Goal: Task Accomplishment & Management: Complete application form

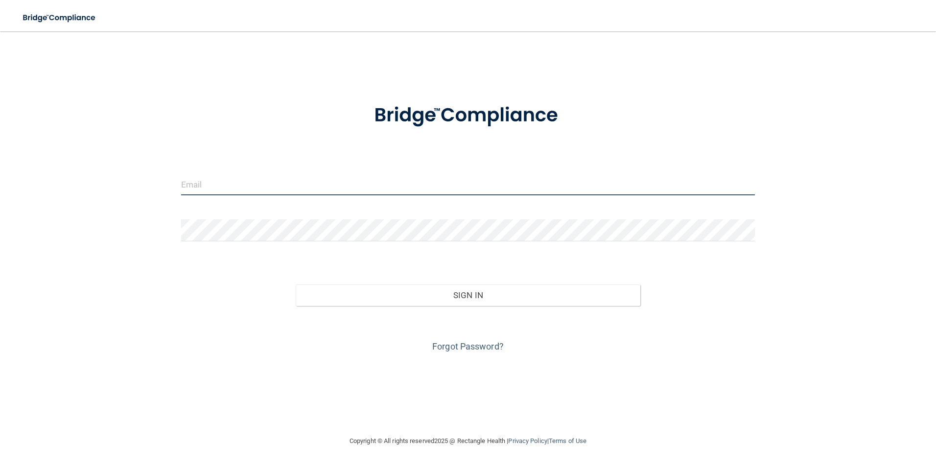
click at [296, 187] on input "email" at bounding box center [468, 184] width 575 height 22
type input "[EMAIL_ADDRESS][DOMAIN_NAME]"
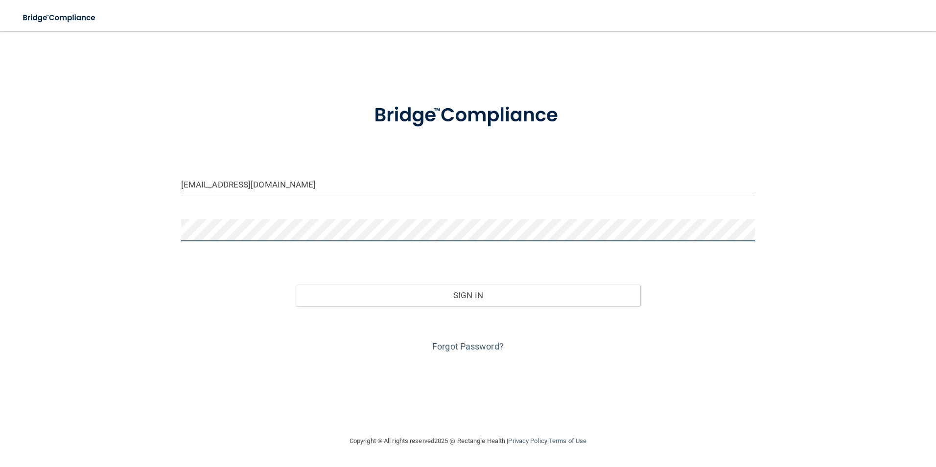
click at [296, 285] on button "Sign In" at bounding box center [468, 296] width 345 height 22
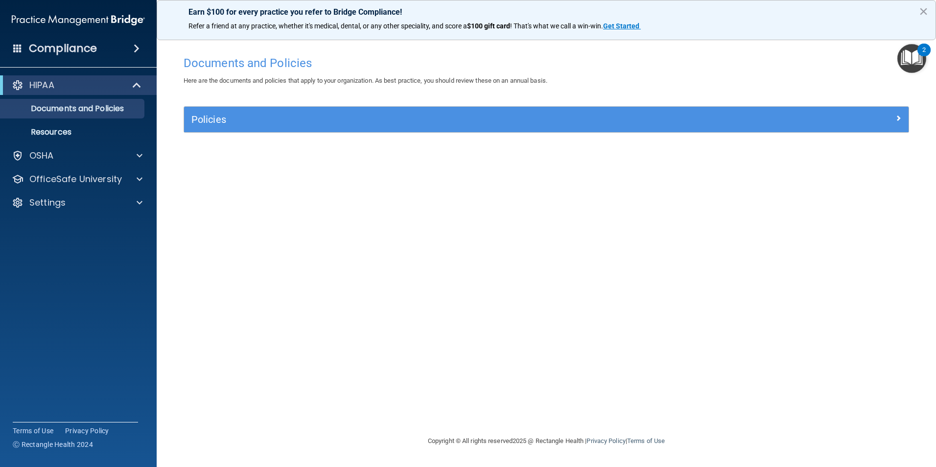
click at [910, 90] on div "Documents and Policies Here are the documents and policies that apply to your o…" at bounding box center [546, 243] width 741 height 384
click at [918, 62] on img "Open Resource Center, 2 new notifications" at bounding box center [912, 58] width 29 height 29
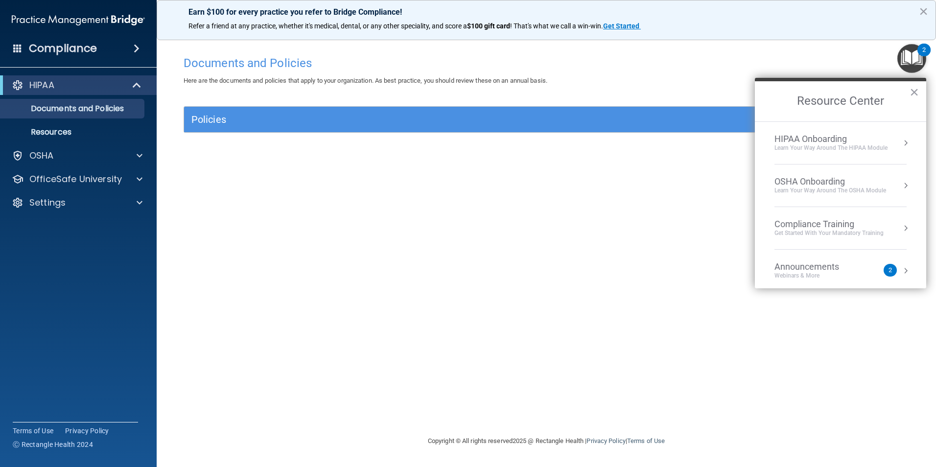
click at [864, 149] on div "Learn Your Way around the HIPAA module" at bounding box center [831, 148] width 113 height 8
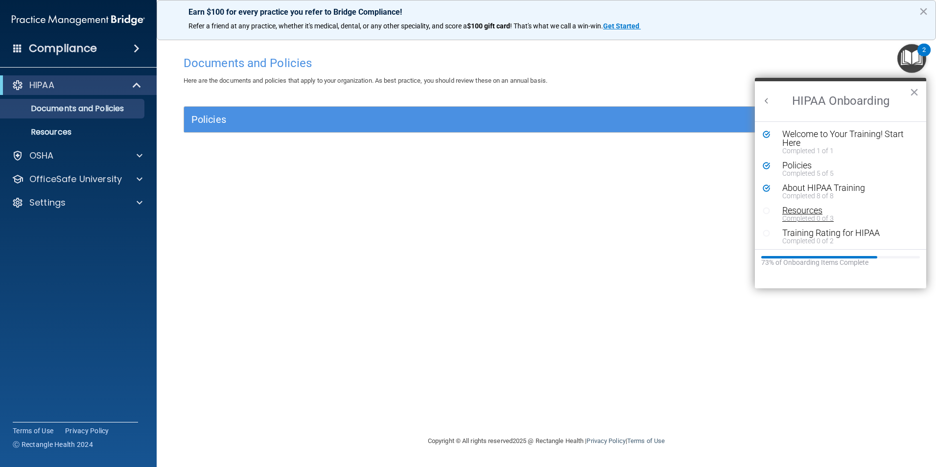
click at [832, 213] on div "Resources" at bounding box center [845, 210] width 124 height 9
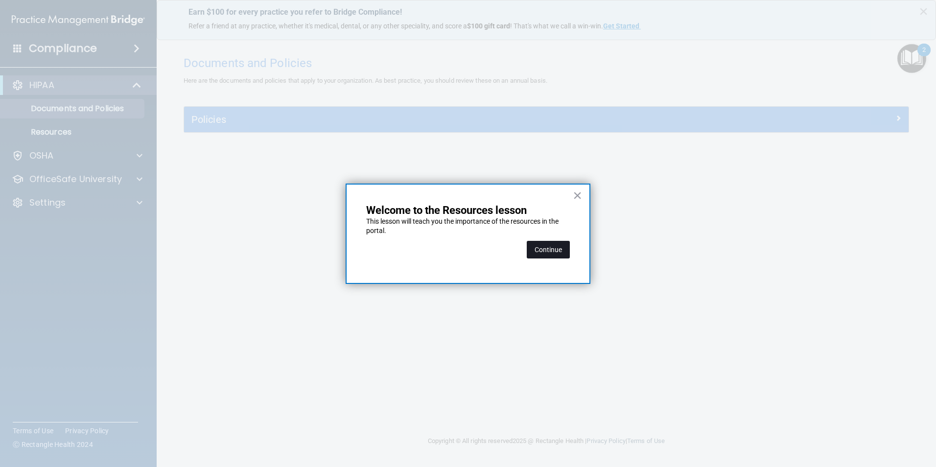
click at [548, 242] on button "Continue" at bounding box center [548, 250] width 43 height 18
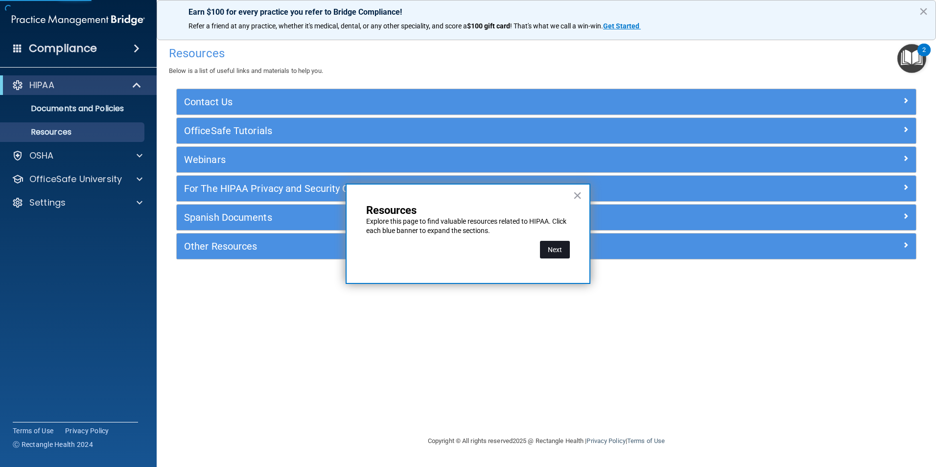
click at [559, 253] on button "Next" at bounding box center [555, 250] width 30 height 18
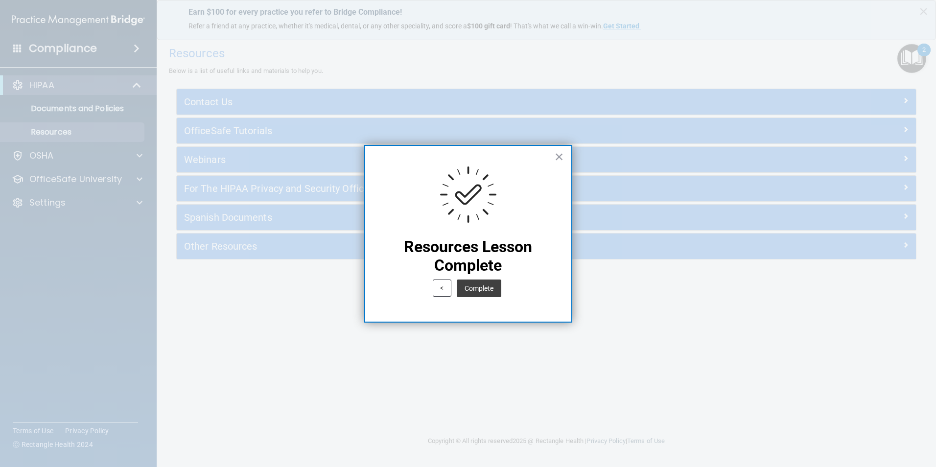
click at [484, 284] on button "Complete" at bounding box center [479, 289] width 45 height 18
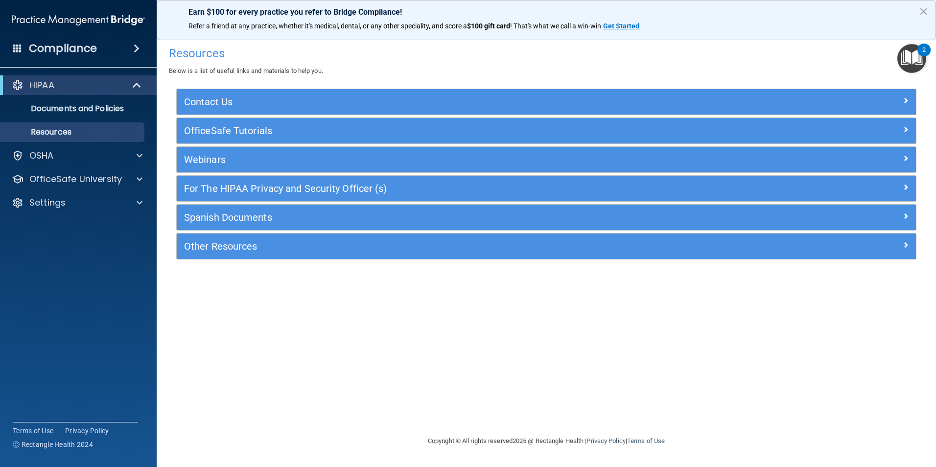
click at [910, 52] on img "Open Resource Center, 2 new notifications" at bounding box center [912, 58] width 29 height 29
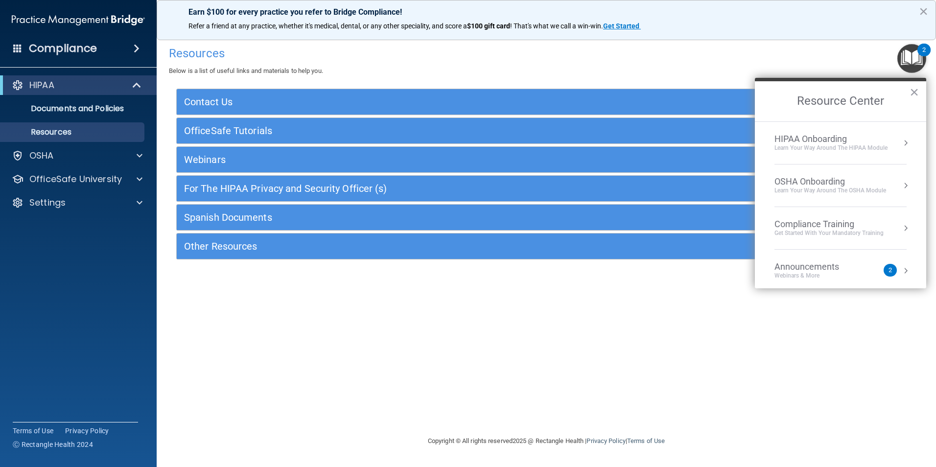
click at [853, 141] on div "HIPAA Onboarding" at bounding box center [831, 139] width 113 height 11
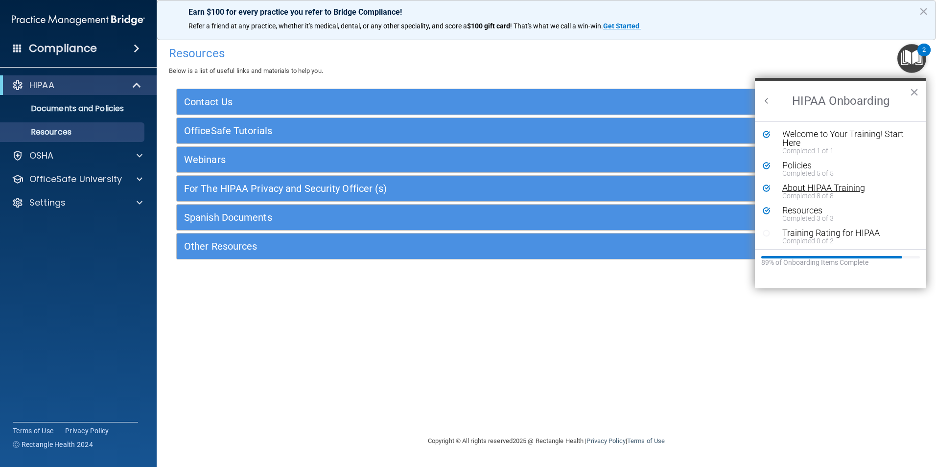
scroll to position [2, 0]
click at [852, 225] on li "Resources Completed 3 of 3" at bounding box center [841, 215] width 156 height 23
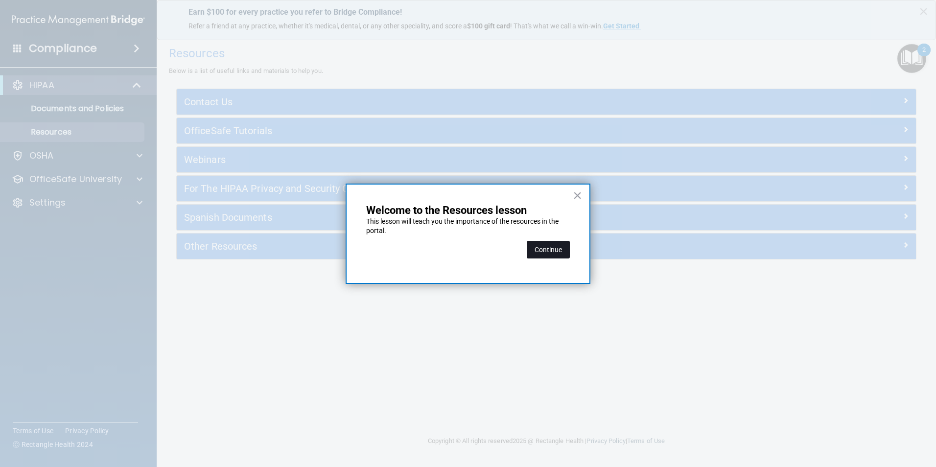
click at [551, 241] on button "Continue" at bounding box center [548, 250] width 43 height 18
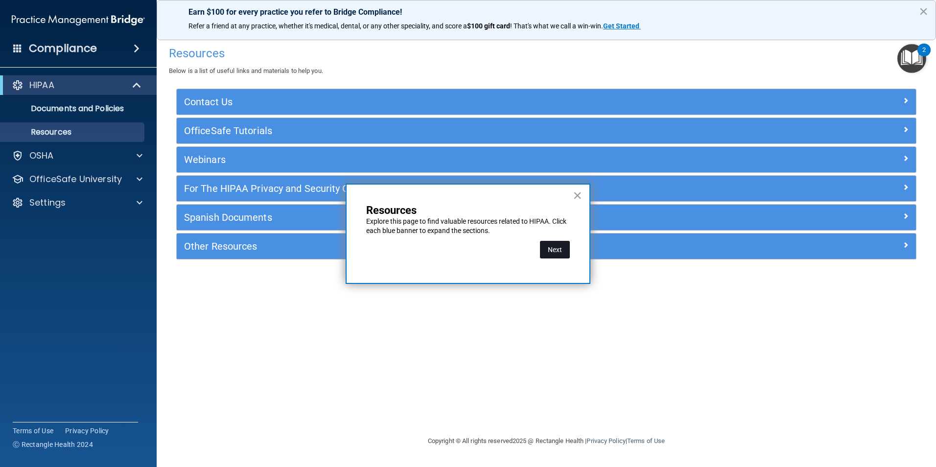
click at [553, 252] on button "Next" at bounding box center [555, 250] width 30 height 18
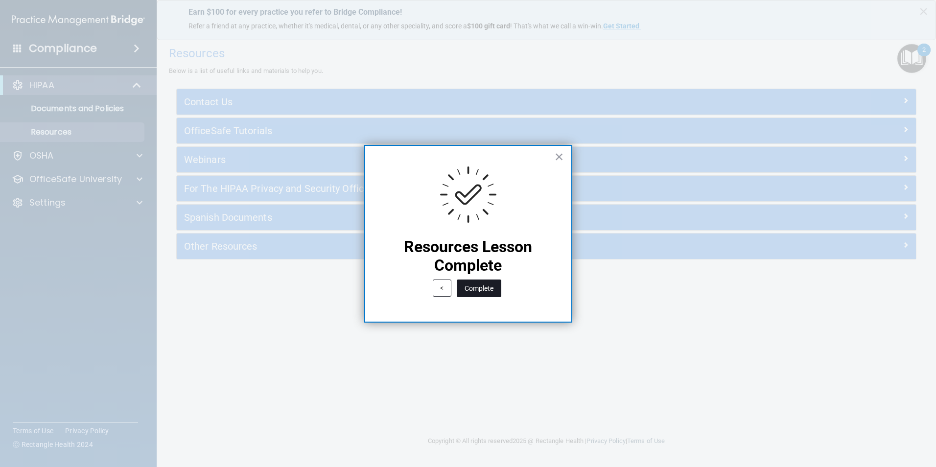
click at [487, 285] on button "Complete" at bounding box center [479, 289] width 45 height 18
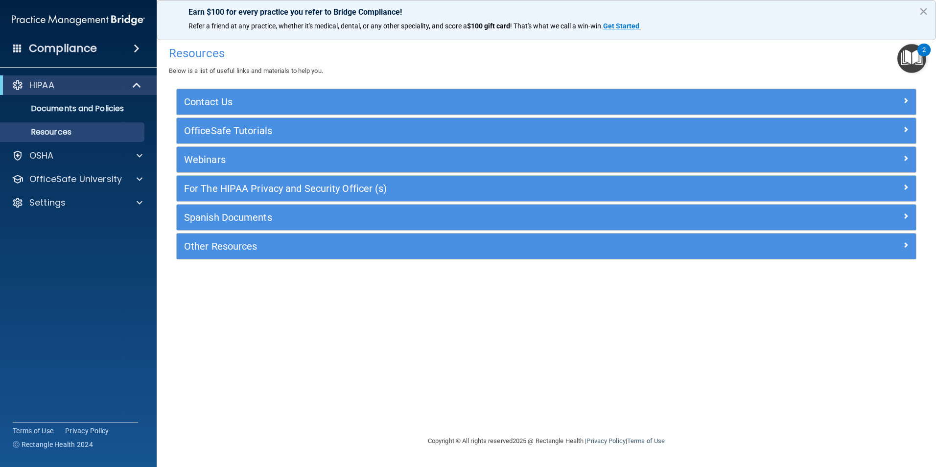
click at [910, 65] on img "Open Resource Center, 2 new notifications" at bounding box center [912, 58] width 29 height 29
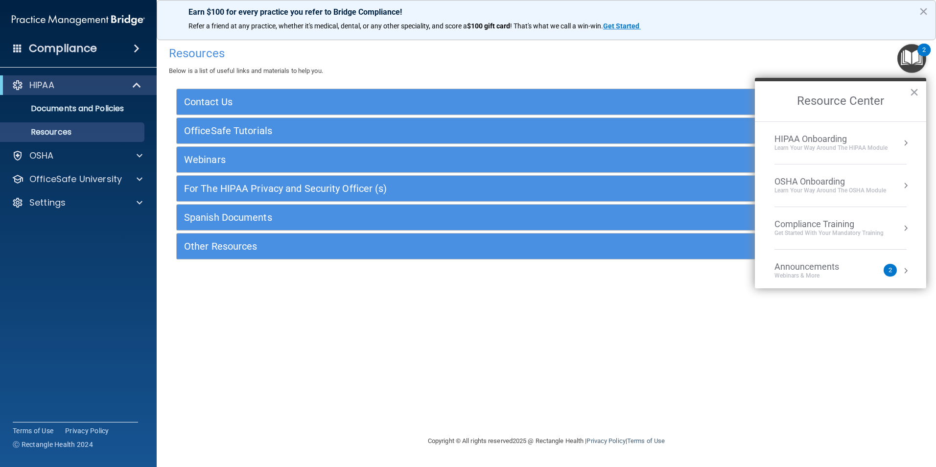
click at [828, 149] on div "Learn Your Way around the HIPAA module" at bounding box center [831, 148] width 113 height 8
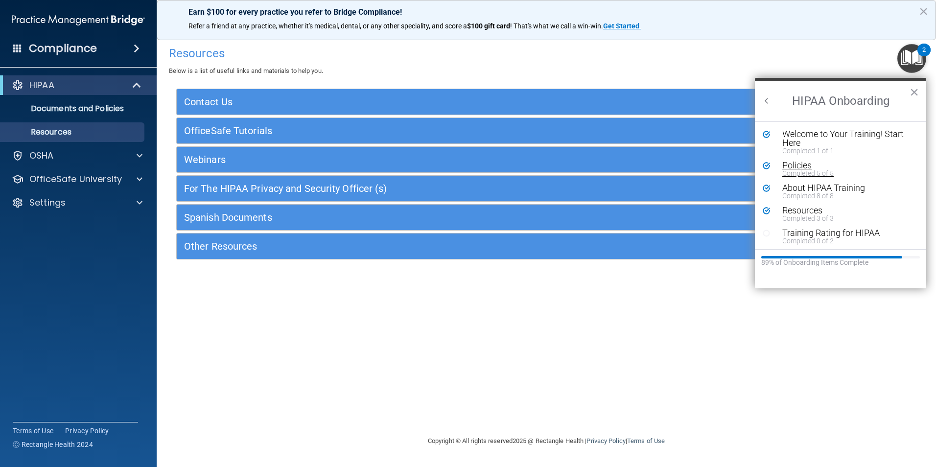
scroll to position [0, 0]
click at [827, 234] on div "Training Rating for HIPAA" at bounding box center [845, 233] width 124 height 9
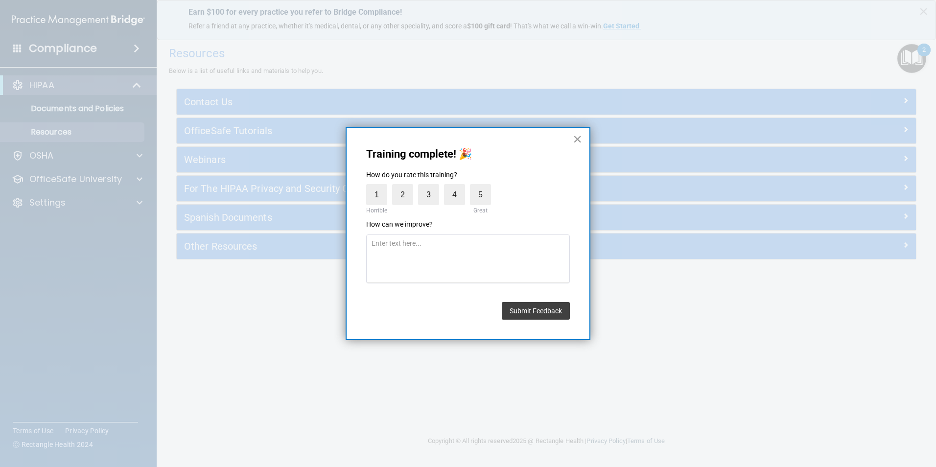
click at [579, 140] on button "×" at bounding box center [577, 139] width 9 height 16
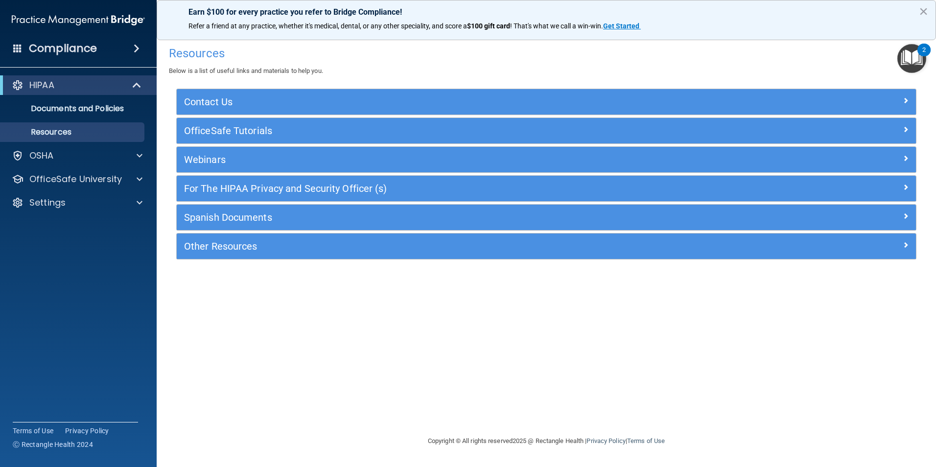
click at [922, 58] on img "Open Resource Center, 2 new notifications" at bounding box center [912, 58] width 29 height 29
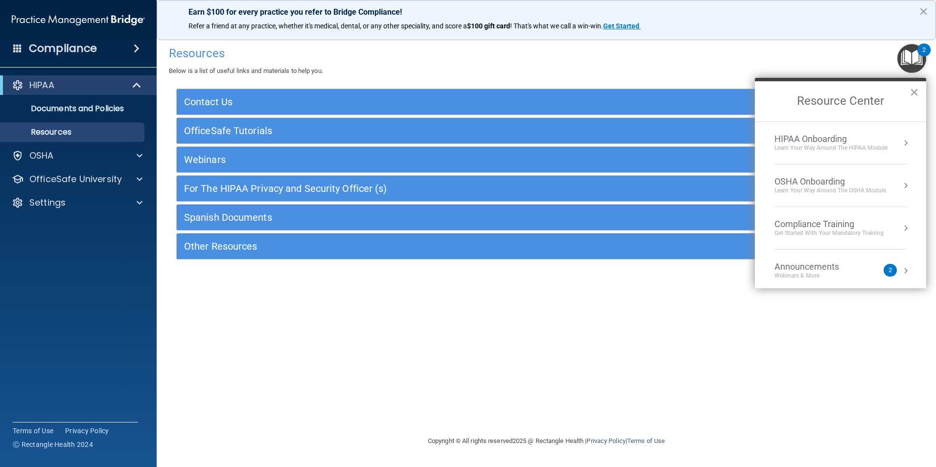
click at [798, 143] on div "HIPAA Onboarding" at bounding box center [831, 139] width 113 height 11
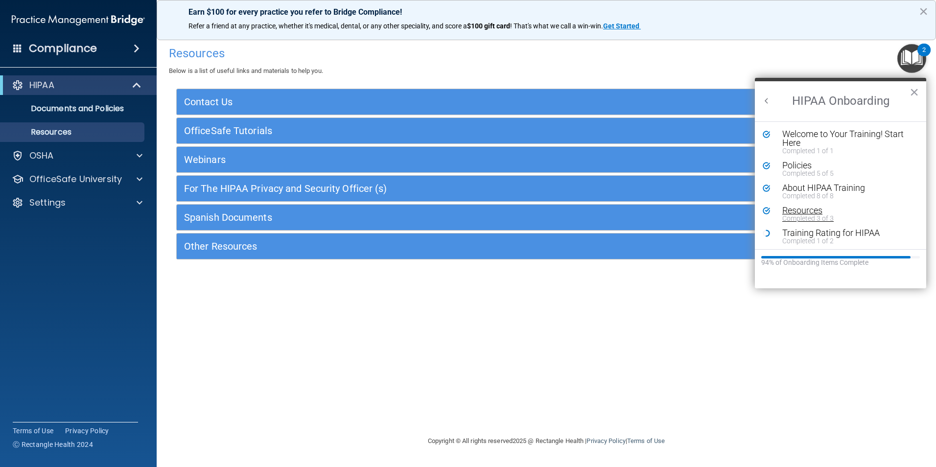
scroll to position [2, 0]
click at [797, 233] on div "Training Rating for HIPAA" at bounding box center [845, 231] width 124 height 9
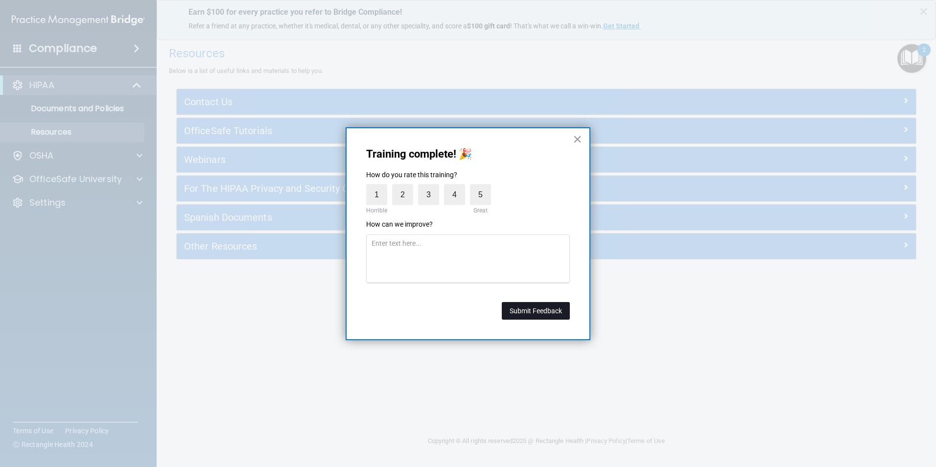
click at [520, 308] on button "Submit Feedback" at bounding box center [536, 311] width 68 height 18
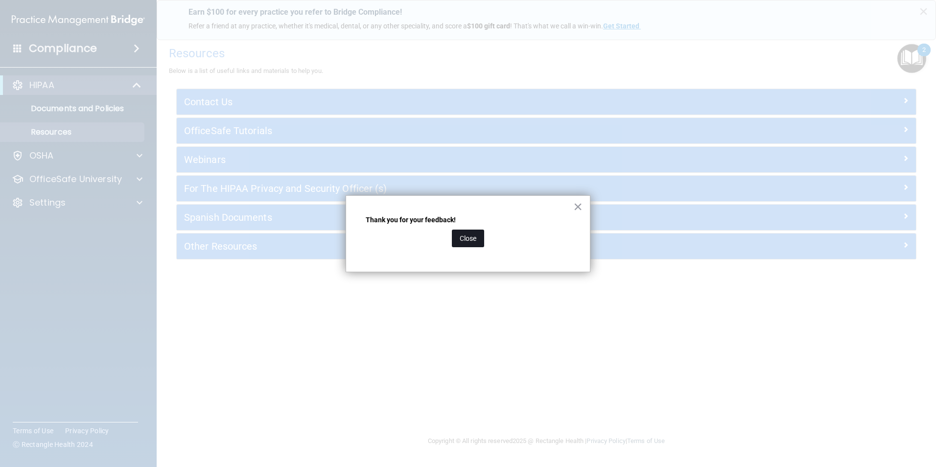
click at [460, 238] on button "Close" at bounding box center [468, 239] width 32 height 18
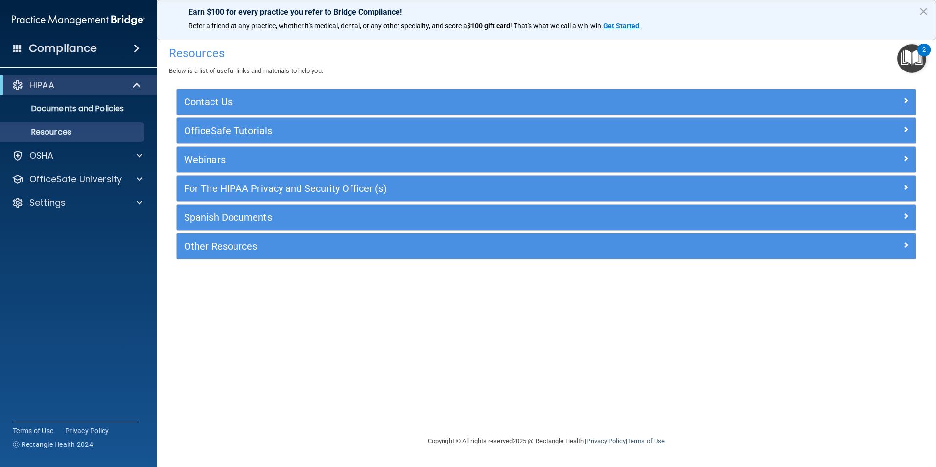
click at [911, 55] on img "Open Resource Center, 2 new notifications" at bounding box center [912, 58] width 29 height 29
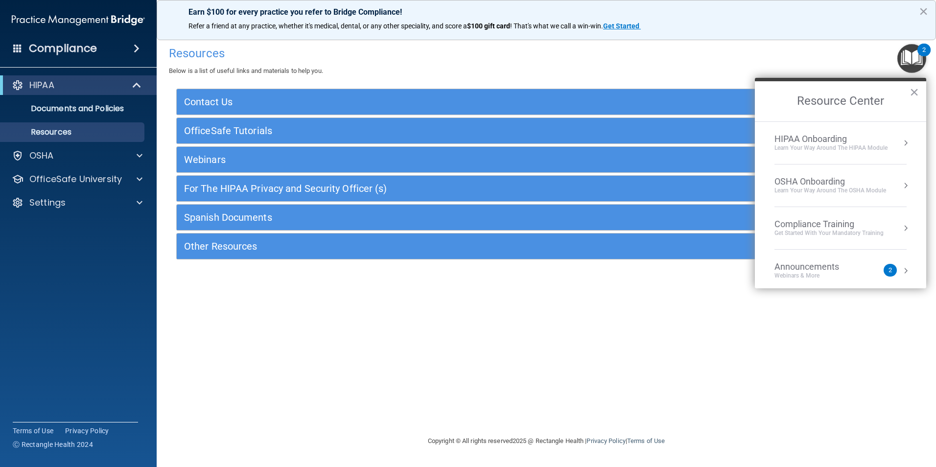
click at [809, 134] on div "HIPAA Onboarding" at bounding box center [831, 139] width 113 height 11
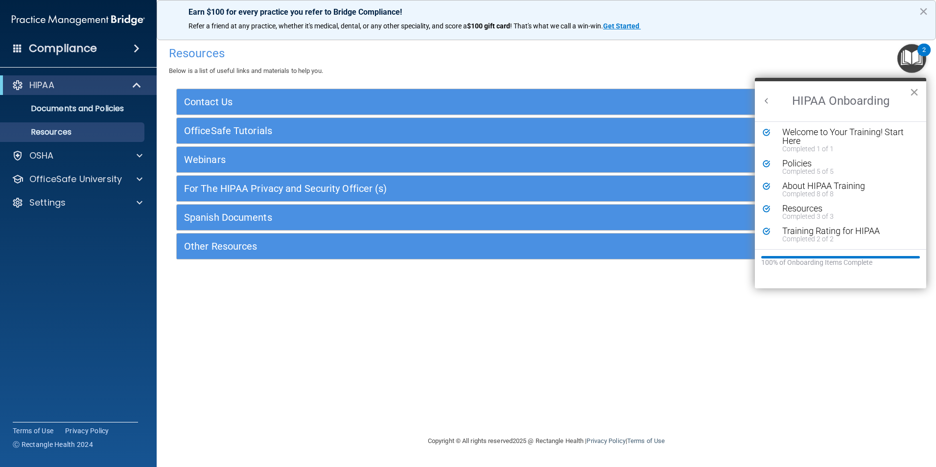
click at [915, 89] on button "×" at bounding box center [914, 92] width 9 height 16
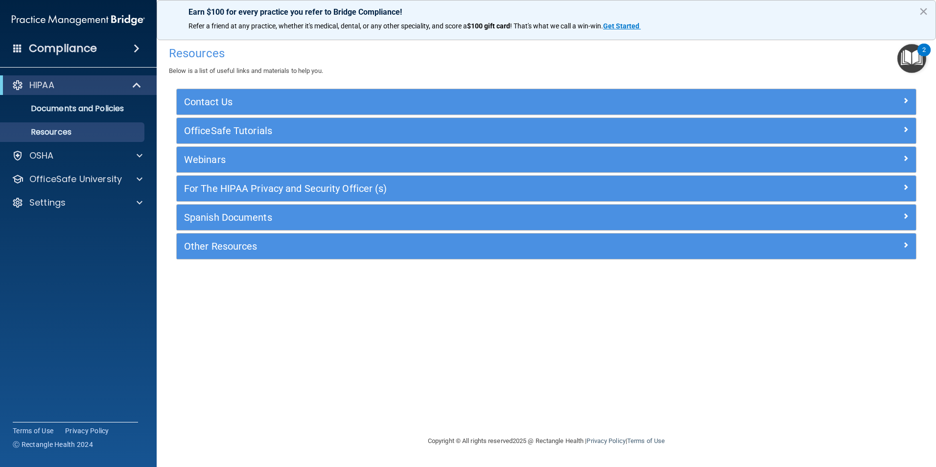
click at [913, 48] on img "Open Resource Center, 2 new notifications" at bounding box center [912, 58] width 29 height 29
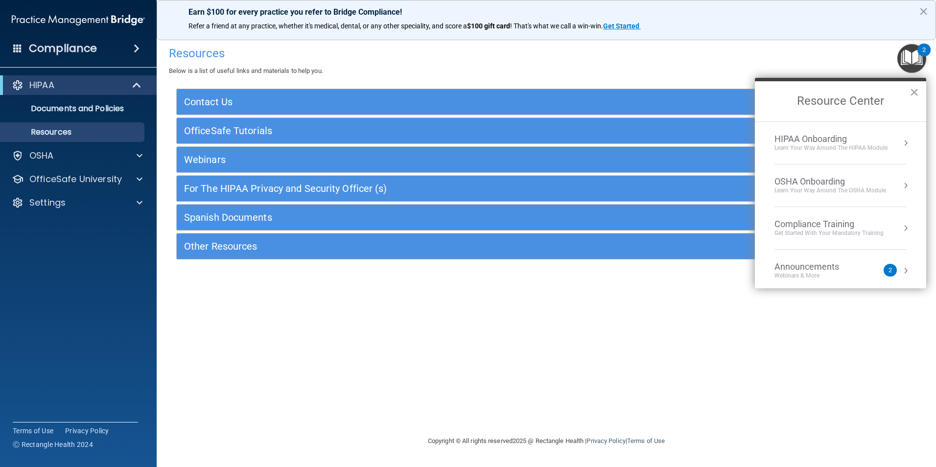
click at [836, 178] on div "OSHA Onboarding" at bounding box center [831, 181] width 112 height 11
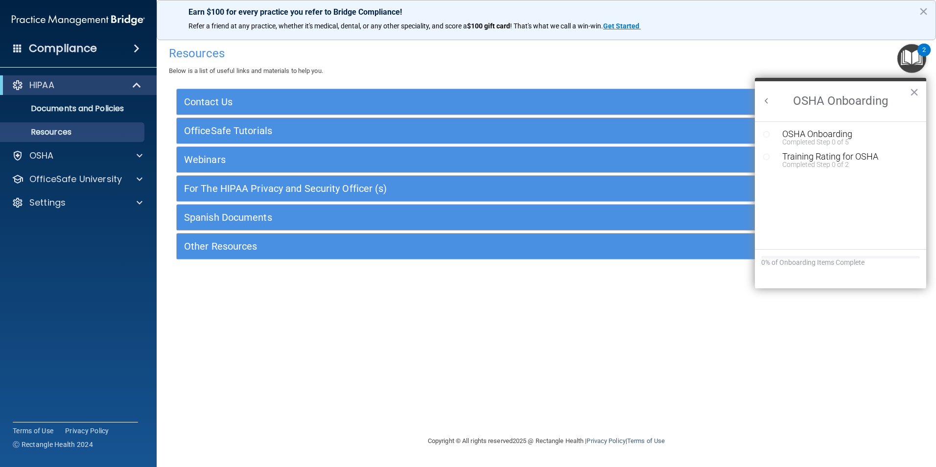
scroll to position [0, 0]
click at [824, 137] on div "OSHA Onboarding" at bounding box center [848, 134] width 131 height 9
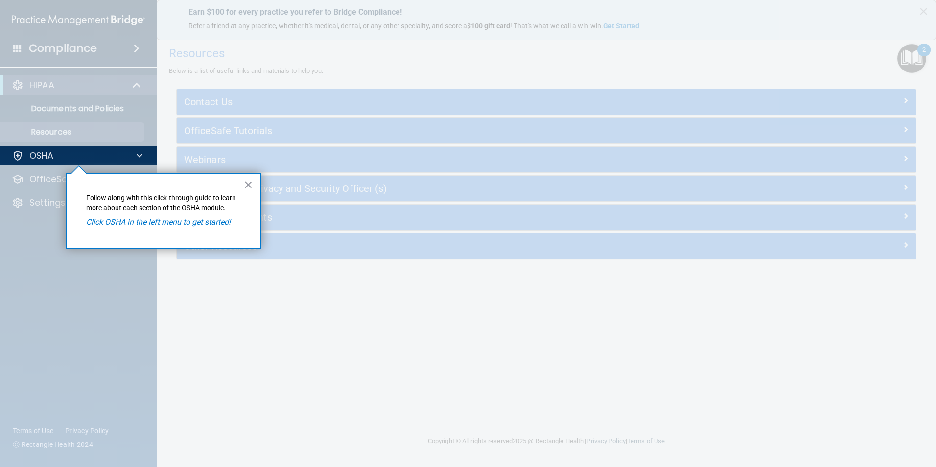
click at [178, 190] on div "× Follow along with this click-through guide to learn more about each section o…" at bounding box center [164, 211] width 196 height 76
click at [107, 157] on div "OSHA" at bounding box center [64, 156] width 121 height 12
click at [143, 204] on p "Follow along with this click-through guide to learn more about each section of …" at bounding box center [163, 202] width 155 height 19
click at [123, 150] on div "OSHA" at bounding box center [64, 156] width 121 height 12
click at [125, 150] on div "OSHA" at bounding box center [64, 156] width 121 height 12
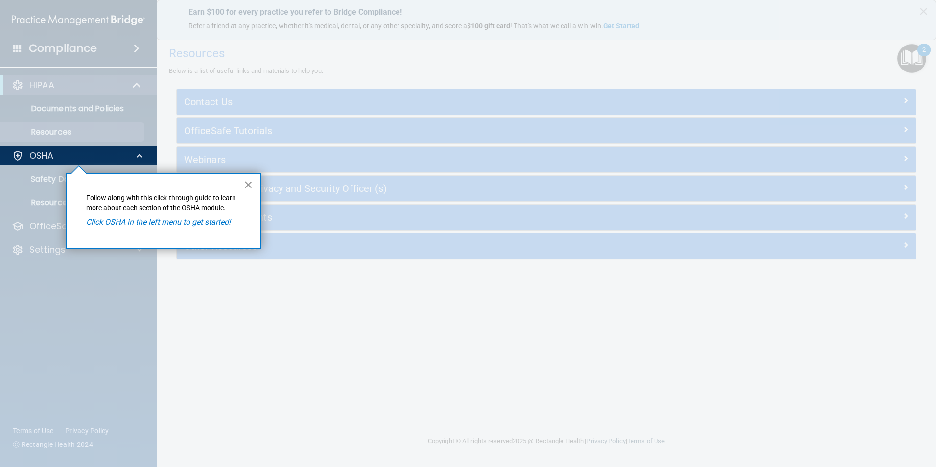
click at [248, 186] on button "×" at bounding box center [248, 185] width 9 height 16
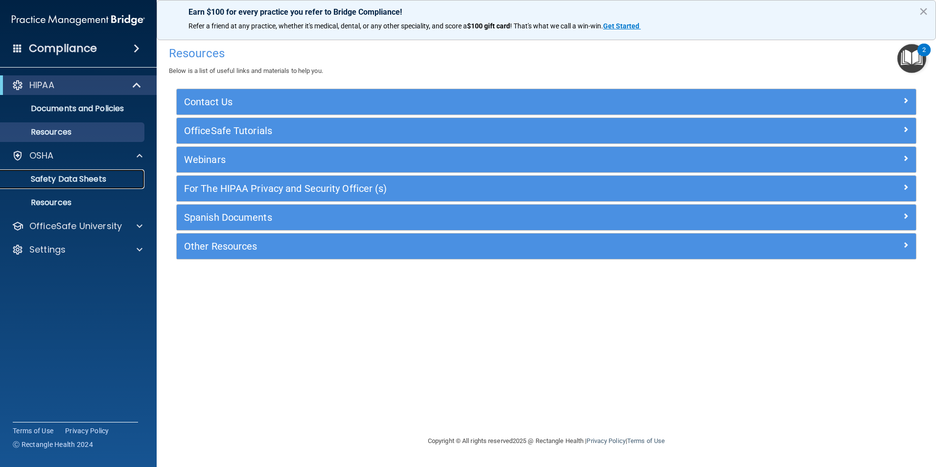
click at [88, 183] on p "Safety Data Sheets" at bounding box center [73, 179] width 134 height 10
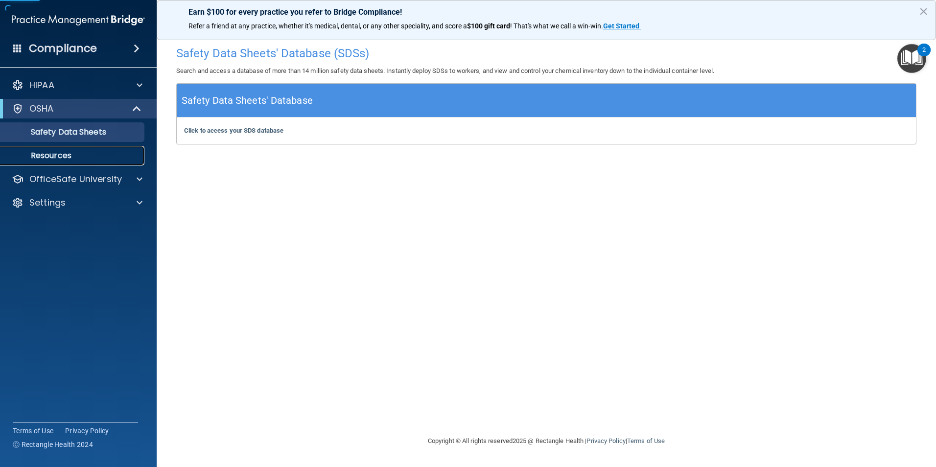
click at [96, 165] on link "Resources" at bounding box center [67, 156] width 154 height 20
click at [902, 70] on img "Open Resource Center, 2 new notifications" at bounding box center [912, 58] width 29 height 29
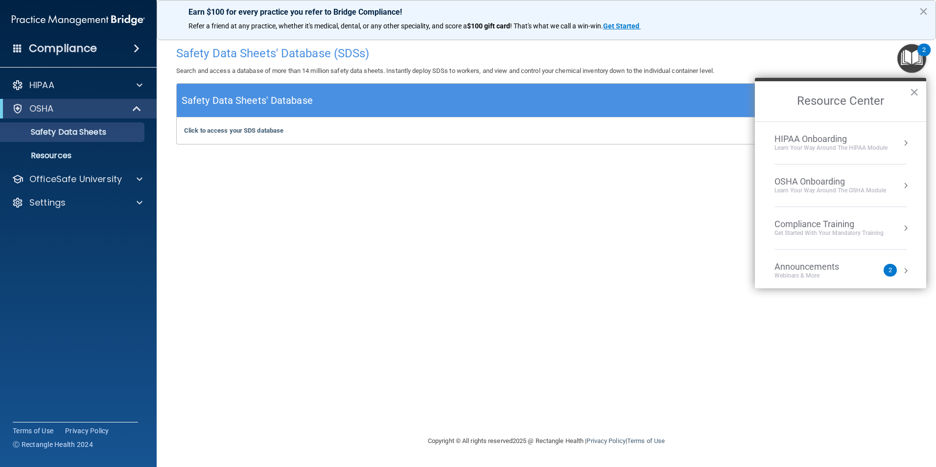
click at [875, 186] on div "OSHA Onboarding" at bounding box center [831, 181] width 112 height 11
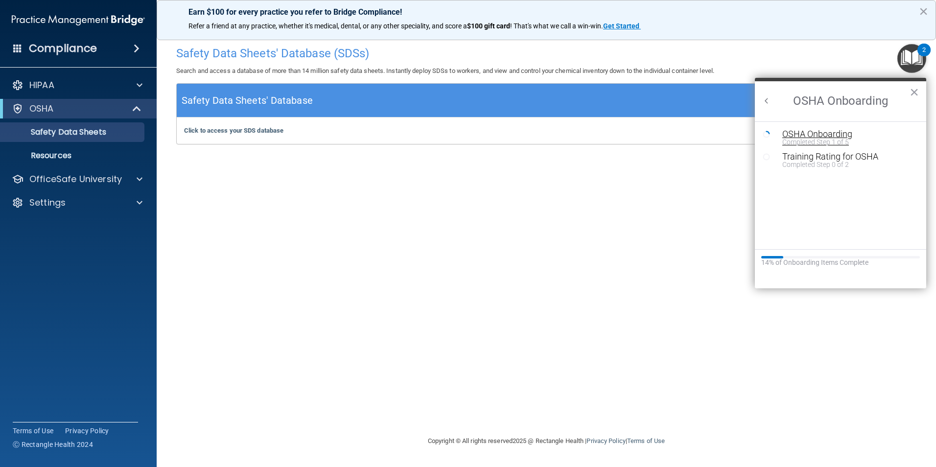
click at [824, 130] on div "OSHA Onboarding" at bounding box center [848, 134] width 131 height 9
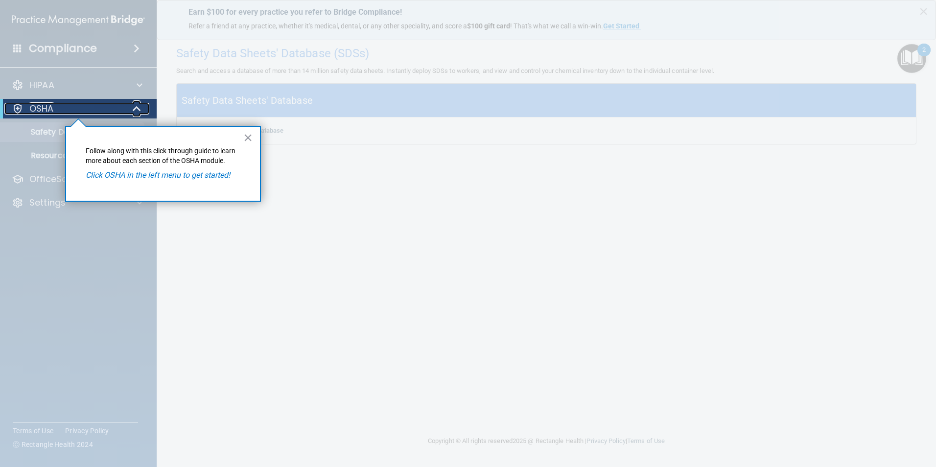
click at [86, 110] on div "OSHA" at bounding box center [64, 109] width 121 height 12
click at [87, 110] on div "OSHA" at bounding box center [64, 109] width 121 height 12
click at [31, 107] on p "OSHA" at bounding box center [41, 109] width 24 height 12
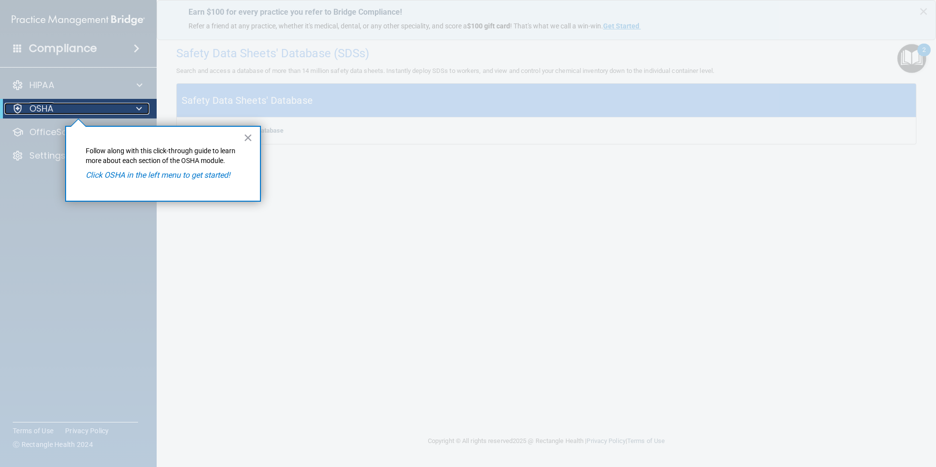
click at [31, 107] on p "OSHA" at bounding box center [41, 109] width 24 height 12
click at [114, 175] on em "Click OSHA in the left menu to get started!" at bounding box center [158, 174] width 144 height 9
drag, startPoint x: 87, startPoint y: 116, endPoint x: 89, endPoint y: 110, distance: 5.7
drag, startPoint x: 89, startPoint y: 110, endPoint x: 76, endPoint y: 110, distance: 13.2
click at [76, 110] on div "OSHA" at bounding box center [64, 109] width 121 height 12
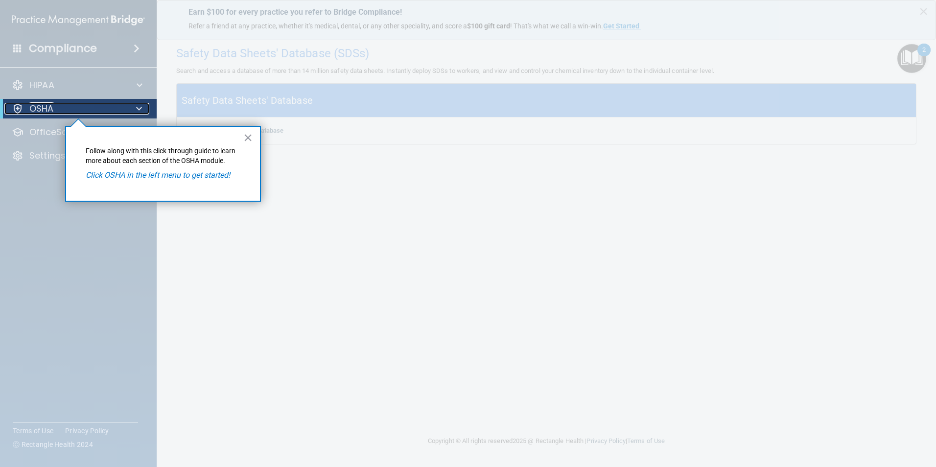
click at [76, 110] on div "OSHA" at bounding box center [64, 109] width 121 height 12
click at [248, 139] on button "×" at bounding box center [247, 138] width 9 height 16
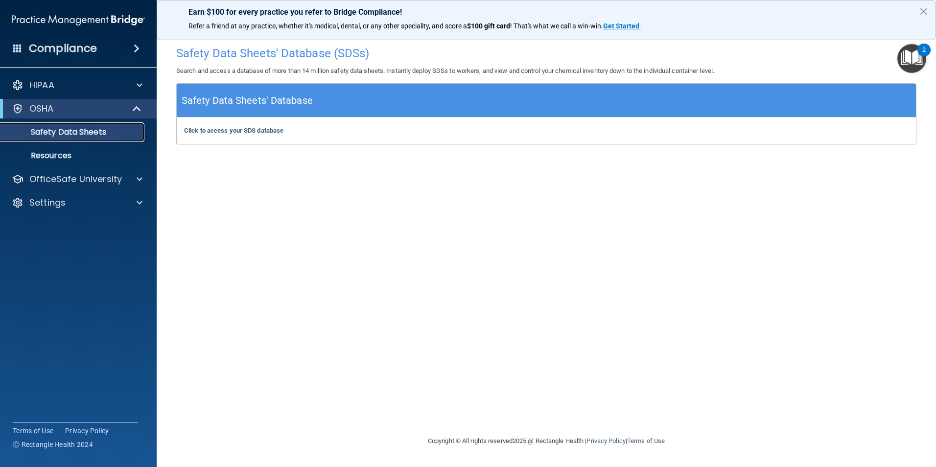
click at [76, 127] on p "Safety Data Sheets" at bounding box center [73, 132] width 134 height 10
click at [347, 134] on div "Click to access your SDS database Click to access your SDS database" at bounding box center [547, 131] width 740 height 26
click at [205, 129] on b "Click to access your SDS database" at bounding box center [233, 130] width 99 height 7
click at [74, 149] on link "Resources" at bounding box center [67, 156] width 154 height 20
click at [905, 59] on img "Open Resource Center, 2 new notifications" at bounding box center [912, 58] width 29 height 29
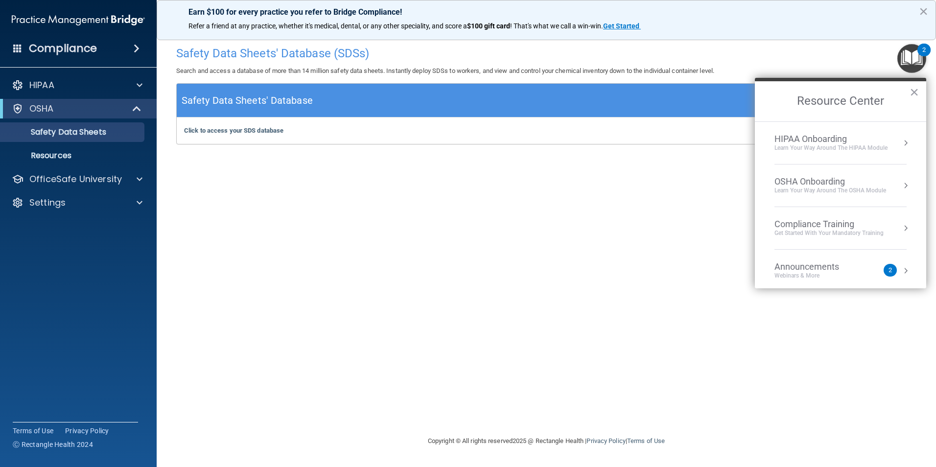
click at [850, 180] on div "OSHA Onboarding" at bounding box center [831, 181] width 112 height 11
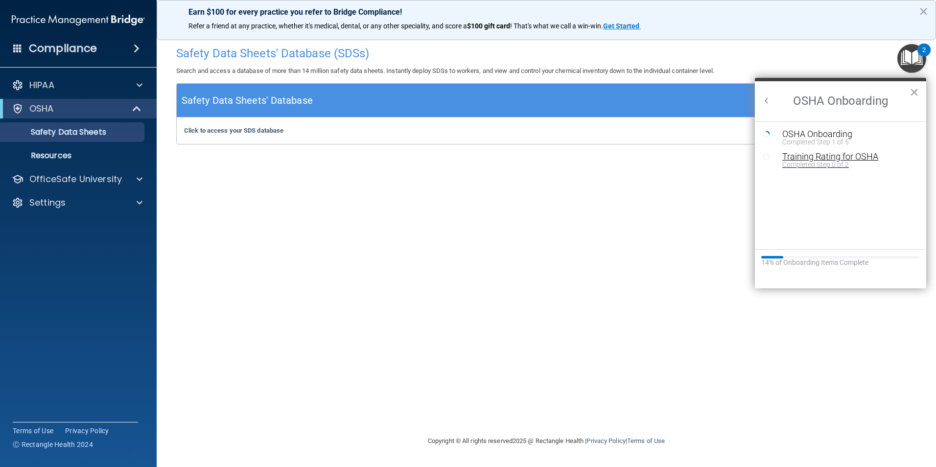
click at [826, 156] on div "Training Rating for OSHA" at bounding box center [848, 156] width 131 height 9
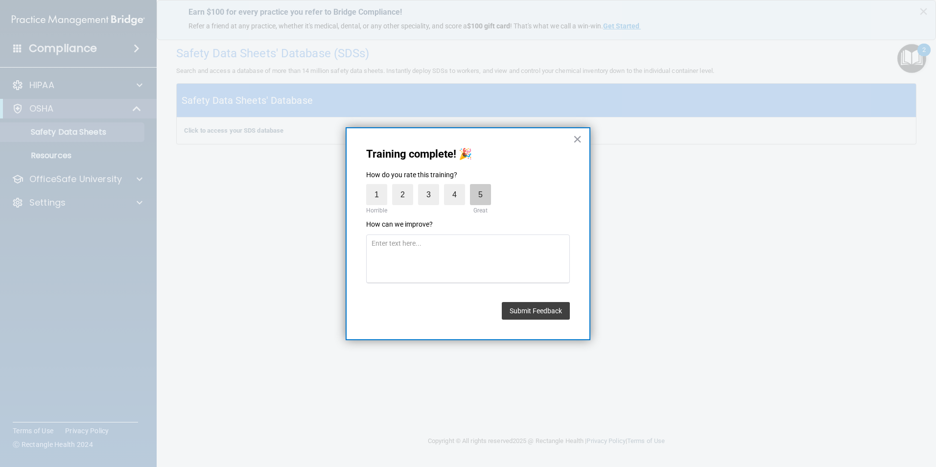
click at [478, 188] on label "5" at bounding box center [480, 194] width 21 height 21
click at [458, 187] on input "5" at bounding box center [458, 187] width 0 height 0
click at [525, 313] on button "Submit Feedback" at bounding box center [536, 311] width 68 height 18
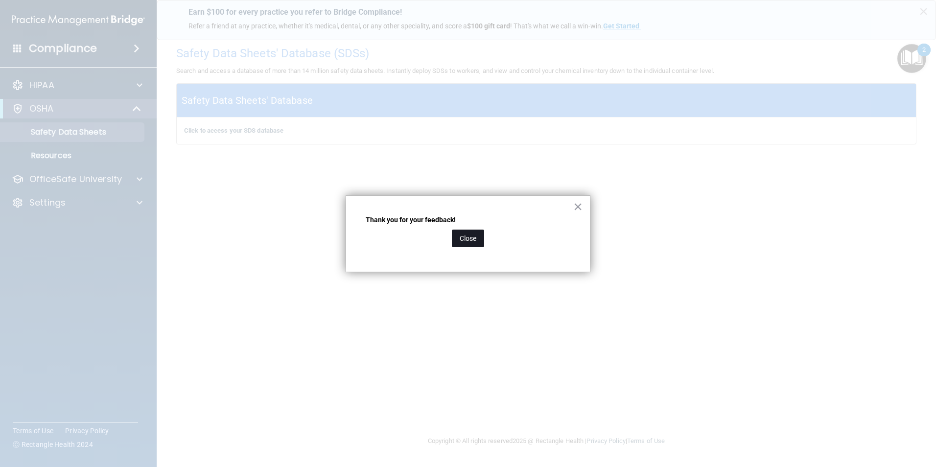
click at [479, 242] on button "Close" at bounding box center [468, 239] width 32 height 18
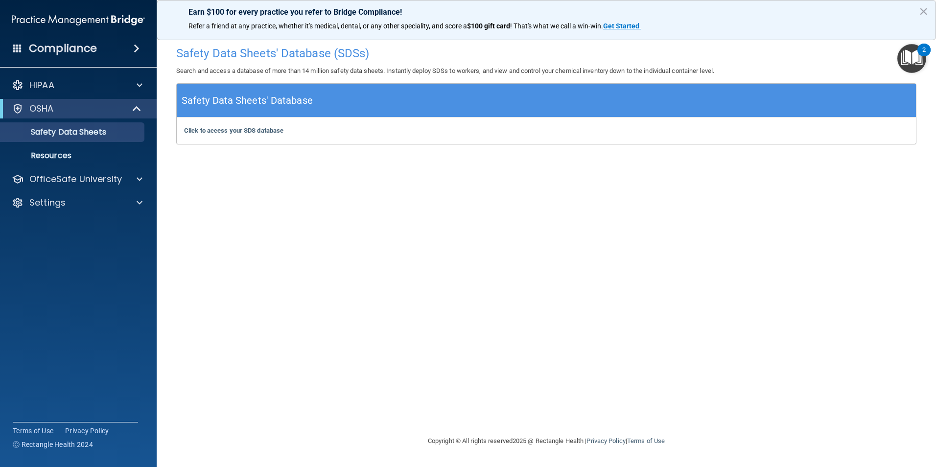
click at [920, 64] on img "Open Resource Center, 2 new notifications" at bounding box center [912, 58] width 29 height 29
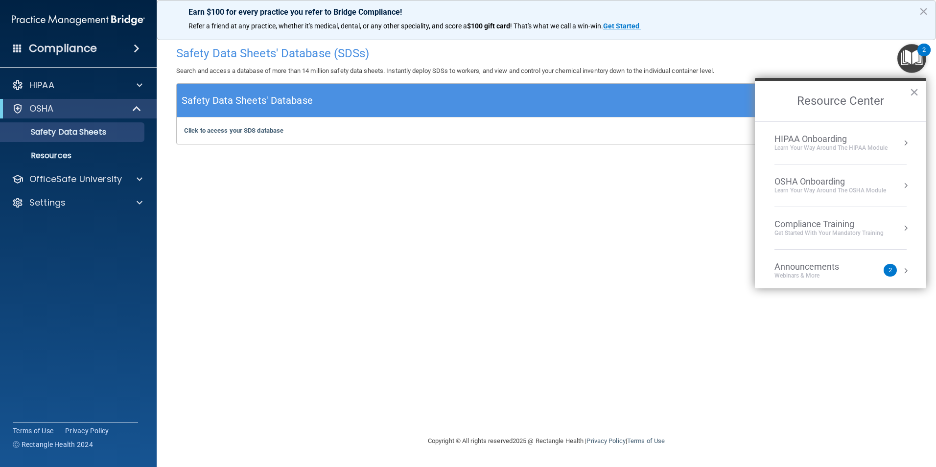
click at [828, 186] on div "OSHA Onboarding" at bounding box center [831, 181] width 112 height 11
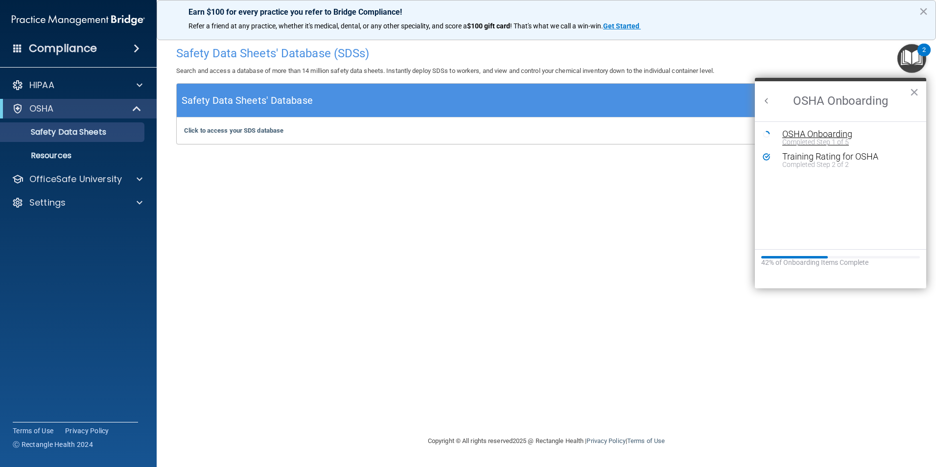
click at [832, 132] on div "OSHA Onboarding" at bounding box center [848, 134] width 131 height 9
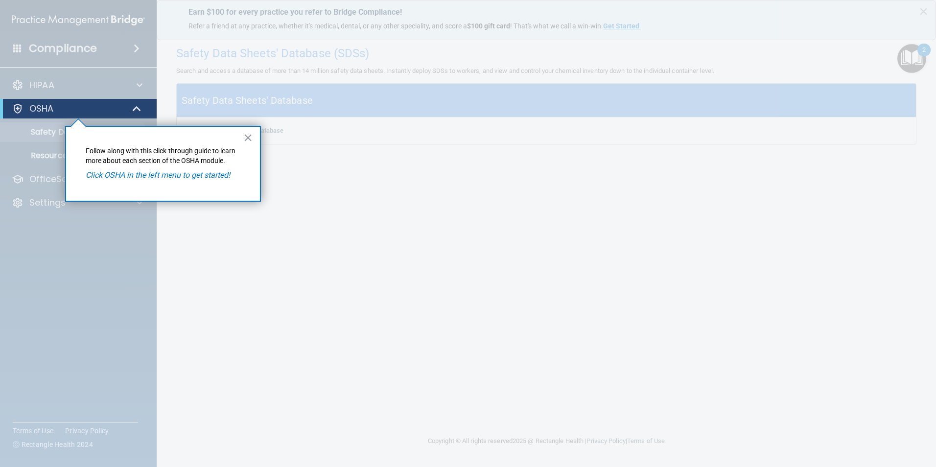
click at [151, 164] on p "Follow along with this click-through guide to learn more about each section of …" at bounding box center [163, 155] width 155 height 19
click at [251, 138] on button "×" at bounding box center [247, 138] width 9 height 16
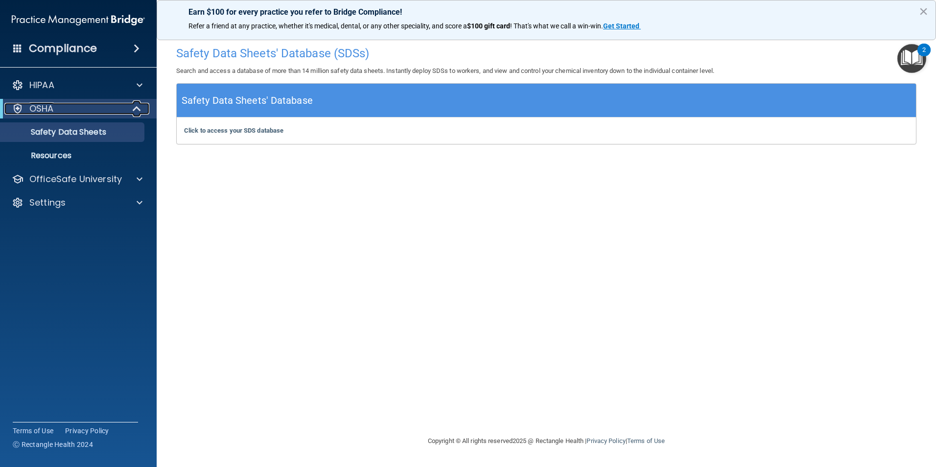
click at [76, 114] on div "OSHA" at bounding box center [64, 109] width 121 height 12
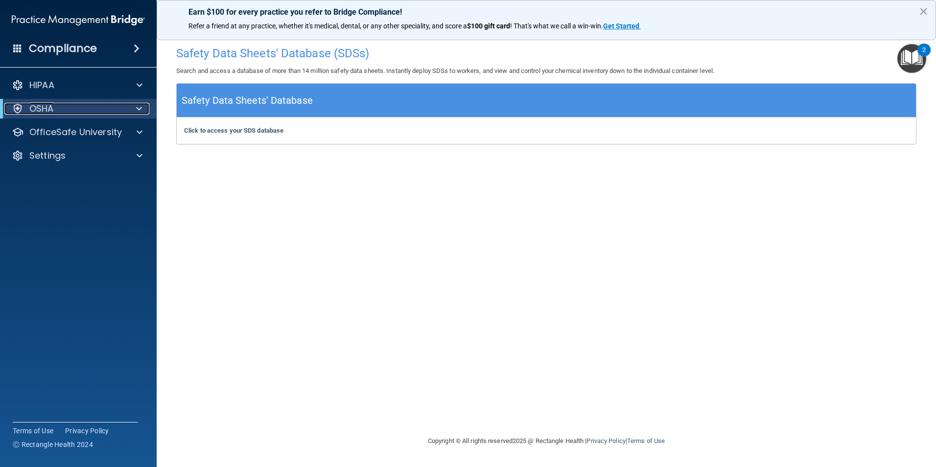
click at [77, 114] on div "OSHA" at bounding box center [64, 109] width 121 height 12
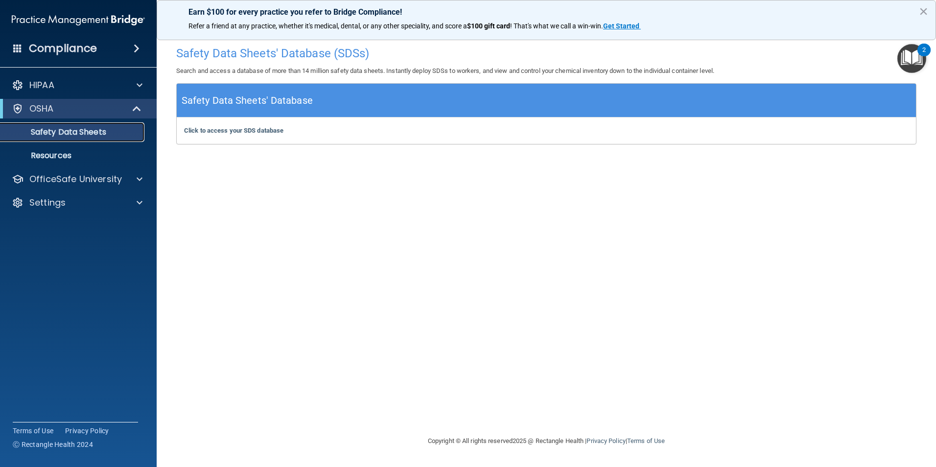
click at [96, 128] on p "Safety Data Sheets" at bounding box center [73, 132] width 134 height 10
click at [274, 125] on div "Click to access your SDS database Click to access your SDS database" at bounding box center [547, 131] width 740 height 26
click at [275, 130] on b "Click to access your SDS database" at bounding box center [233, 130] width 99 height 7
click at [82, 22] on img at bounding box center [78, 20] width 133 height 20
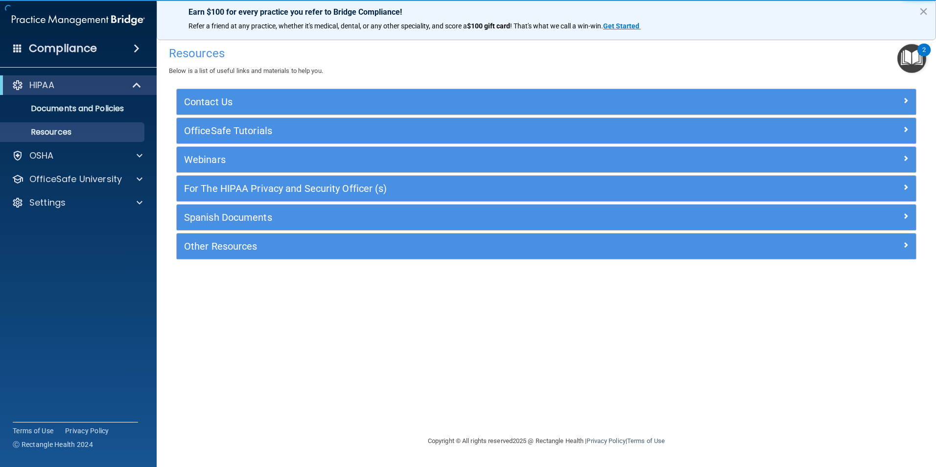
click at [912, 51] on img "Open Resource Center, 2 new notifications" at bounding box center [912, 58] width 29 height 29
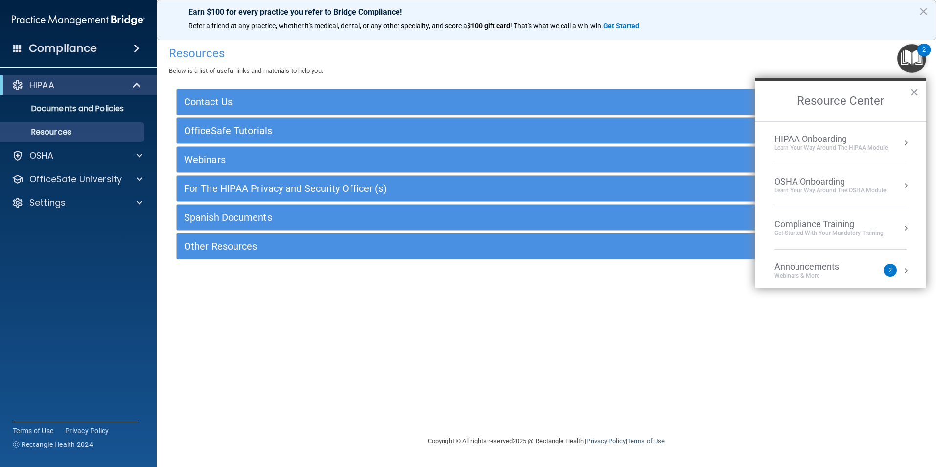
click at [853, 185] on div "OSHA Onboarding" at bounding box center [831, 181] width 112 height 11
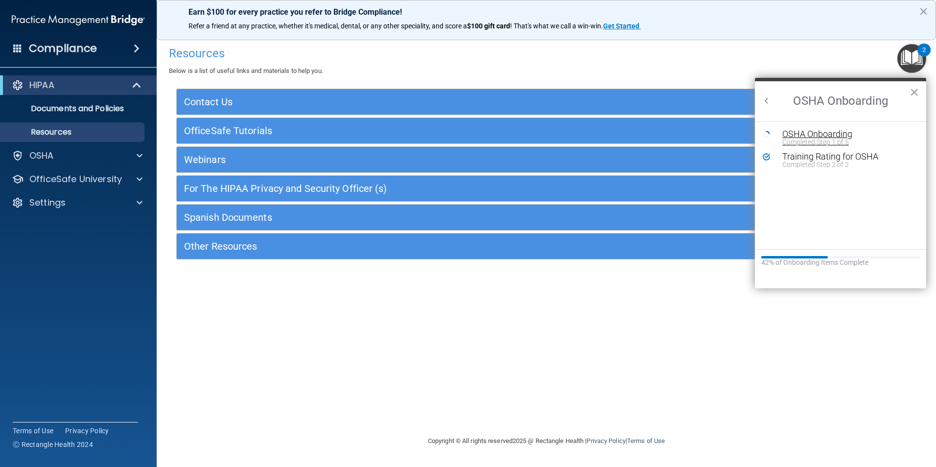
click at [831, 131] on div "OSHA Onboarding" at bounding box center [848, 134] width 131 height 9
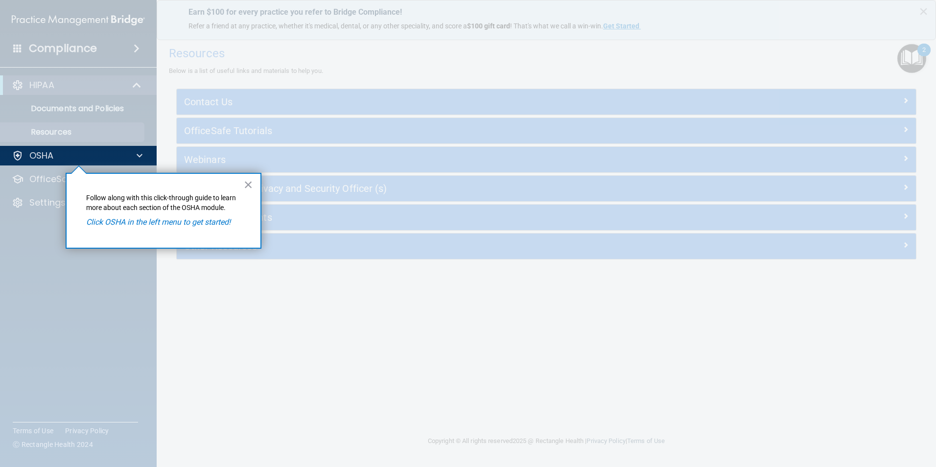
click at [202, 214] on div "× Follow along with this click-through guide to learn more about each section o…" at bounding box center [164, 211] width 196 height 76
drag, startPoint x: 201, startPoint y: 220, endPoint x: 223, endPoint y: 205, distance: 26.8
click at [201, 220] on em "Click OSHA in the left menu to get started!" at bounding box center [158, 221] width 144 height 9
click at [244, 189] on button "×" at bounding box center [248, 185] width 9 height 16
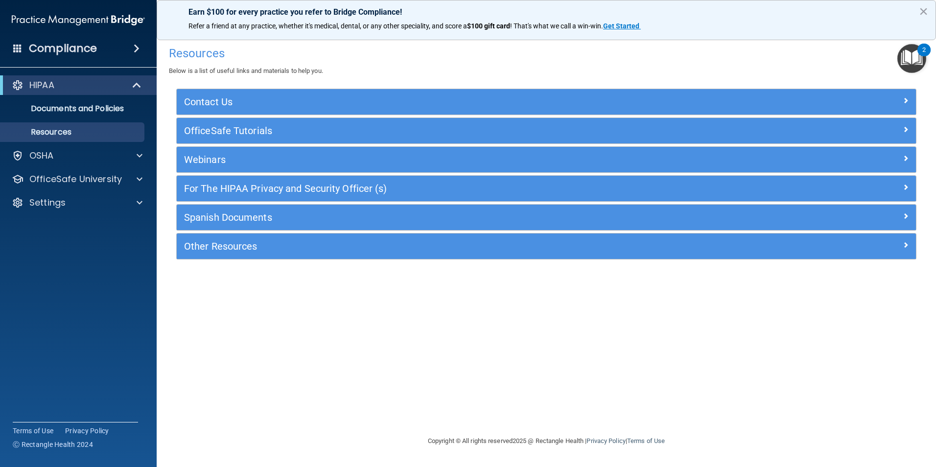
click at [913, 56] on img "Open Resource Center, 2 new notifications" at bounding box center [912, 58] width 29 height 29
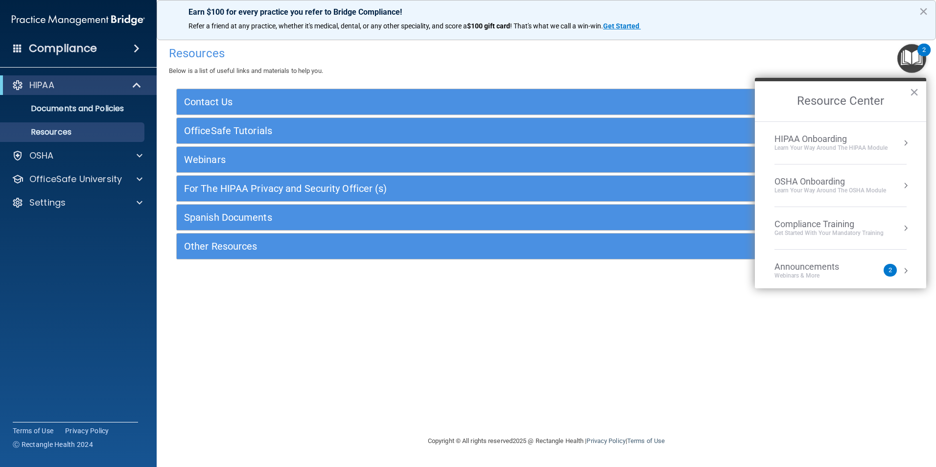
click at [848, 229] on div "Get Started with your mandatory training" at bounding box center [829, 233] width 109 height 8
click at [827, 140] on div "HIPAA Training for Members" at bounding box center [817, 138] width 109 height 9
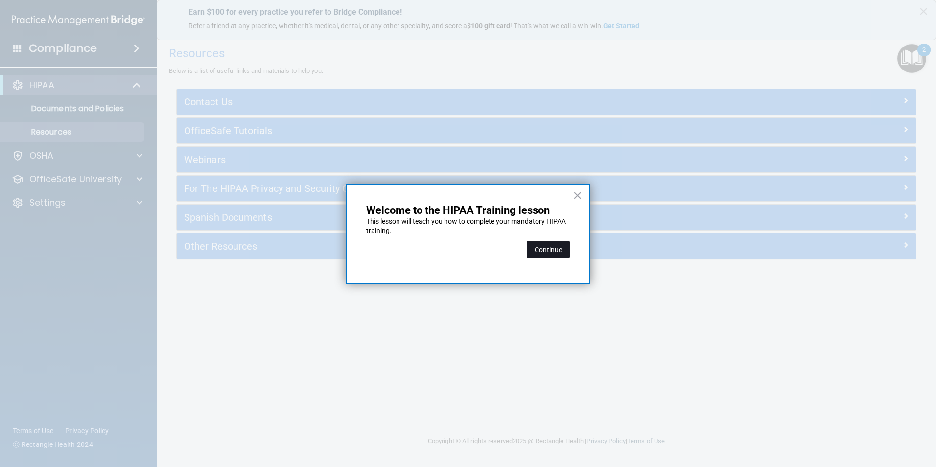
click at [561, 256] on button "Continue" at bounding box center [548, 250] width 43 height 18
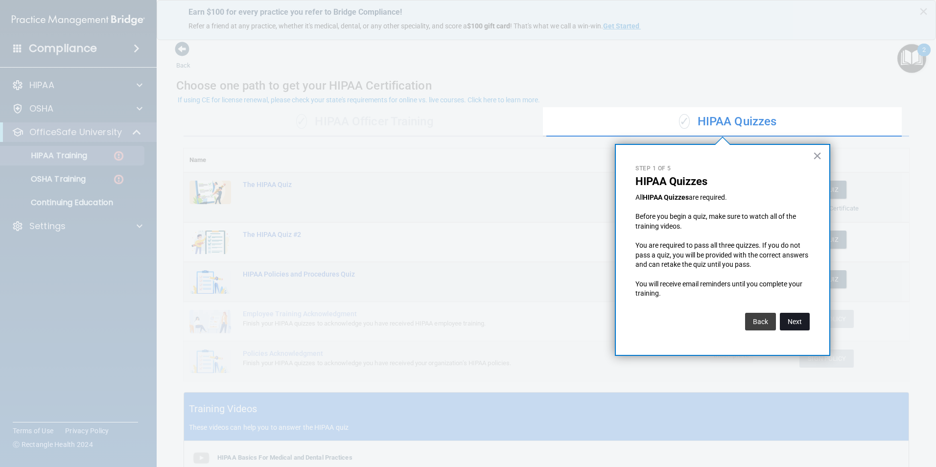
click at [795, 320] on button "Next" at bounding box center [795, 322] width 30 height 18
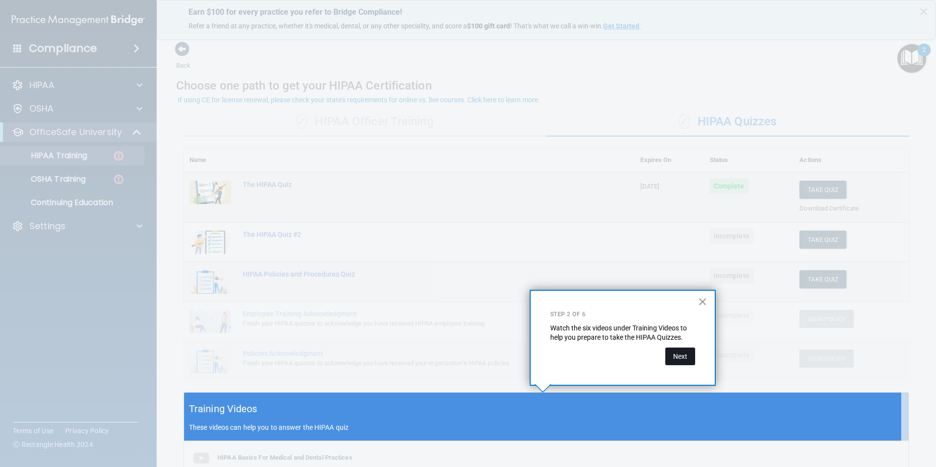
click at [678, 363] on button "Next" at bounding box center [681, 357] width 30 height 18
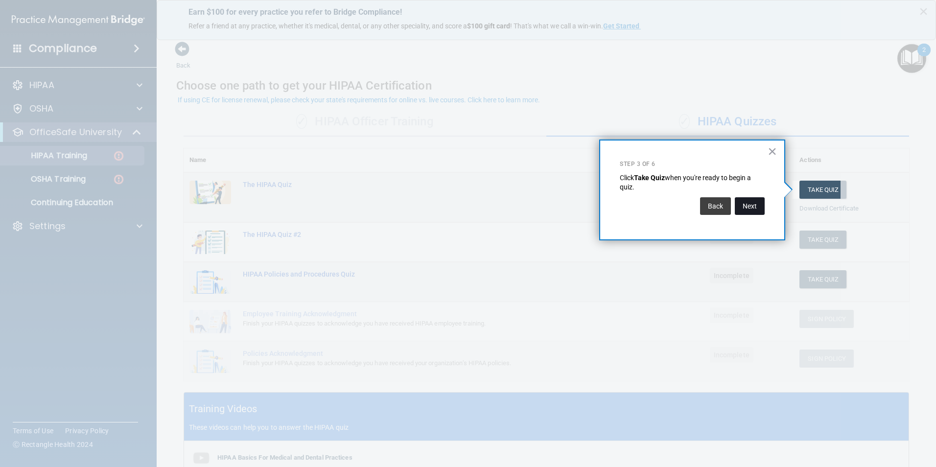
click at [756, 210] on button "Next" at bounding box center [750, 206] width 30 height 18
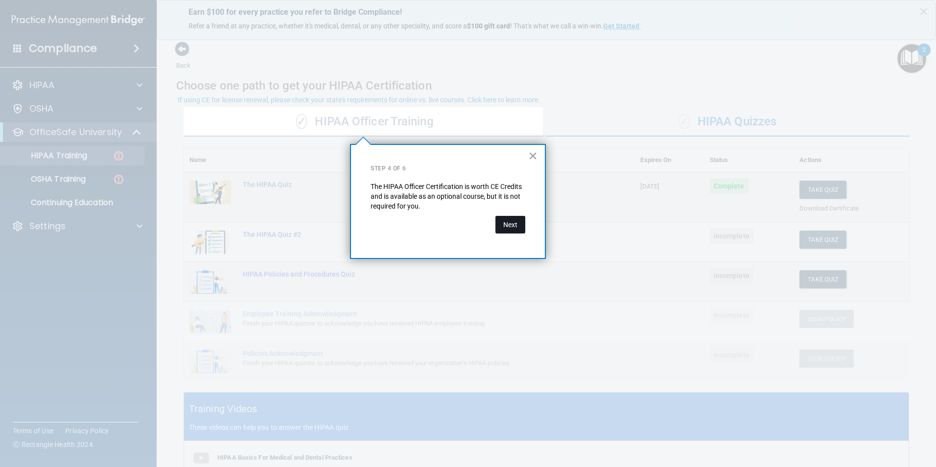
click at [510, 226] on button "Next" at bounding box center [511, 225] width 30 height 18
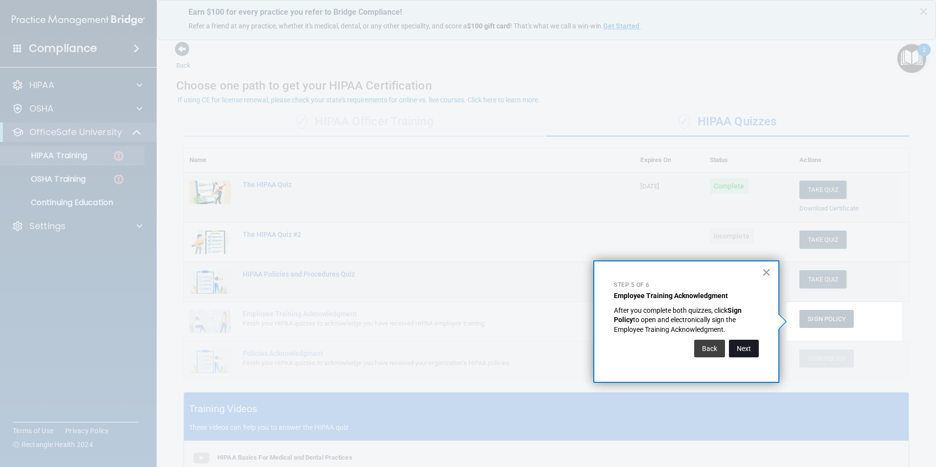
click at [748, 352] on button "Next" at bounding box center [744, 349] width 30 height 18
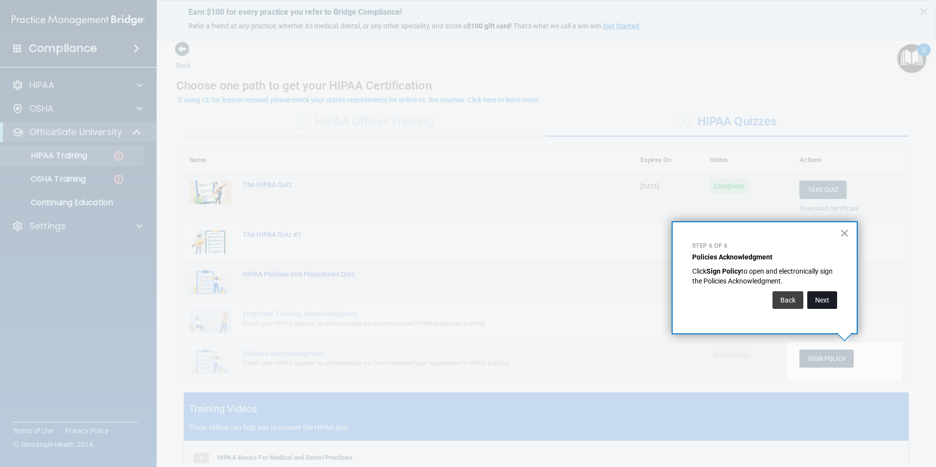
click at [820, 304] on button "Next" at bounding box center [823, 300] width 30 height 18
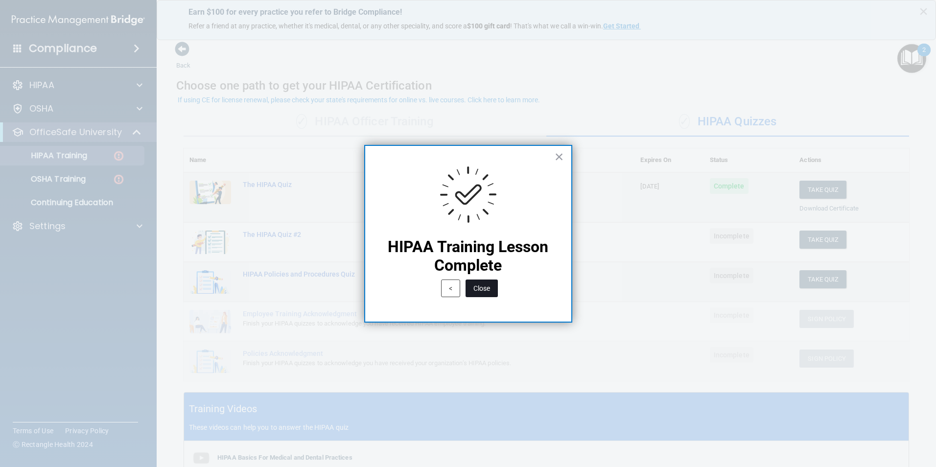
click at [484, 292] on button "Close" at bounding box center [482, 289] width 32 height 18
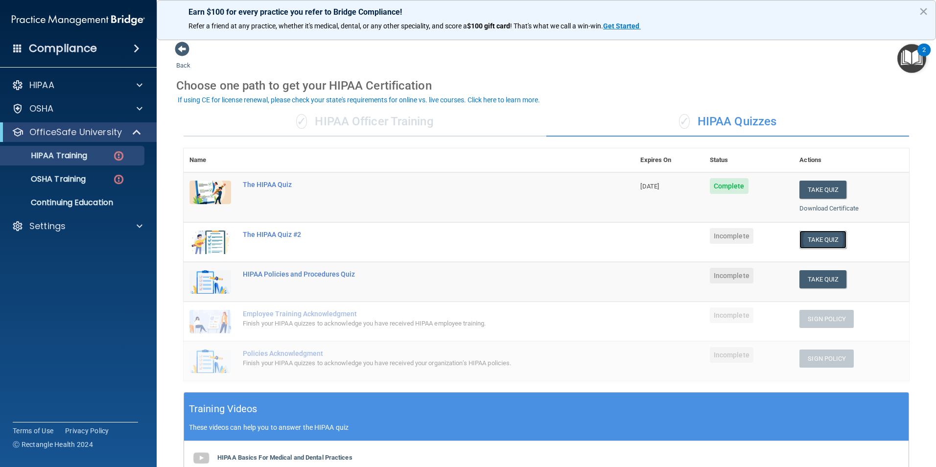
click at [821, 242] on button "Take Quiz" at bounding box center [823, 240] width 47 height 18
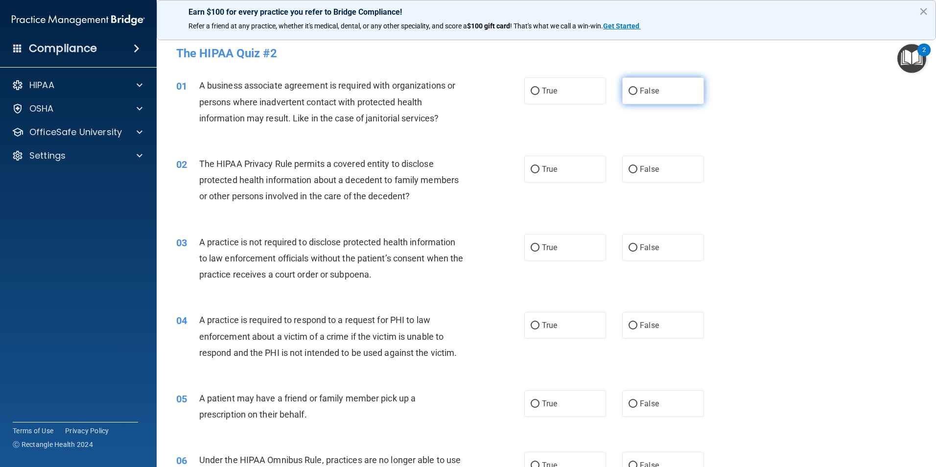
click at [648, 95] on span "False" at bounding box center [649, 90] width 19 height 9
click at [638, 95] on input "False" at bounding box center [633, 91] width 9 height 7
radio input "true"
click at [561, 156] on label "True" at bounding box center [566, 169] width 82 height 27
click at [540, 166] on input "True" at bounding box center [535, 169] width 9 height 7
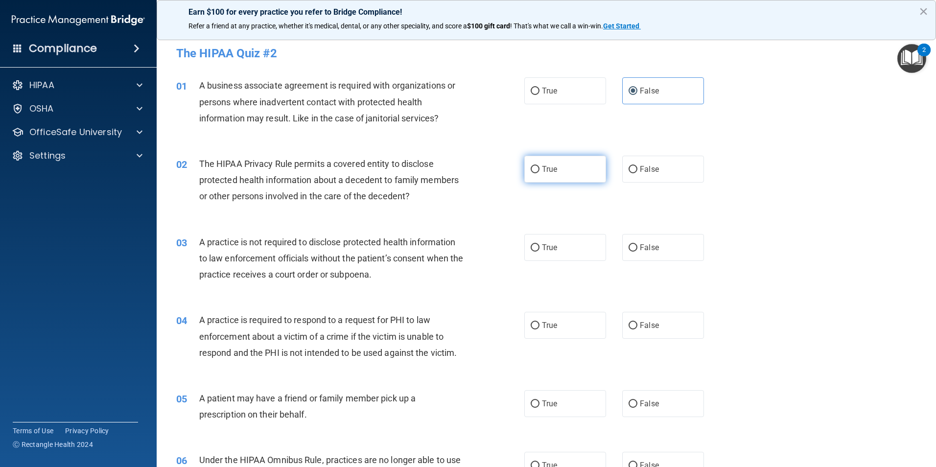
radio input "true"
click at [574, 247] on label "True" at bounding box center [566, 247] width 82 height 27
click at [540, 247] on input "True" at bounding box center [535, 247] width 9 height 7
radio input "true"
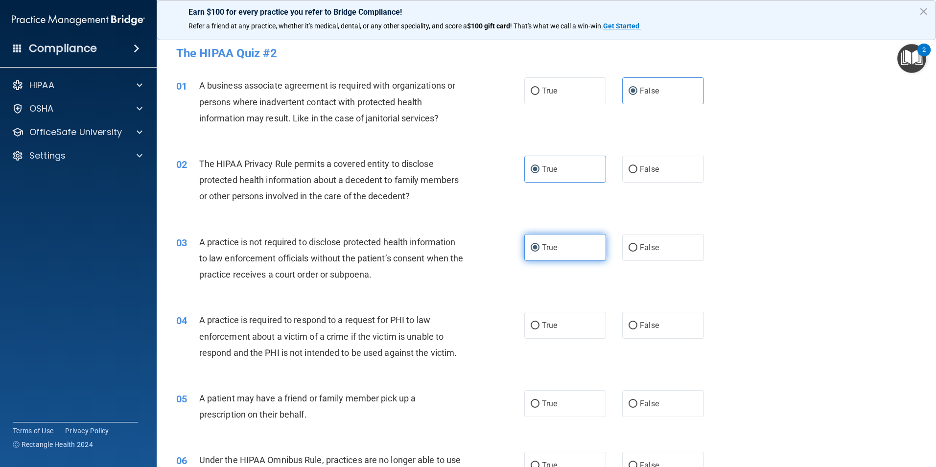
scroll to position [49, 0]
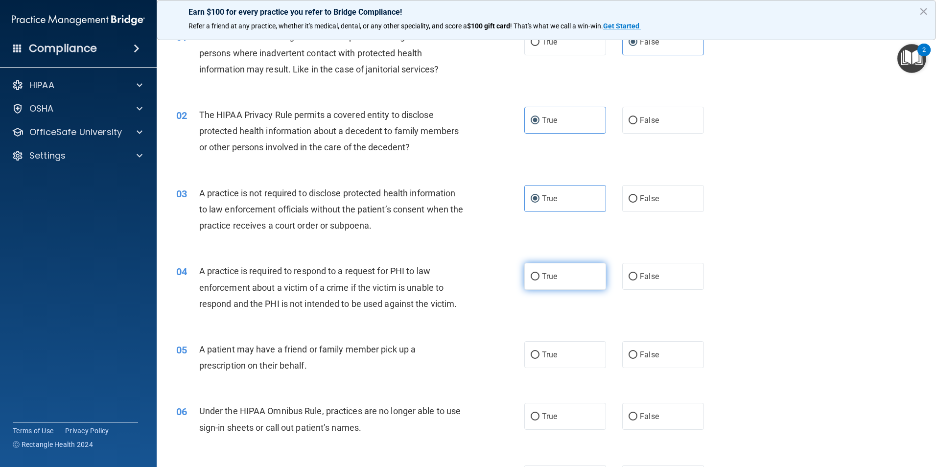
click at [583, 275] on label "True" at bounding box center [566, 276] width 82 height 27
click at [540, 275] on input "True" at bounding box center [535, 276] width 9 height 7
radio input "true"
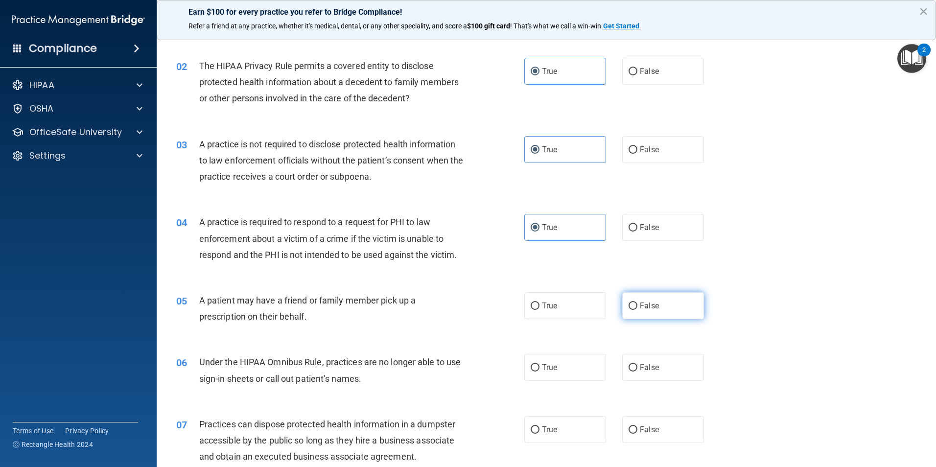
click at [642, 302] on span "False" at bounding box center [649, 305] width 19 height 9
click at [640, 301] on span "False" at bounding box center [649, 305] width 19 height 9
click at [638, 303] on input "False" at bounding box center [633, 306] width 9 height 7
radio input "true"
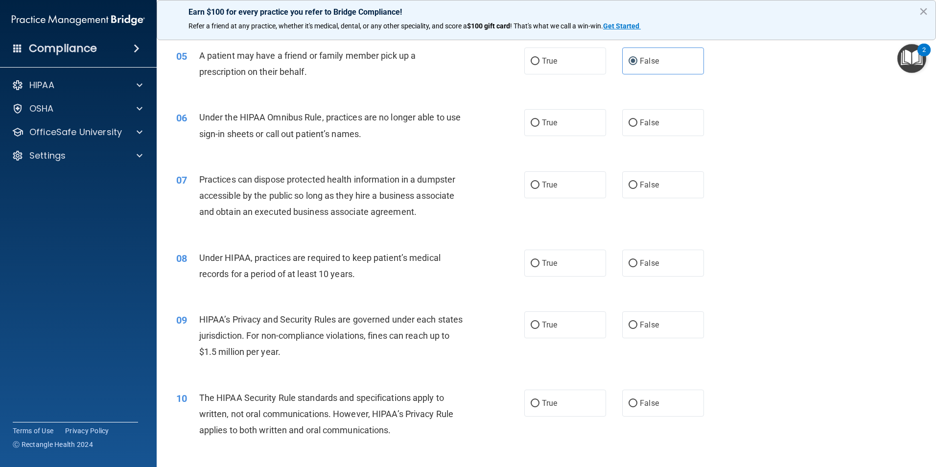
scroll to position [294, 0]
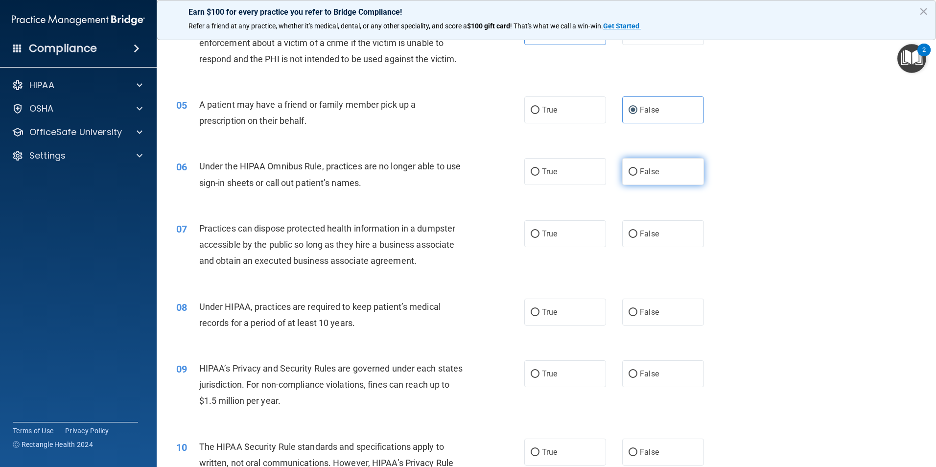
click at [643, 177] on label "False" at bounding box center [664, 171] width 82 height 27
click at [638, 176] on input "False" at bounding box center [633, 171] width 9 height 7
radio input "true"
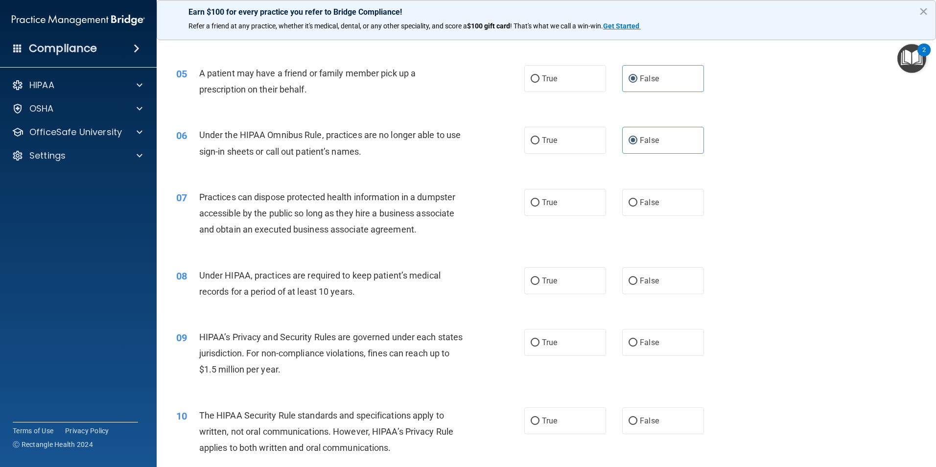
scroll to position [343, 0]
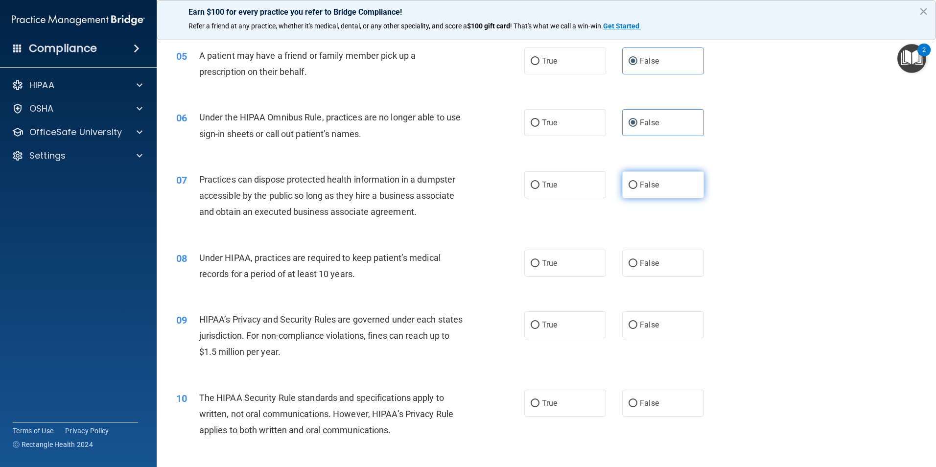
click at [642, 189] on span "False" at bounding box center [649, 184] width 19 height 9
click at [638, 189] on input "False" at bounding box center [633, 185] width 9 height 7
radio input "true"
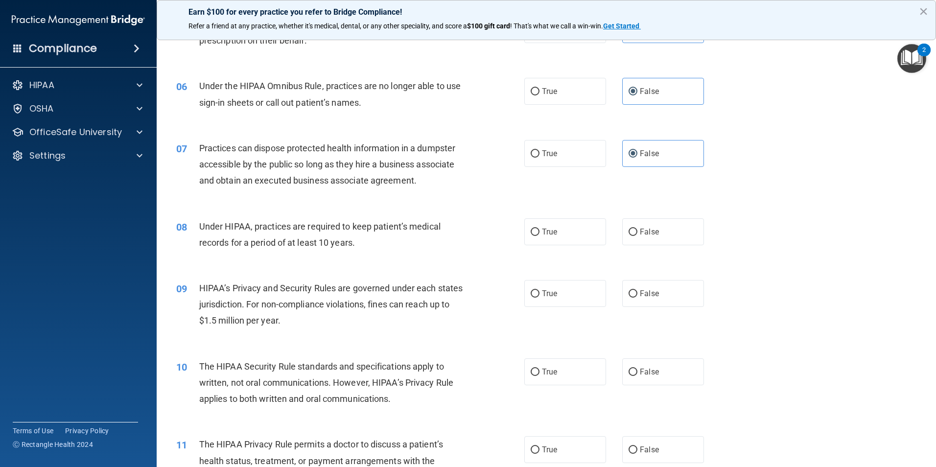
scroll to position [392, 0]
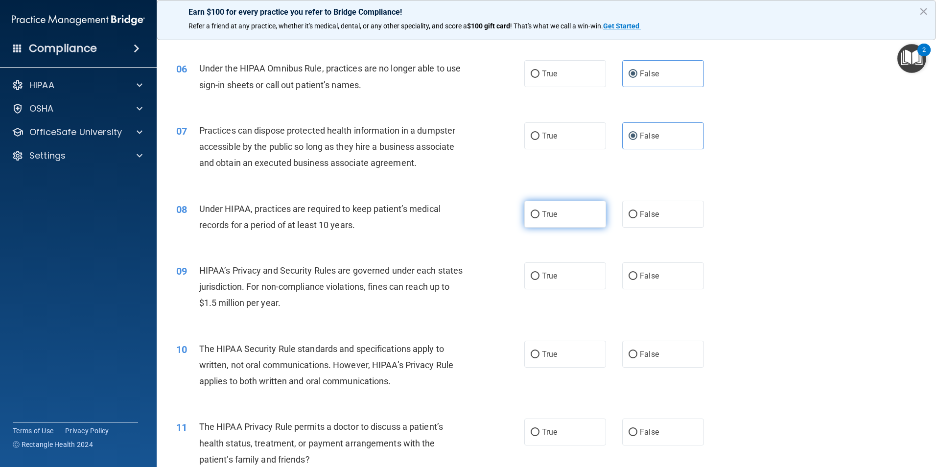
click at [547, 215] on span "True" at bounding box center [549, 214] width 15 height 9
click at [540, 215] on input "True" at bounding box center [535, 214] width 9 height 7
radio input "true"
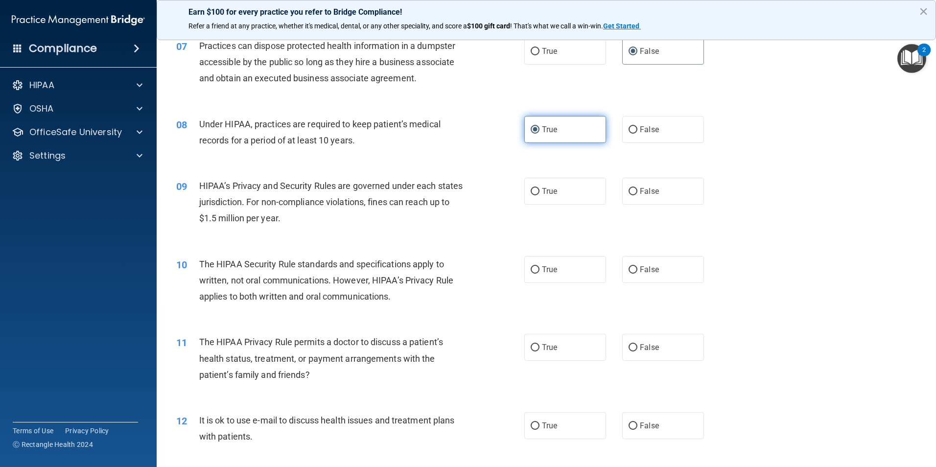
scroll to position [490, 0]
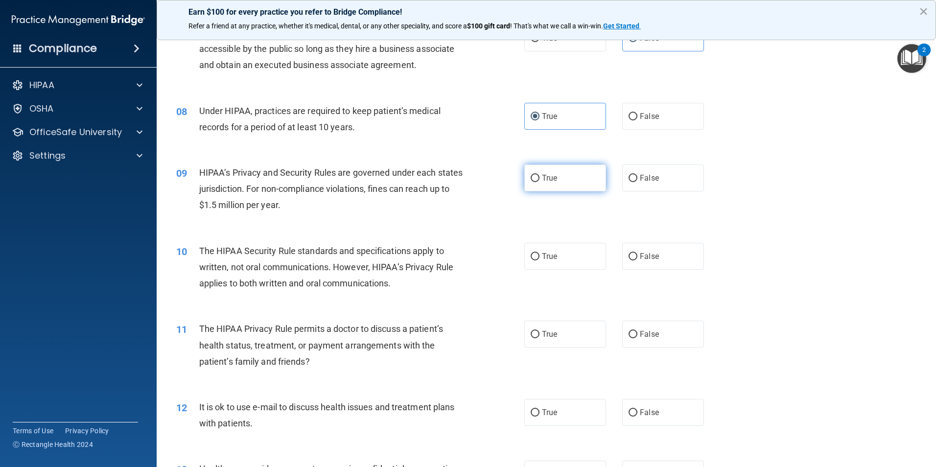
click at [550, 176] on span "True" at bounding box center [549, 177] width 15 height 9
click at [540, 176] on input "True" at bounding box center [535, 178] width 9 height 7
radio input "true"
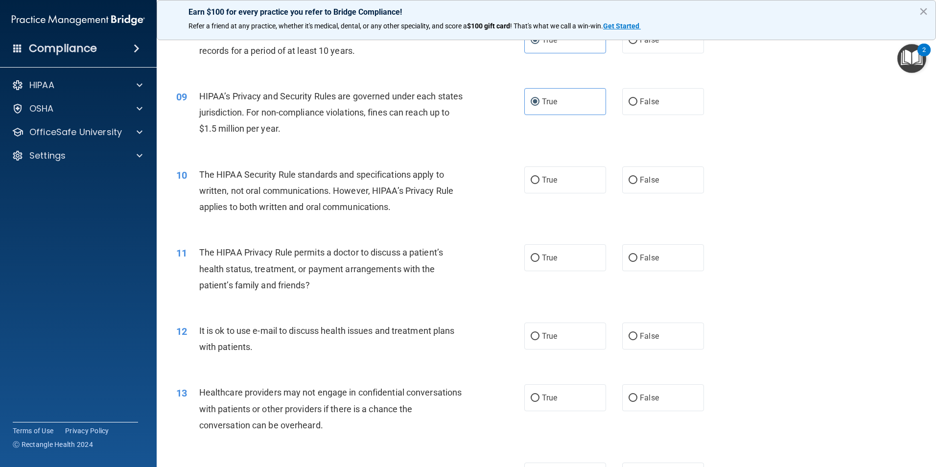
scroll to position [588, 0]
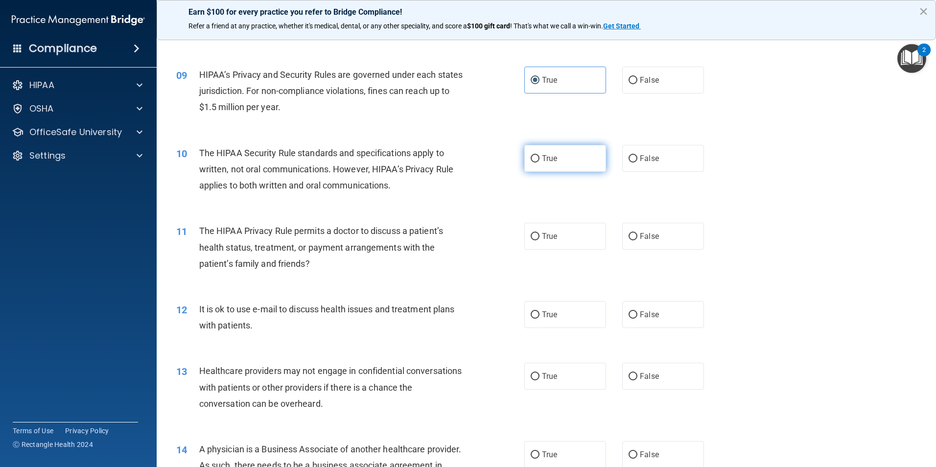
click at [548, 163] on span "True" at bounding box center [549, 158] width 15 height 9
click at [540, 163] on input "True" at bounding box center [535, 158] width 9 height 7
radio input "true"
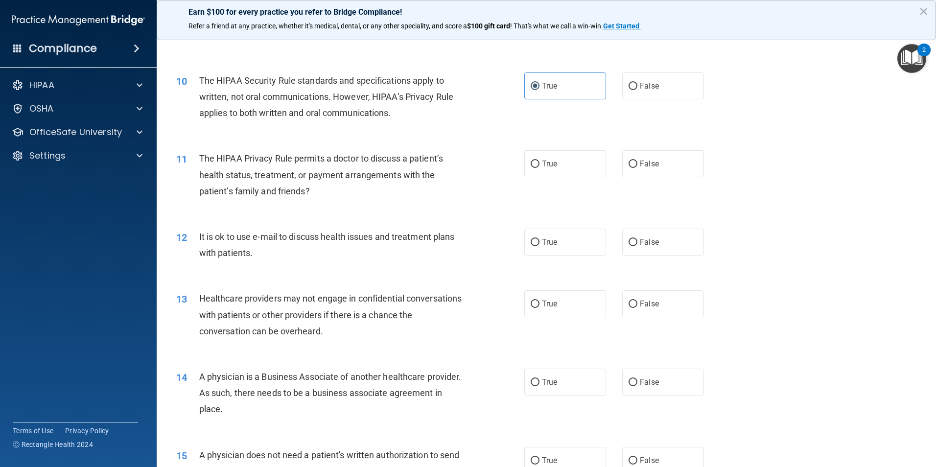
scroll to position [686, 0]
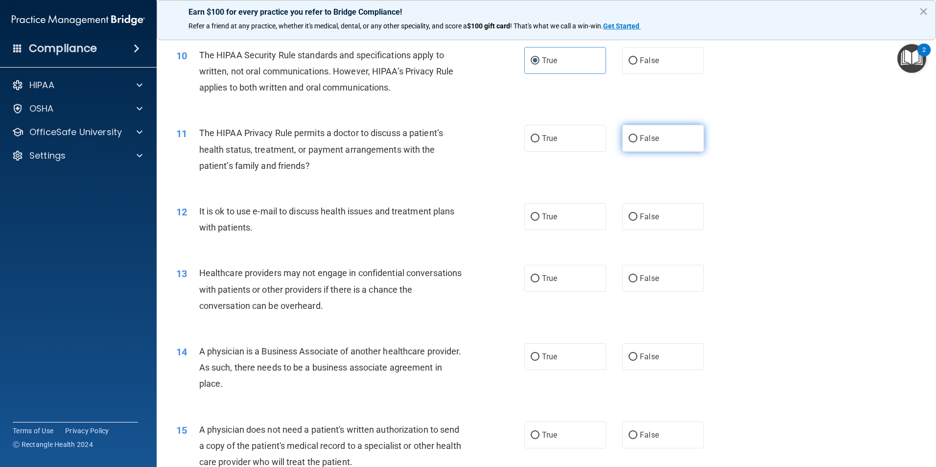
click at [633, 143] on label "False" at bounding box center [664, 138] width 82 height 27
click at [633, 143] on input "False" at bounding box center [633, 138] width 9 height 7
radio input "true"
click at [670, 210] on label "False" at bounding box center [664, 216] width 82 height 27
click at [638, 214] on input "False" at bounding box center [633, 217] width 9 height 7
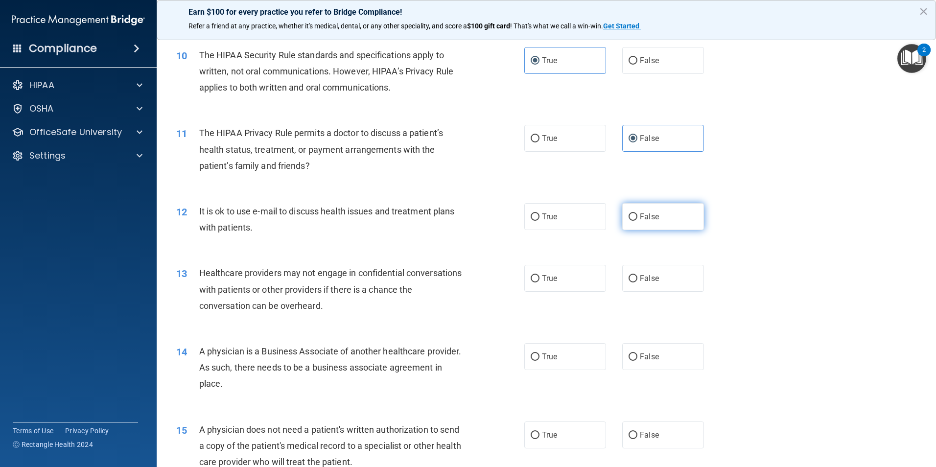
radio input "true"
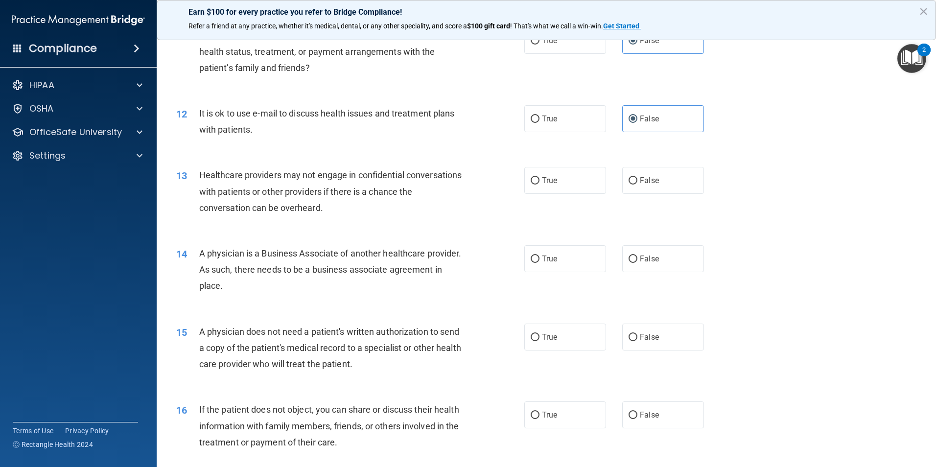
scroll to position [833, 0]
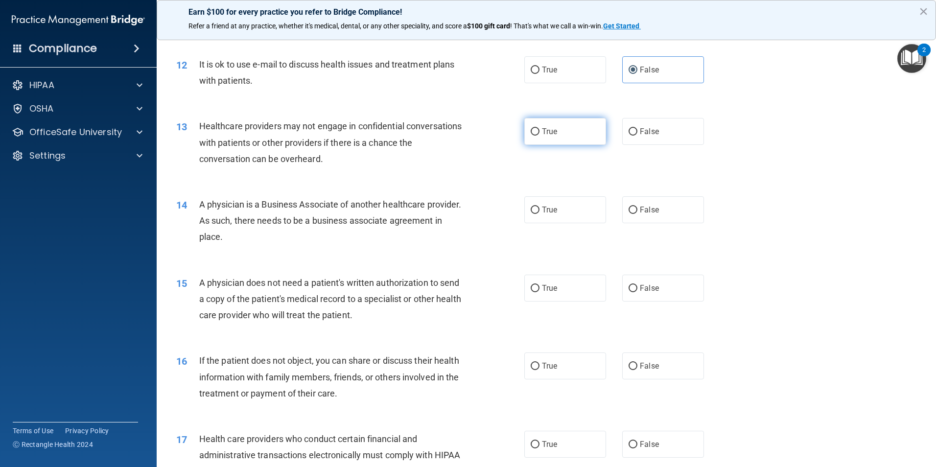
click at [536, 136] on label "True" at bounding box center [566, 131] width 82 height 27
click at [536, 136] on input "True" at bounding box center [535, 131] width 9 height 7
radio input "true"
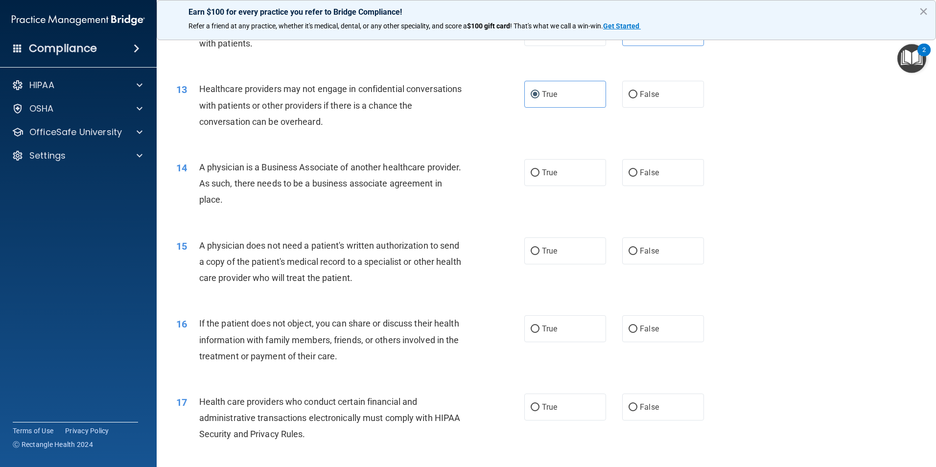
scroll to position [931, 0]
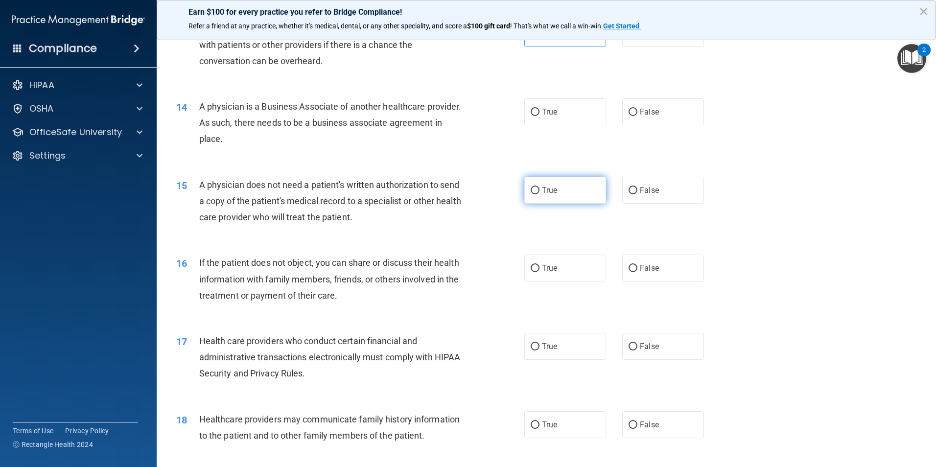
click at [574, 193] on label "True" at bounding box center [566, 190] width 82 height 27
click at [540, 193] on input "True" at bounding box center [535, 190] width 9 height 7
radio input "true"
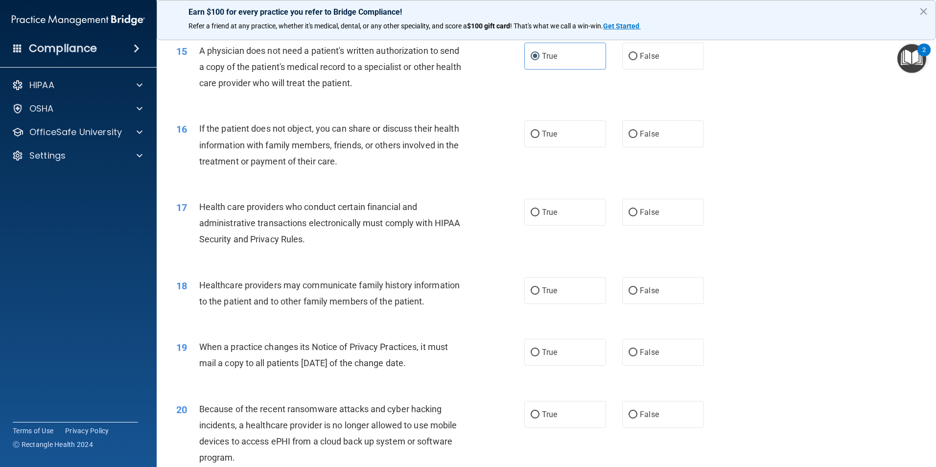
scroll to position [1078, 0]
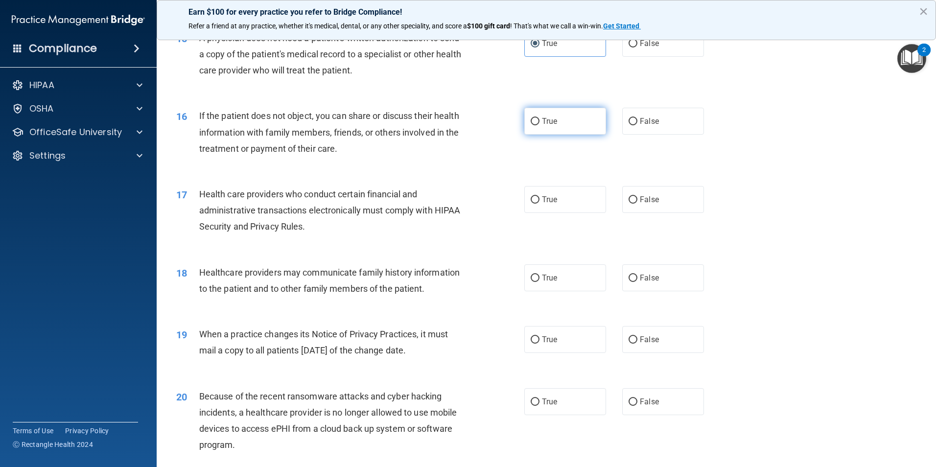
click at [536, 120] on label "True" at bounding box center [566, 121] width 82 height 27
click at [536, 120] on input "True" at bounding box center [535, 121] width 9 height 7
radio input "true"
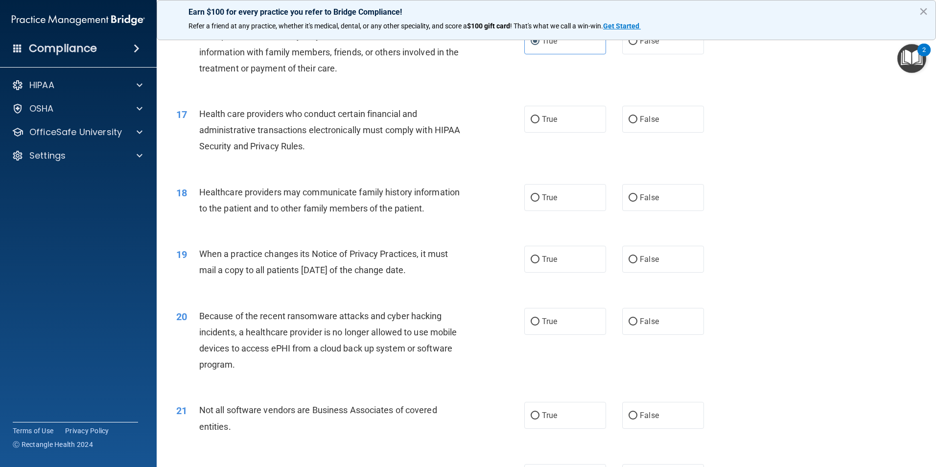
scroll to position [1175, 0]
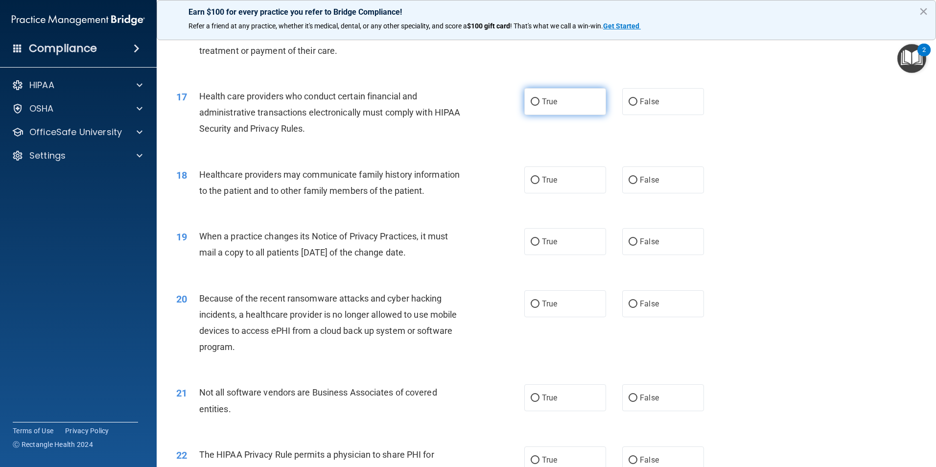
click at [544, 97] on span "True" at bounding box center [549, 101] width 15 height 9
click at [540, 98] on input "True" at bounding box center [535, 101] width 9 height 7
radio input "true"
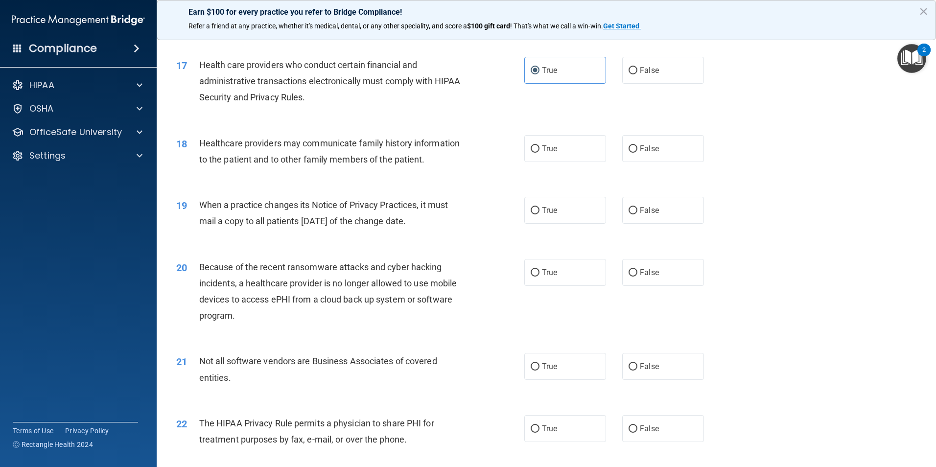
scroll to position [1224, 0]
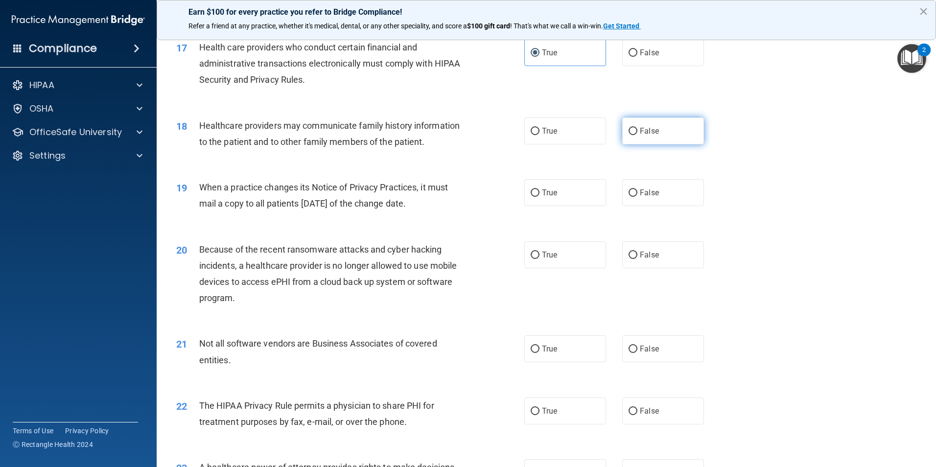
click at [658, 130] on label "False" at bounding box center [664, 131] width 82 height 27
click at [638, 130] on input "False" at bounding box center [633, 131] width 9 height 7
radio input "true"
click at [559, 203] on label "True" at bounding box center [566, 192] width 82 height 27
click at [540, 197] on input "True" at bounding box center [535, 193] width 9 height 7
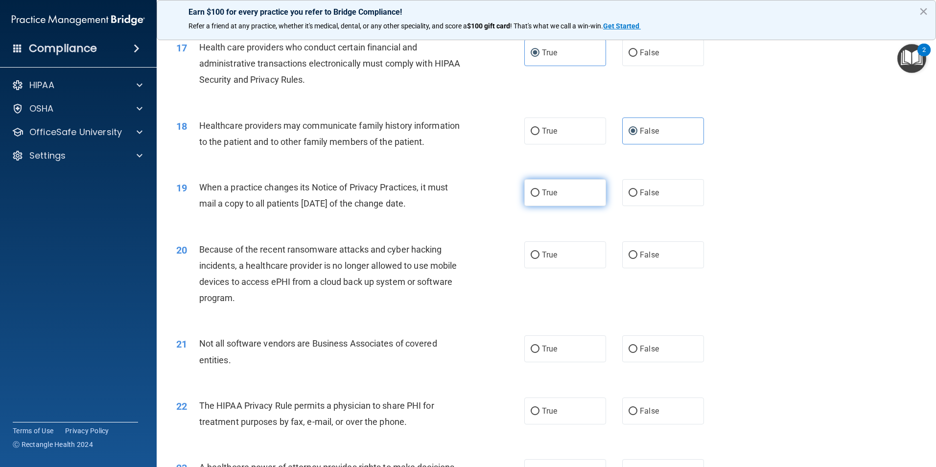
radio input "true"
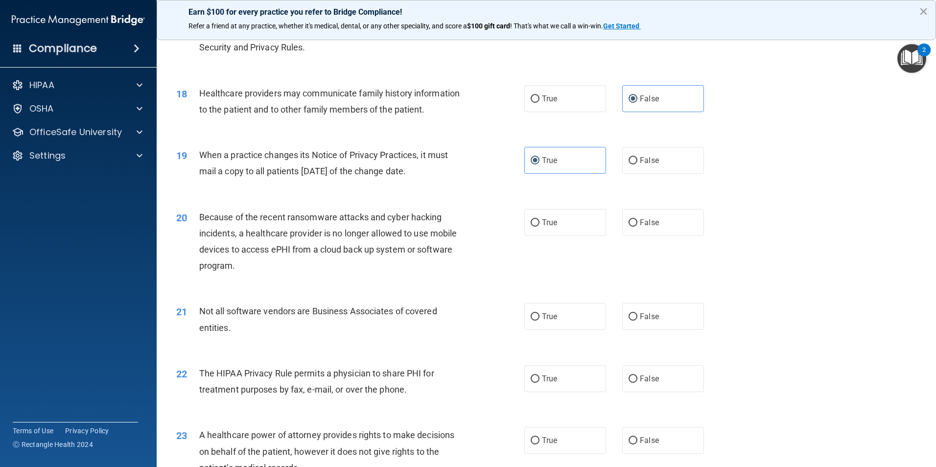
scroll to position [1322, 0]
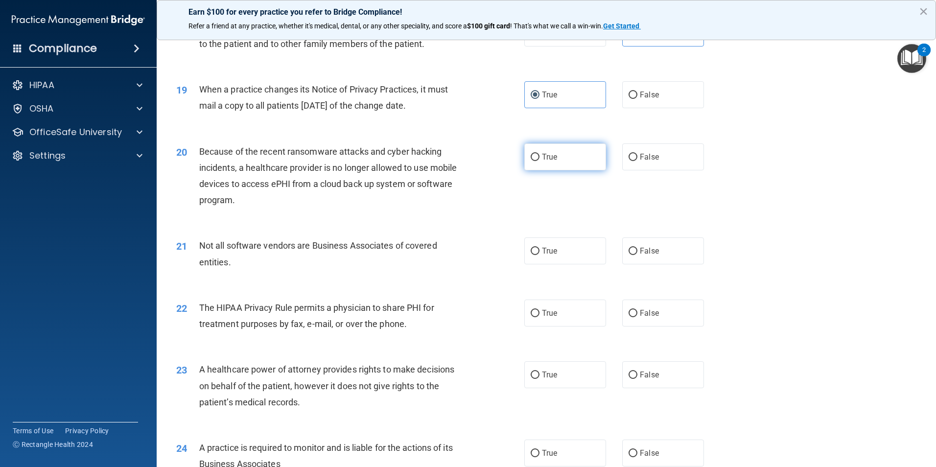
click at [568, 157] on label "True" at bounding box center [566, 157] width 82 height 27
click at [540, 157] on input "True" at bounding box center [535, 157] width 9 height 7
radio input "true"
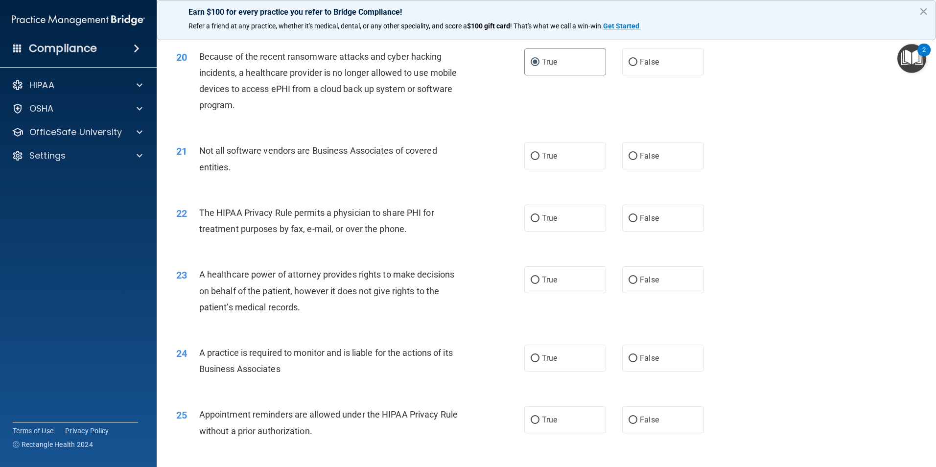
scroll to position [1420, 0]
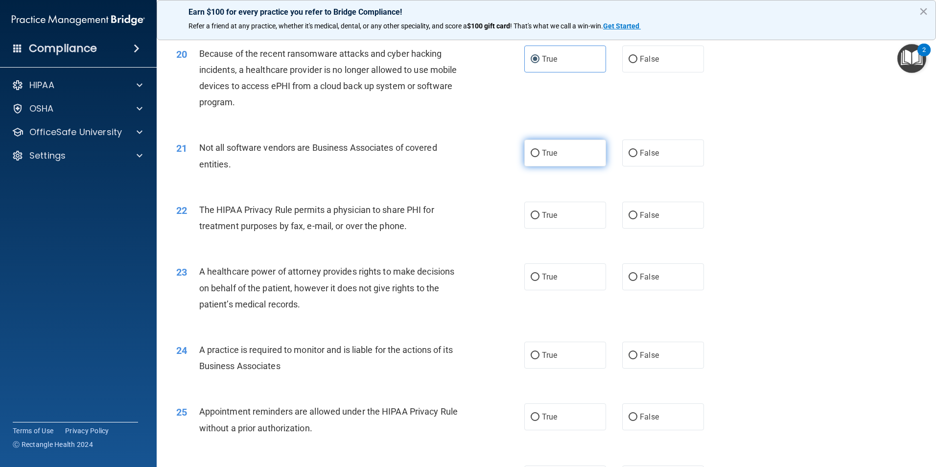
click at [552, 159] on label "True" at bounding box center [566, 153] width 82 height 27
click at [540, 157] on input "True" at bounding box center [535, 153] width 9 height 7
radio input "true"
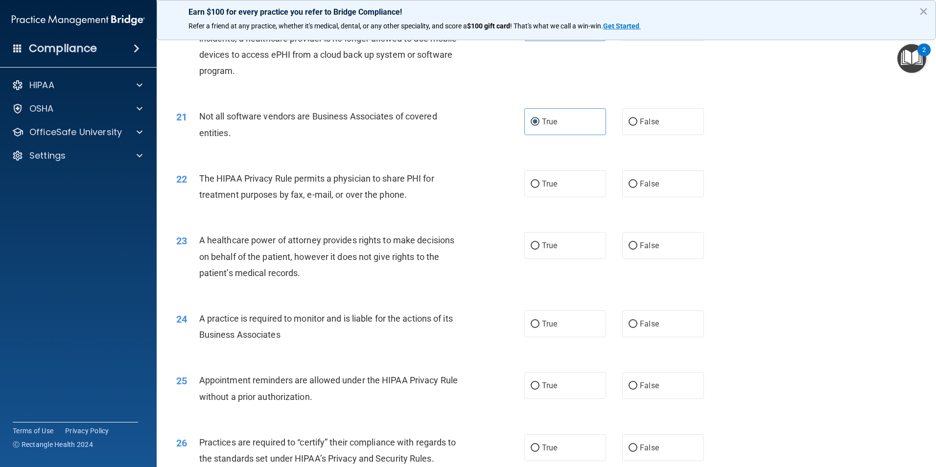
scroll to position [1469, 0]
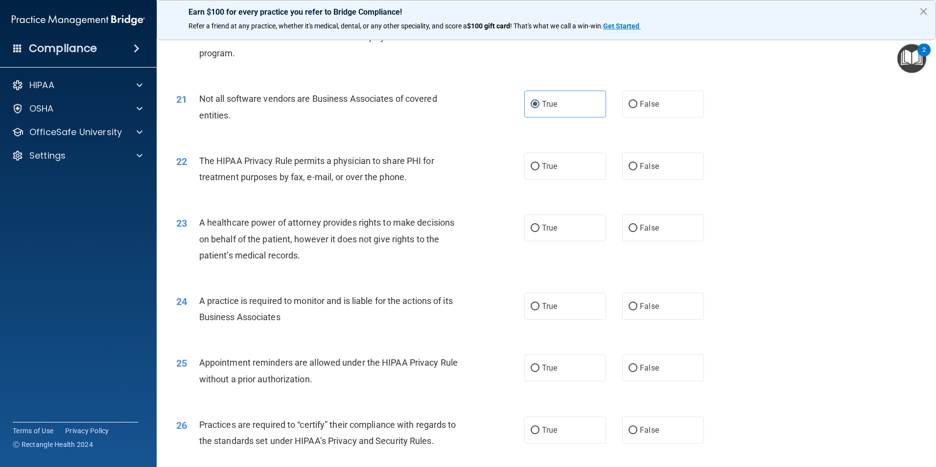
click at [533, 178] on label "True" at bounding box center [566, 166] width 82 height 27
click at [533, 170] on input "True" at bounding box center [535, 166] width 9 height 7
radio input "true"
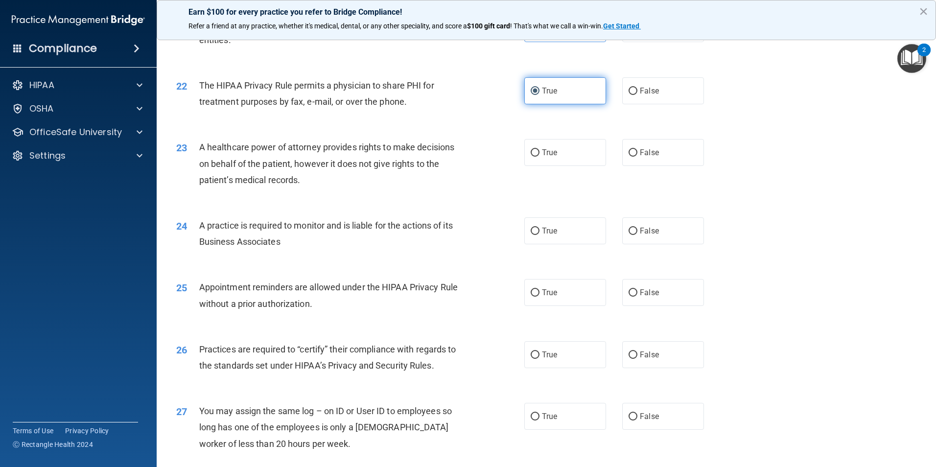
scroll to position [1567, 0]
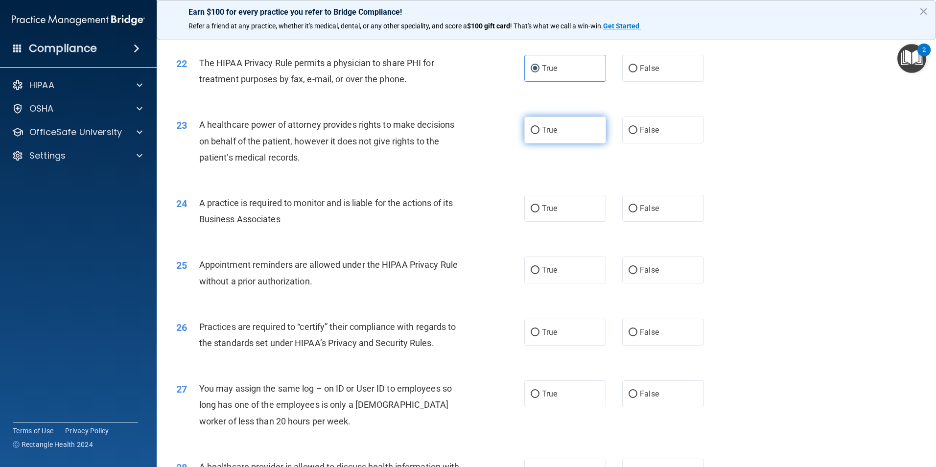
click at [586, 144] on label "True" at bounding box center [566, 130] width 82 height 27
click at [540, 134] on input "True" at bounding box center [535, 130] width 9 height 7
radio input "true"
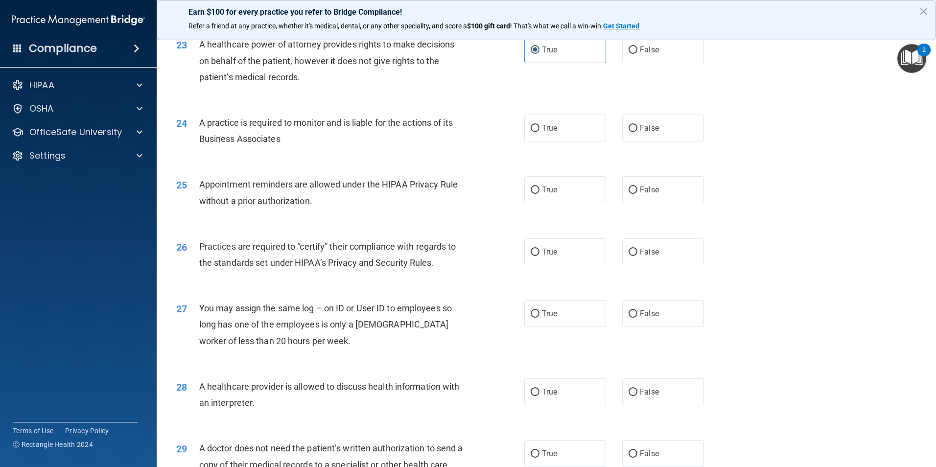
scroll to position [1665, 0]
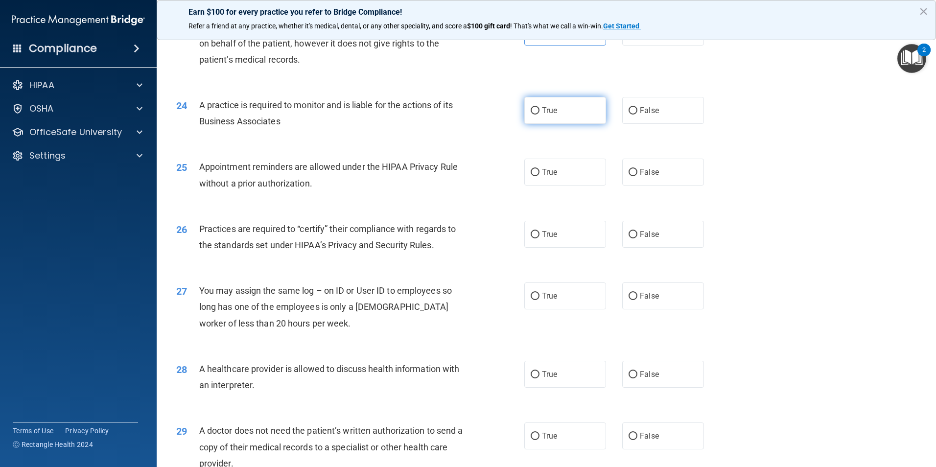
click at [575, 117] on label "True" at bounding box center [566, 110] width 82 height 27
click at [540, 115] on input "True" at bounding box center [535, 110] width 9 height 7
radio input "true"
click at [556, 176] on label "True" at bounding box center [566, 172] width 82 height 27
click at [540, 176] on input "True" at bounding box center [535, 172] width 9 height 7
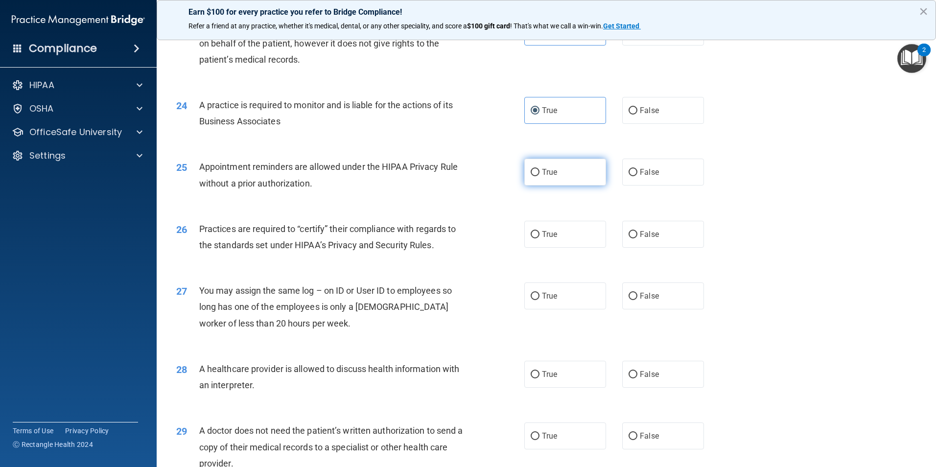
radio input "true"
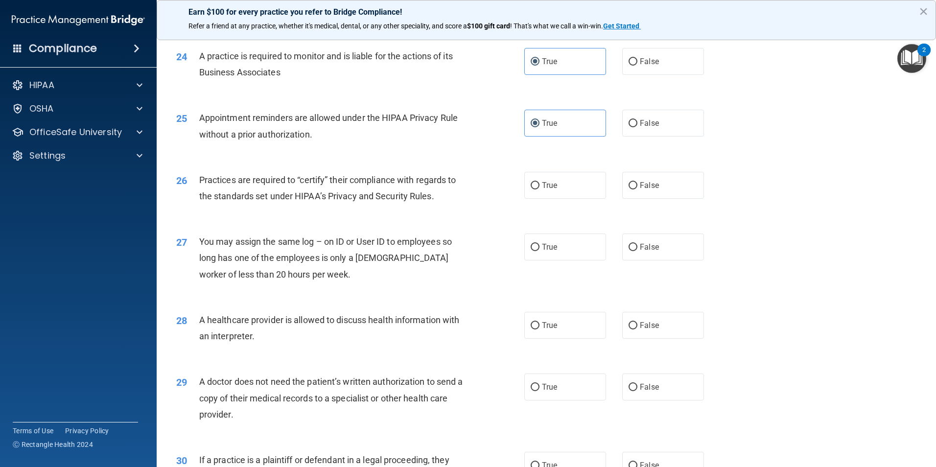
scroll to position [1763, 0]
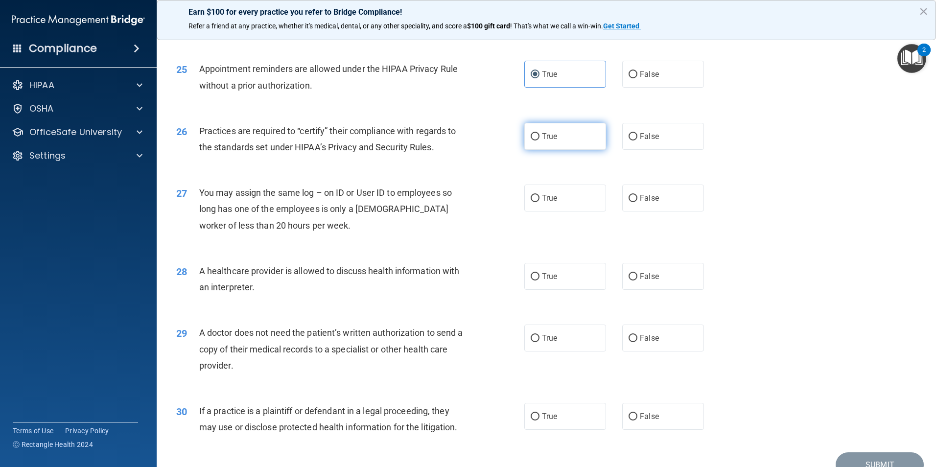
click at [564, 131] on label "True" at bounding box center [566, 136] width 82 height 27
click at [540, 133] on input "True" at bounding box center [535, 136] width 9 height 7
radio input "true"
click at [670, 191] on label "False" at bounding box center [664, 198] width 82 height 27
click at [638, 195] on input "False" at bounding box center [633, 198] width 9 height 7
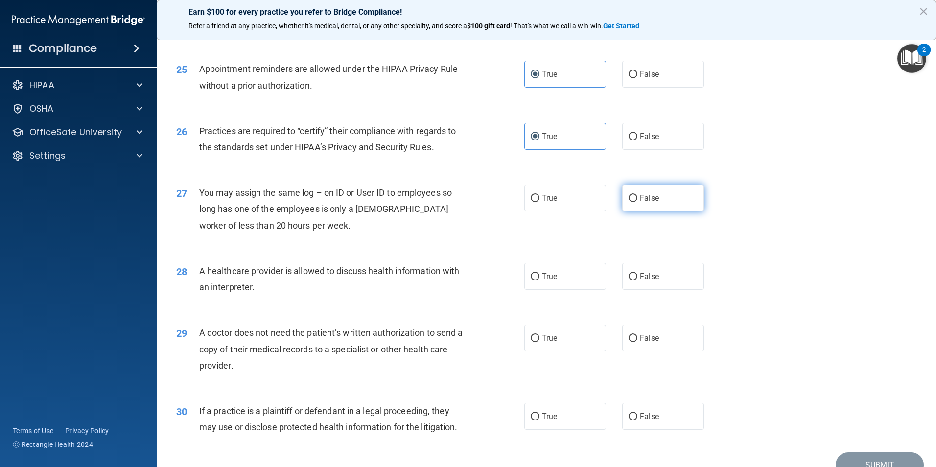
radio input "true"
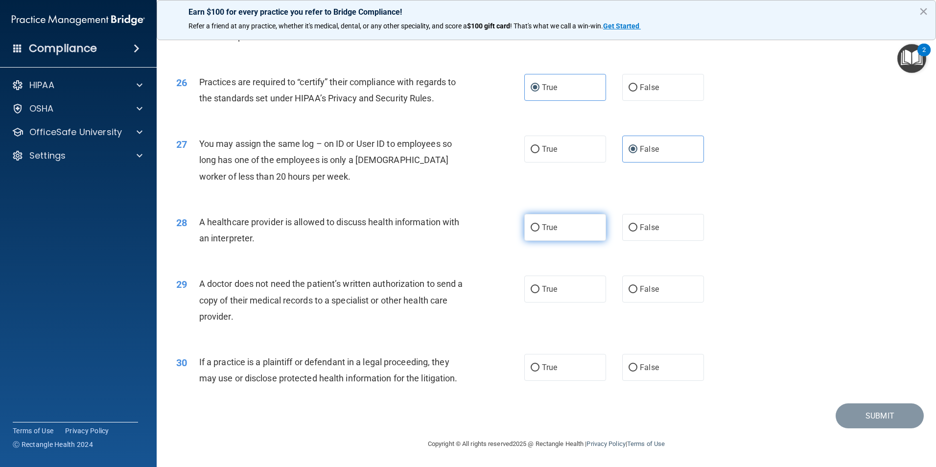
click at [587, 218] on label "True" at bounding box center [566, 227] width 82 height 27
click at [540, 224] on input "True" at bounding box center [535, 227] width 9 height 7
radio input "true"
click at [632, 283] on label "False" at bounding box center [664, 288] width 82 height 27
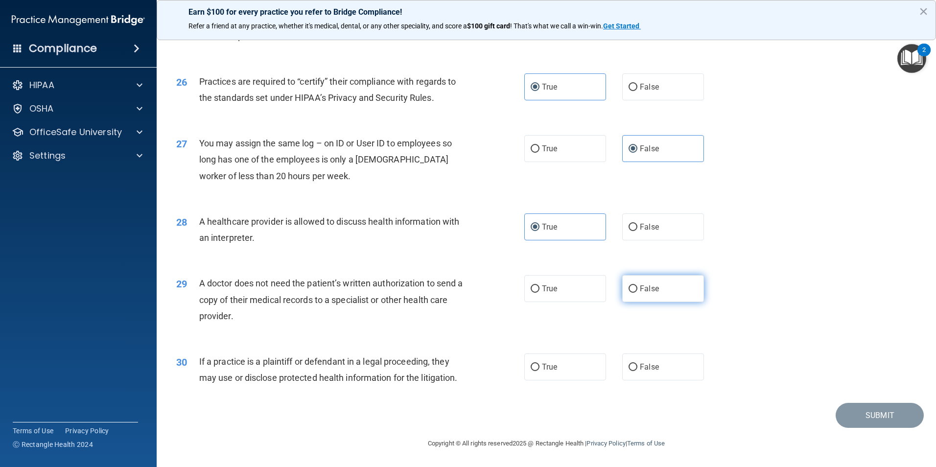
click at [632, 286] on input "False" at bounding box center [633, 289] width 9 height 7
radio input "true"
click at [641, 366] on span "False" at bounding box center [649, 366] width 19 height 9
click at [638, 366] on input "False" at bounding box center [633, 367] width 9 height 7
radio input "true"
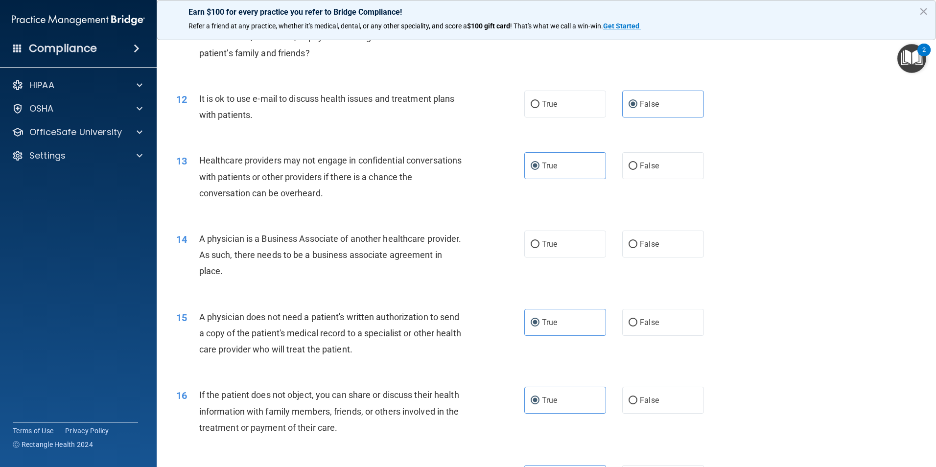
scroll to position [784, 0]
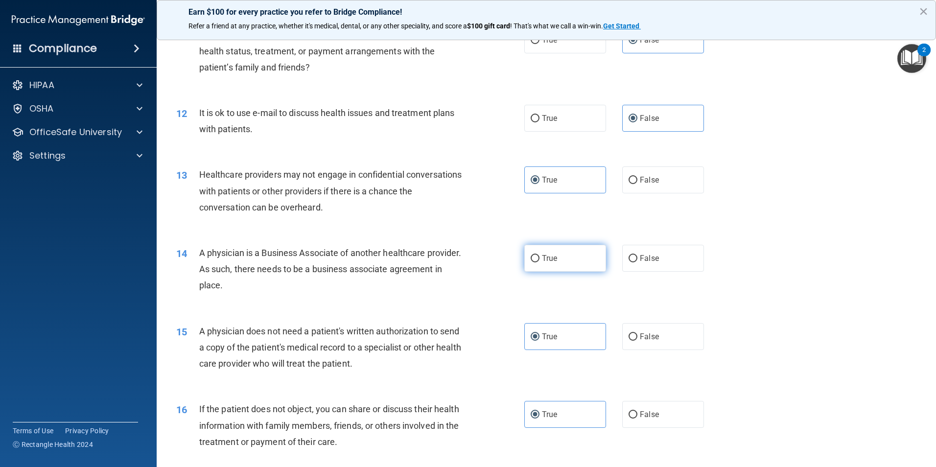
click at [525, 257] on label "True" at bounding box center [566, 258] width 82 height 27
click at [531, 257] on input "True" at bounding box center [535, 258] width 9 height 7
radio input "true"
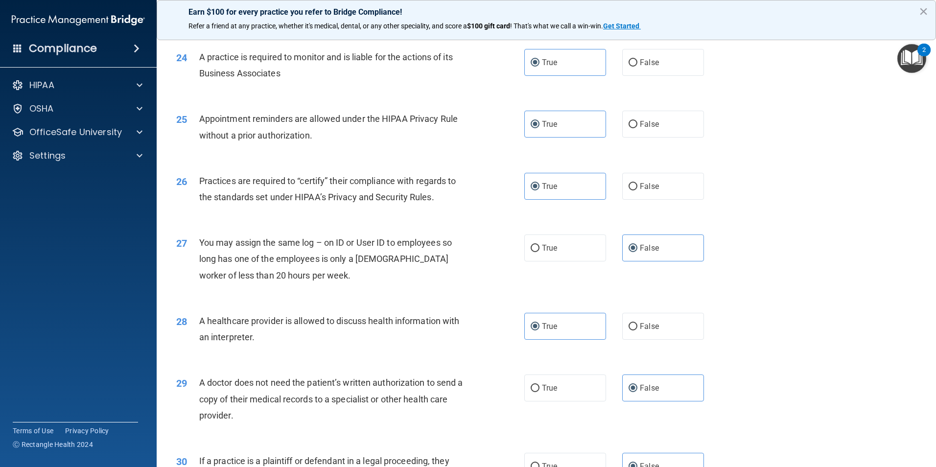
scroll to position [1813, 0]
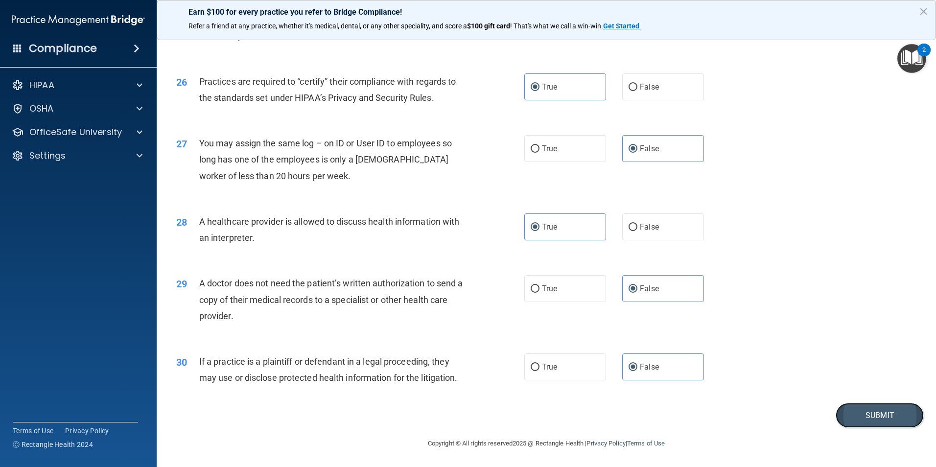
click at [880, 412] on button "Submit" at bounding box center [880, 415] width 88 height 25
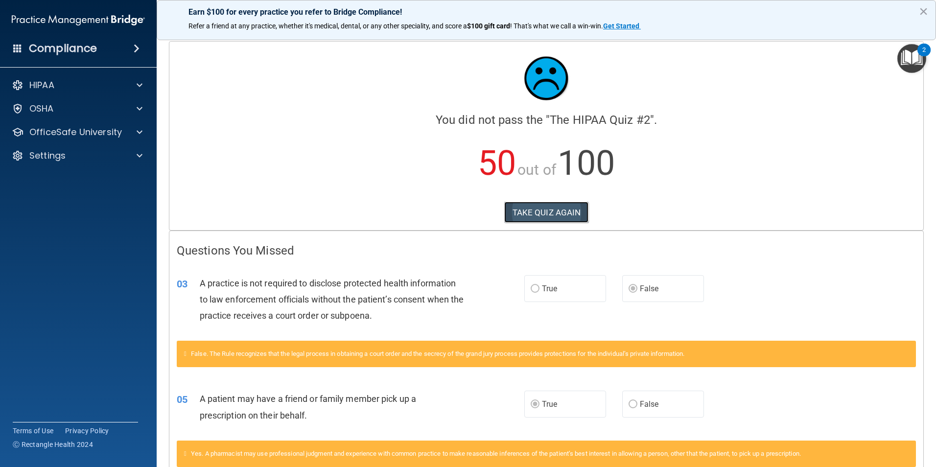
click at [568, 211] on button "TAKE QUIZ AGAIN" at bounding box center [546, 213] width 85 height 22
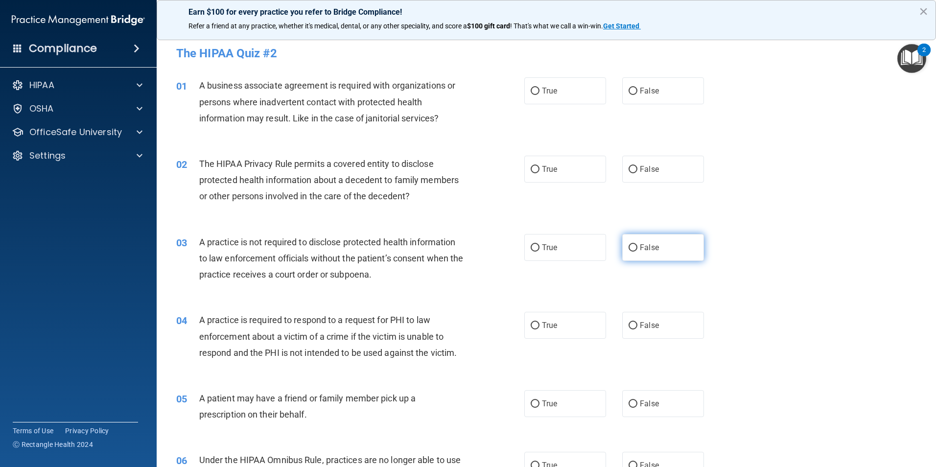
click at [643, 239] on label "False" at bounding box center [664, 247] width 82 height 27
click at [638, 244] on input "False" at bounding box center [633, 247] width 9 height 7
radio input "true"
click at [581, 92] on label "True" at bounding box center [566, 90] width 82 height 27
click at [540, 92] on input "True" at bounding box center [535, 91] width 9 height 7
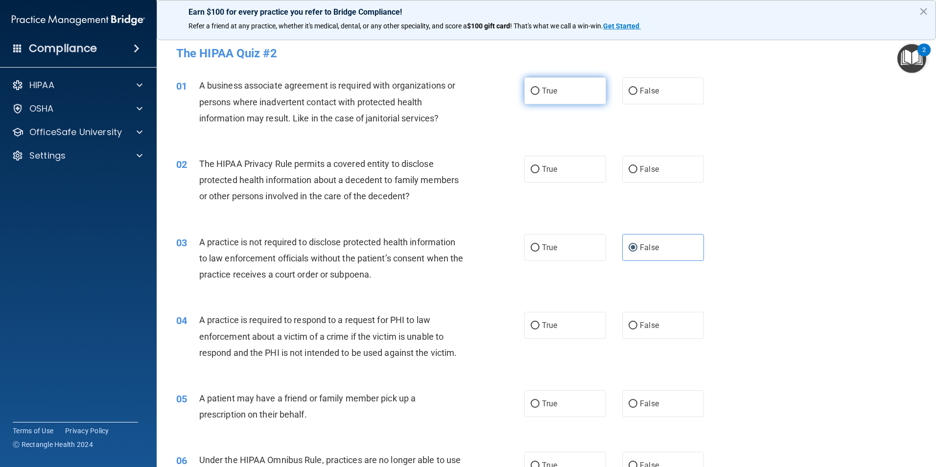
radio input "true"
click at [591, 174] on label "True" at bounding box center [566, 169] width 82 height 27
click at [540, 173] on input "True" at bounding box center [535, 169] width 9 height 7
radio input "true"
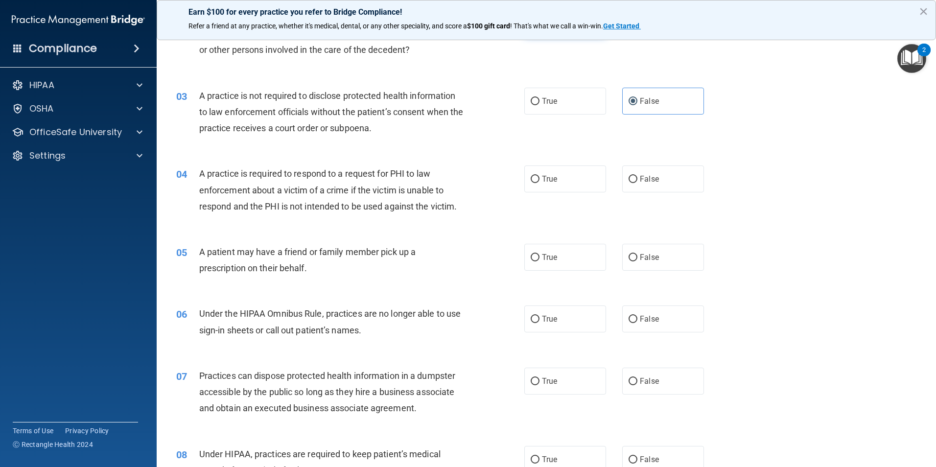
scroll to position [147, 0]
click at [560, 183] on label "True" at bounding box center [566, 178] width 82 height 27
click at [540, 183] on input "True" at bounding box center [535, 178] width 9 height 7
radio input "true"
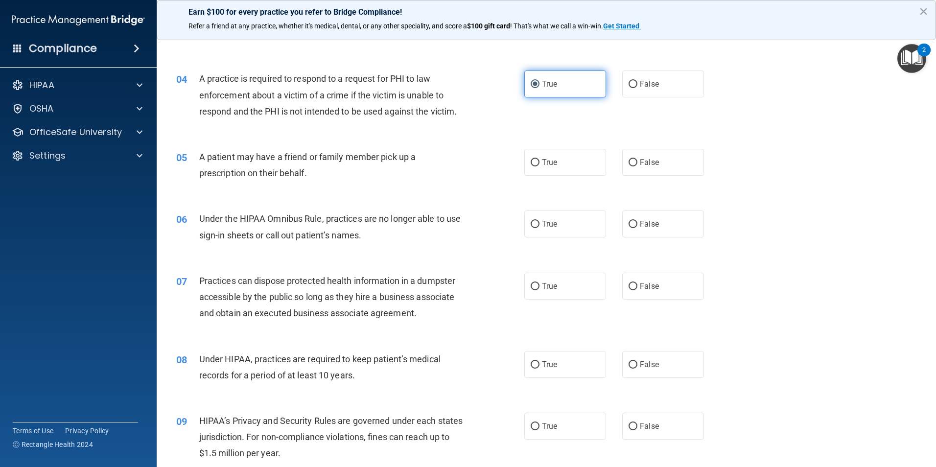
scroll to position [245, 0]
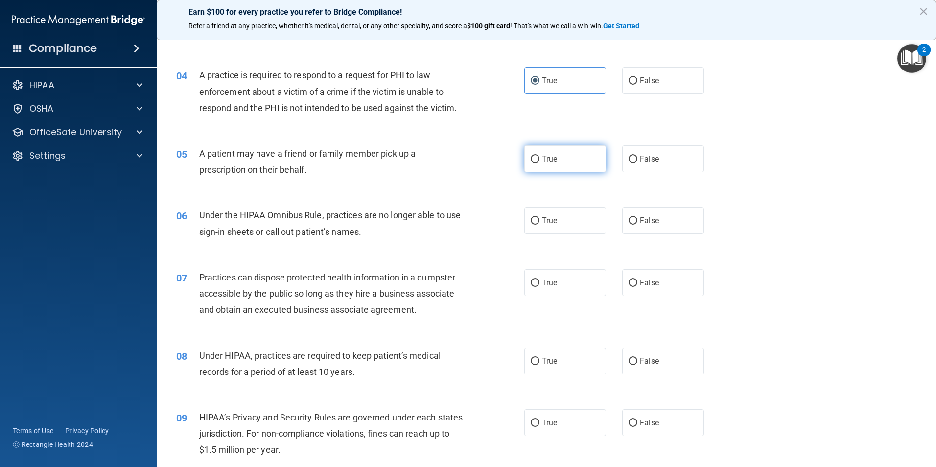
click at [557, 165] on label "True" at bounding box center [566, 158] width 82 height 27
click at [540, 163] on input "True" at bounding box center [535, 159] width 9 height 7
radio input "true"
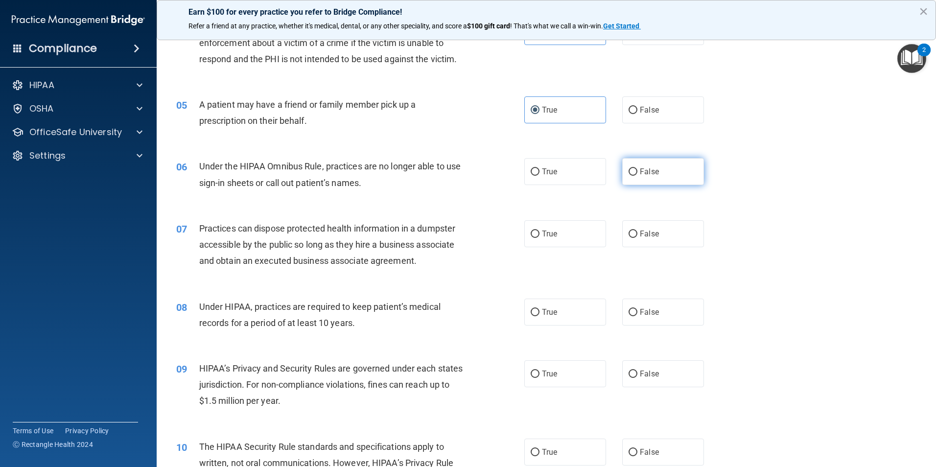
click at [631, 176] on label "False" at bounding box center [664, 171] width 82 height 27
click at [631, 176] on input "False" at bounding box center [633, 171] width 9 height 7
radio input "true"
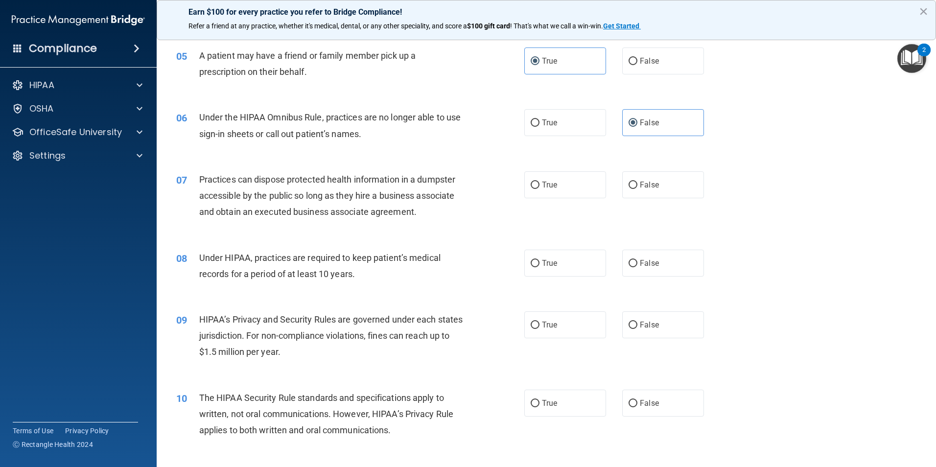
drag, startPoint x: 605, startPoint y: 185, endPoint x: 613, endPoint y: 185, distance: 8.3
click at [606, 185] on div "True False" at bounding box center [623, 184] width 196 height 27
click at [623, 185] on label "False" at bounding box center [664, 184] width 82 height 27
click at [629, 185] on input "False" at bounding box center [633, 185] width 9 height 7
radio input "true"
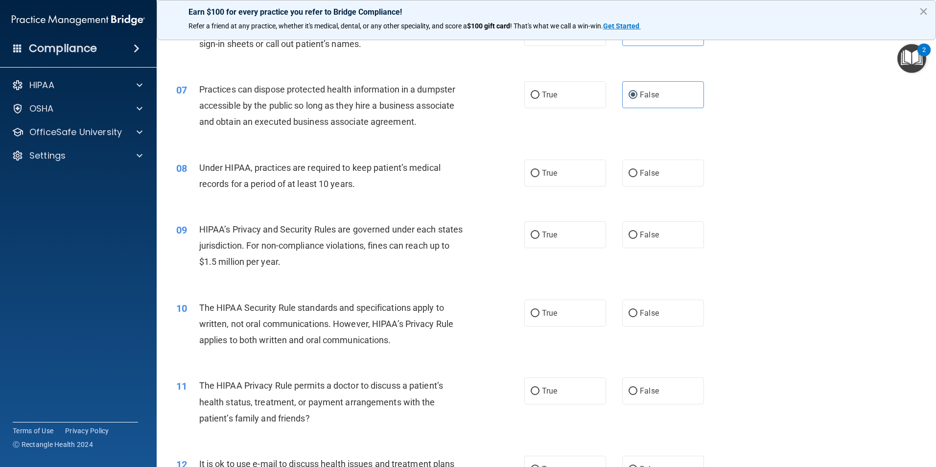
scroll to position [441, 0]
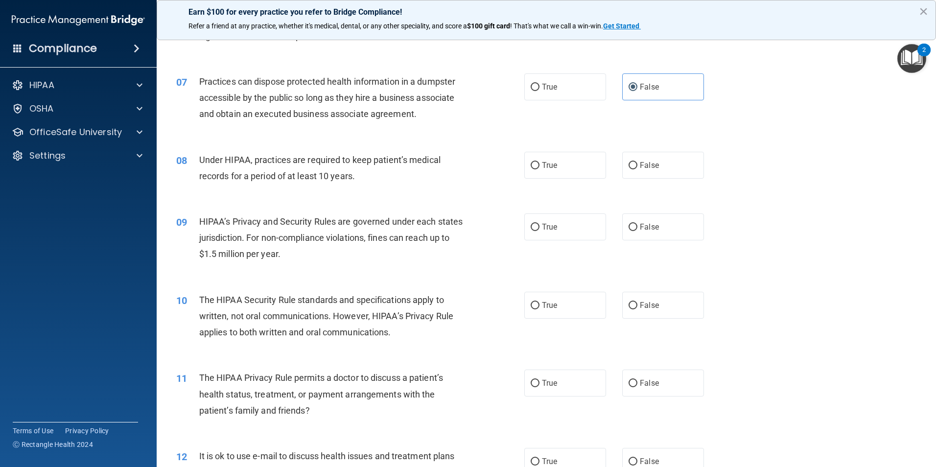
click at [627, 180] on div "08 Under HIPAA, practices are required to keep patient’s medical records for a …" at bounding box center [546, 171] width 755 height 62
click at [641, 171] on label "False" at bounding box center [664, 165] width 82 height 27
click at [638, 169] on input "False" at bounding box center [633, 165] width 9 height 7
radio input "true"
click at [662, 223] on label "False" at bounding box center [664, 227] width 82 height 27
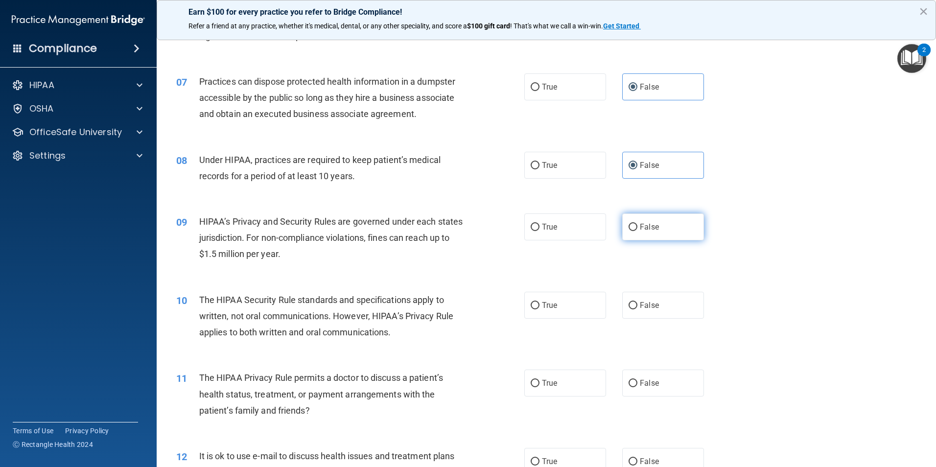
click at [638, 224] on input "False" at bounding box center [633, 227] width 9 height 7
radio input "true"
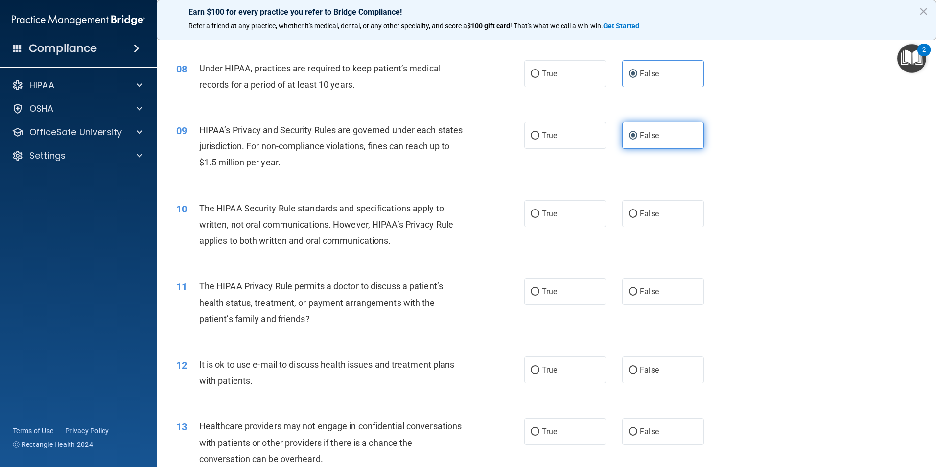
scroll to position [539, 0]
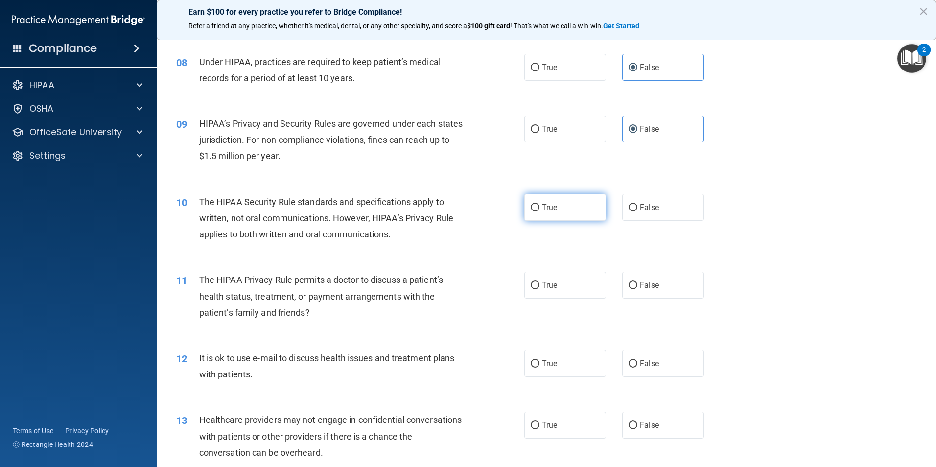
click at [535, 206] on input "True" at bounding box center [535, 207] width 9 height 7
radio input "true"
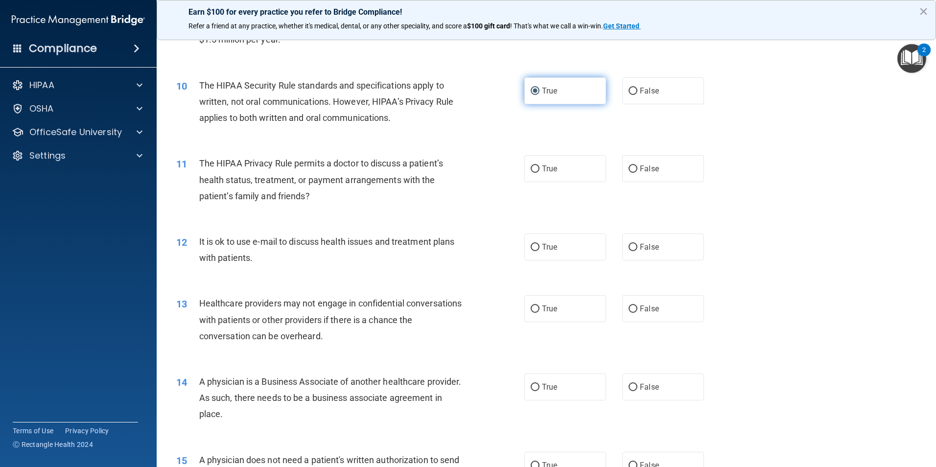
scroll to position [686, 0]
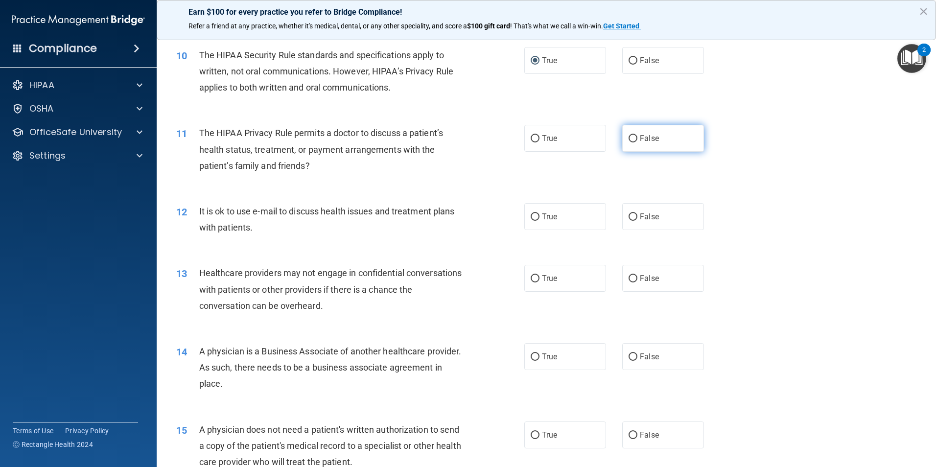
click at [656, 144] on label "False" at bounding box center [664, 138] width 82 height 27
click at [638, 143] on input "False" at bounding box center [633, 138] width 9 height 7
radio input "true"
click at [527, 226] on label "True" at bounding box center [566, 216] width 82 height 27
click at [531, 221] on input "True" at bounding box center [535, 217] width 9 height 7
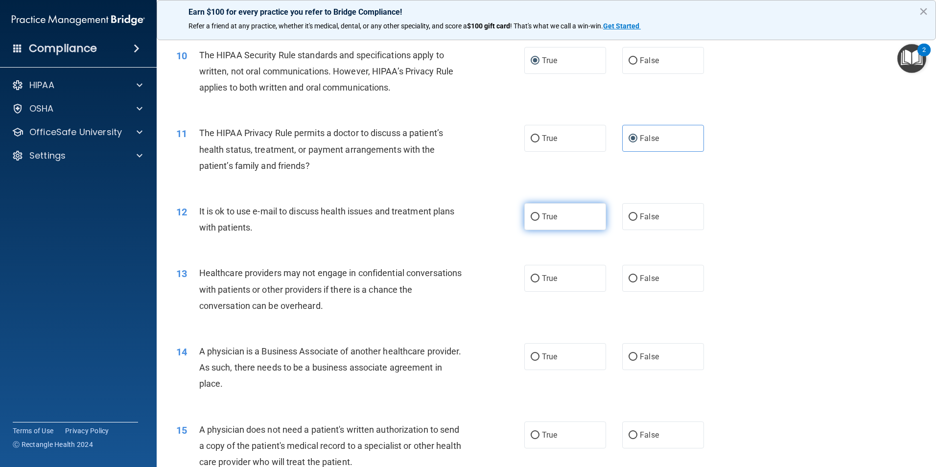
radio input "true"
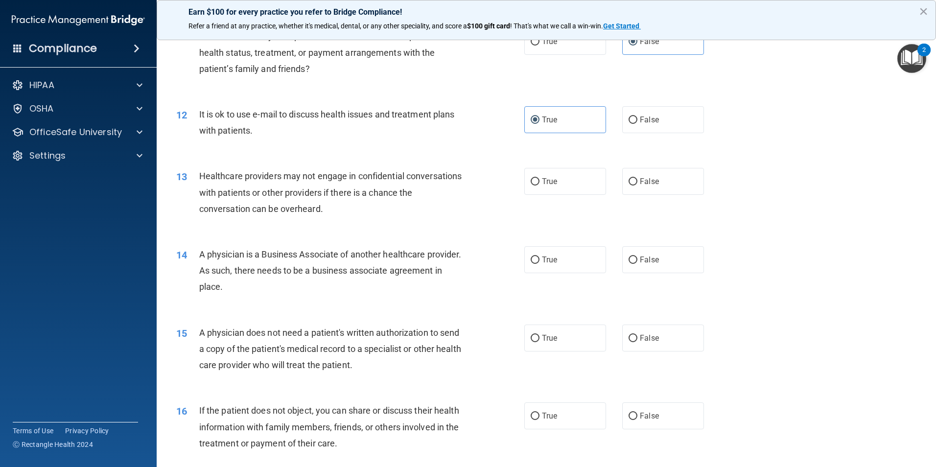
scroll to position [784, 0]
click at [558, 181] on label "True" at bounding box center [566, 180] width 82 height 27
click at [540, 181] on input "True" at bounding box center [535, 180] width 9 height 7
radio input "true"
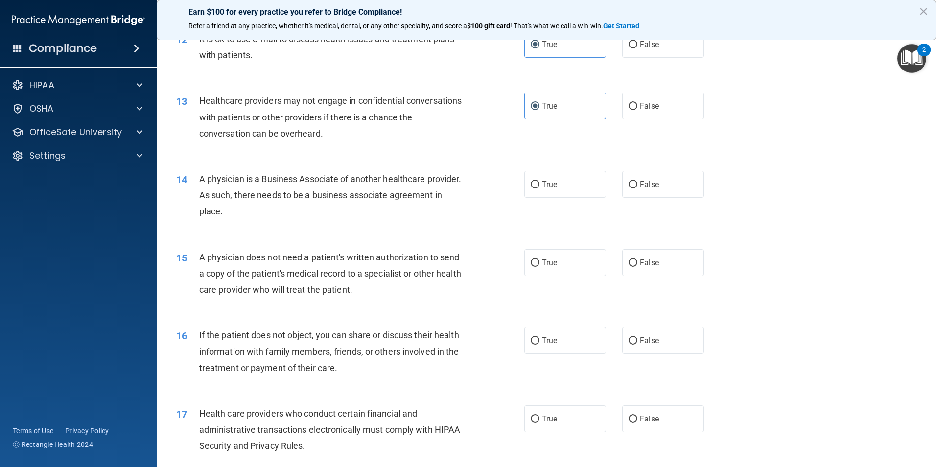
scroll to position [882, 0]
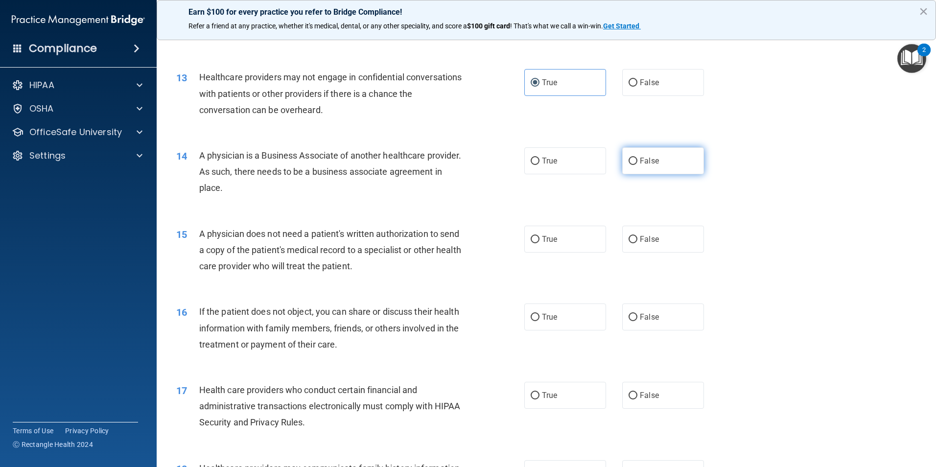
click at [623, 168] on label "False" at bounding box center [664, 160] width 82 height 27
click at [629, 165] on input "False" at bounding box center [633, 161] width 9 height 7
radio input "true"
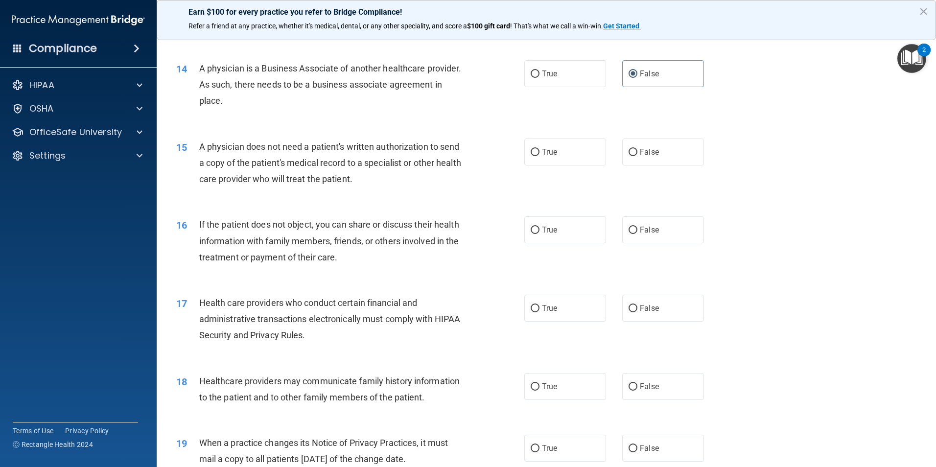
scroll to position [980, 0]
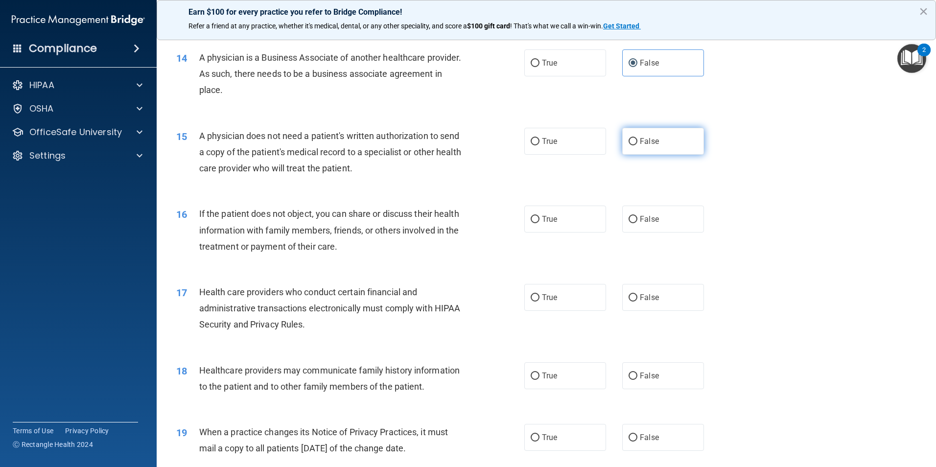
click at [630, 149] on label "False" at bounding box center [664, 141] width 82 height 27
click at [630, 145] on input "False" at bounding box center [633, 141] width 9 height 7
radio input "true"
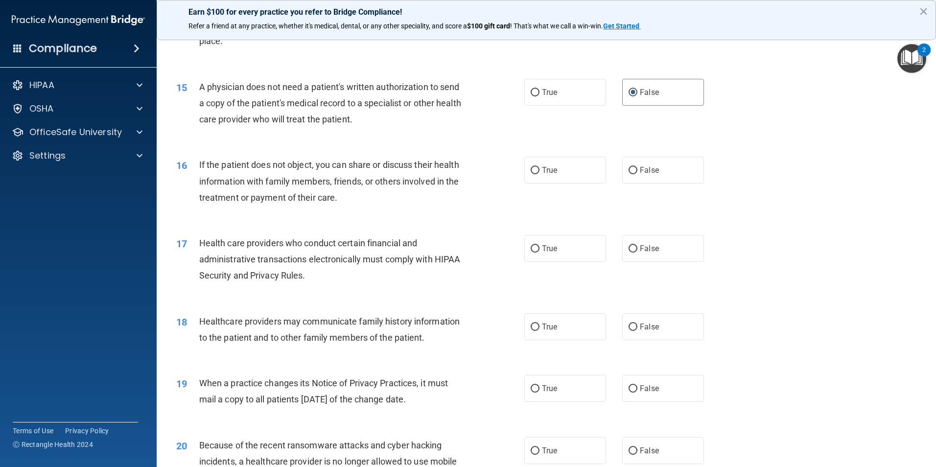
scroll to position [1078, 0]
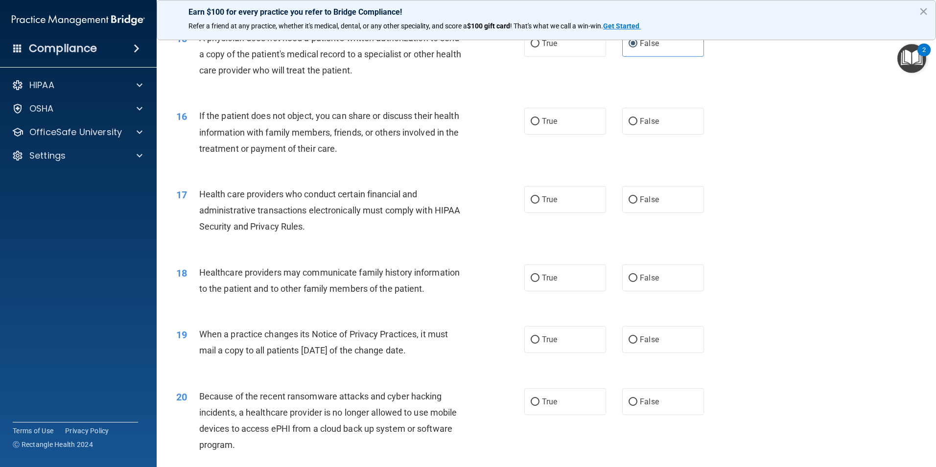
click at [518, 133] on div "16 If the patient does not object, you can share or discuss their health inform…" at bounding box center [351, 135] width 378 height 54
click at [531, 122] on input "True" at bounding box center [535, 121] width 9 height 7
radio input "true"
click at [542, 197] on span "True" at bounding box center [549, 199] width 15 height 9
click at [540, 197] on input "True" at bounding box center [535, 199] width 9 height 7
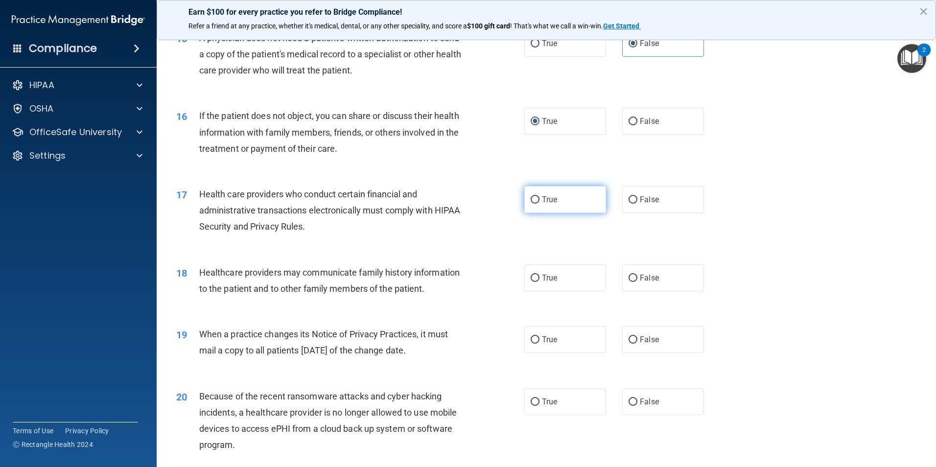
radio input "true"
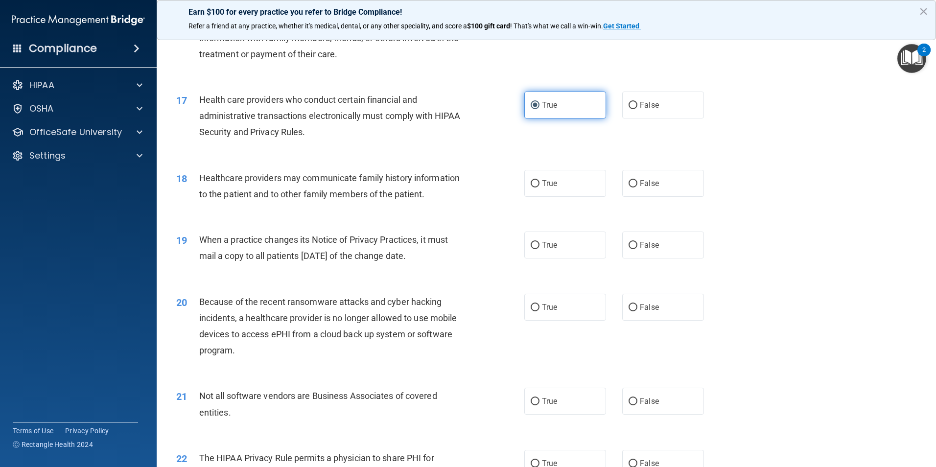
scroll to position [1175, 0]
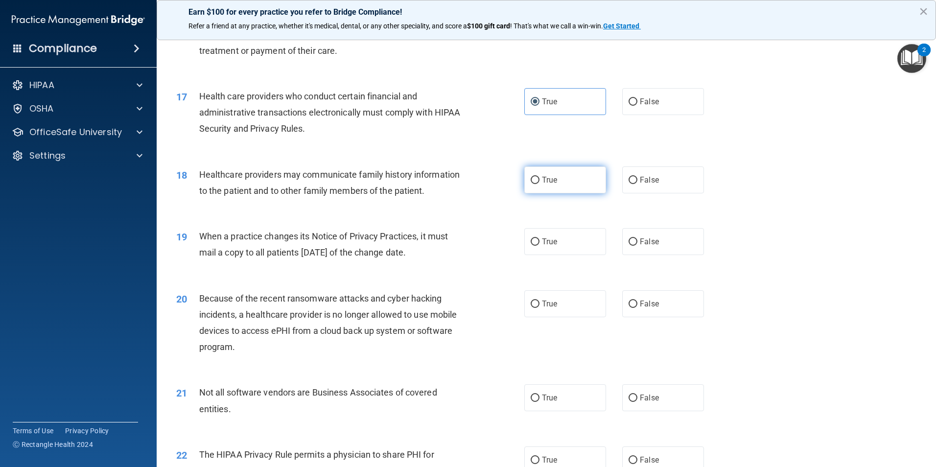
click at [555, 181] on label "True" at bounding box center [566, 180] width 82 height 27
click at [540, 181] on input "True" at bounding box center [535, 180] width 9 height 7
radio input "true"
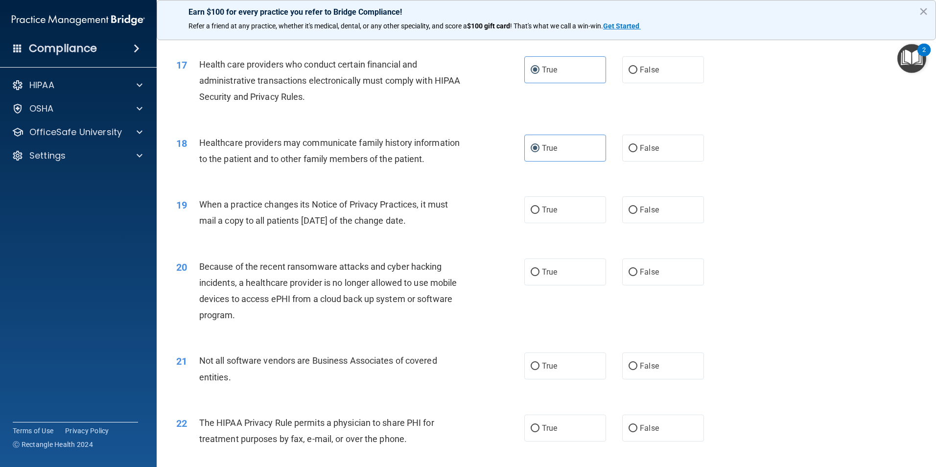
scroll to position [1224, 0]
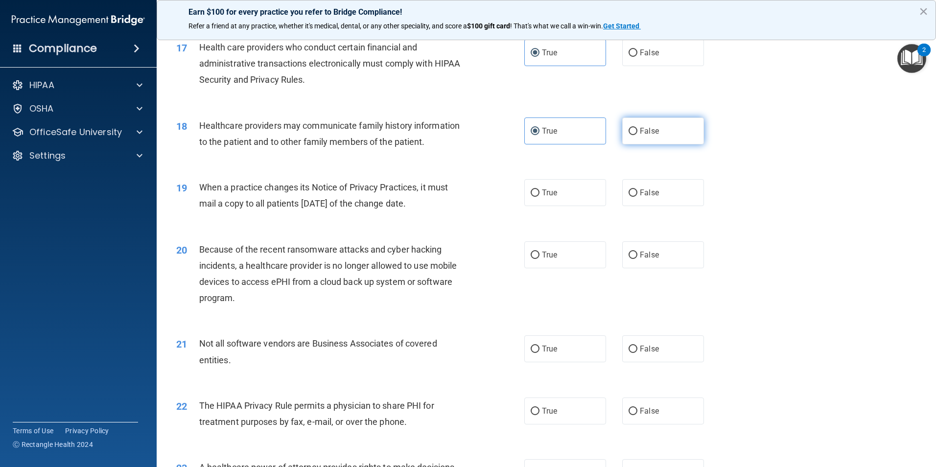
click at [643, 139] on label "False" at bounding box center [664, 131] width 82 height 27
click at [638, 135] on input "False" at bounding box center [633, 131] width 9 height 7
radio input "true"
radio input "false"
click at [631, 192] on input "False" at bounding box center [633, 193] width 9 height 7
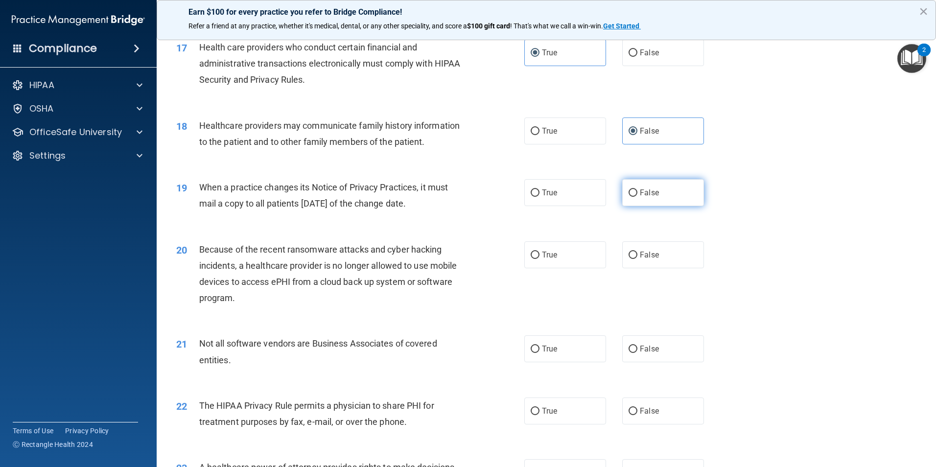
radio input "true"
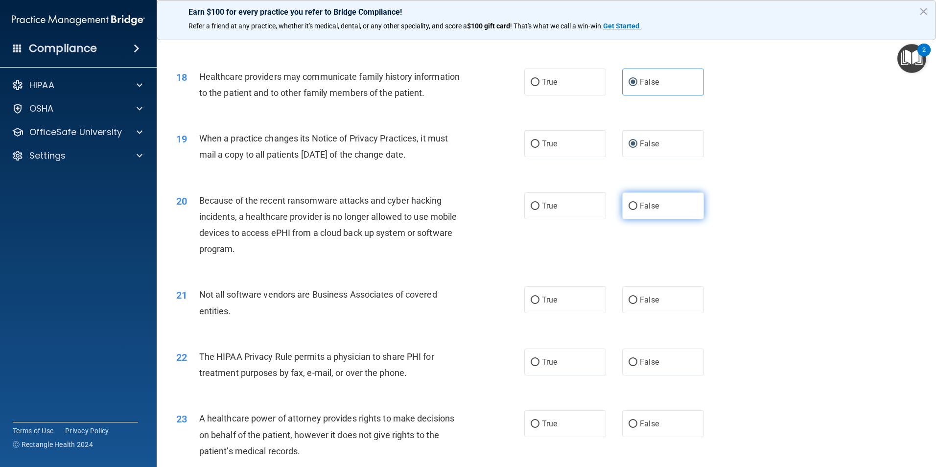
click at [649, 208] on span "False" at bounding box center [649, 205] width 19 height 9
click at [638, 208] on input "False" at bounding box center [633, 206] width 9 height 7
radio input "true"
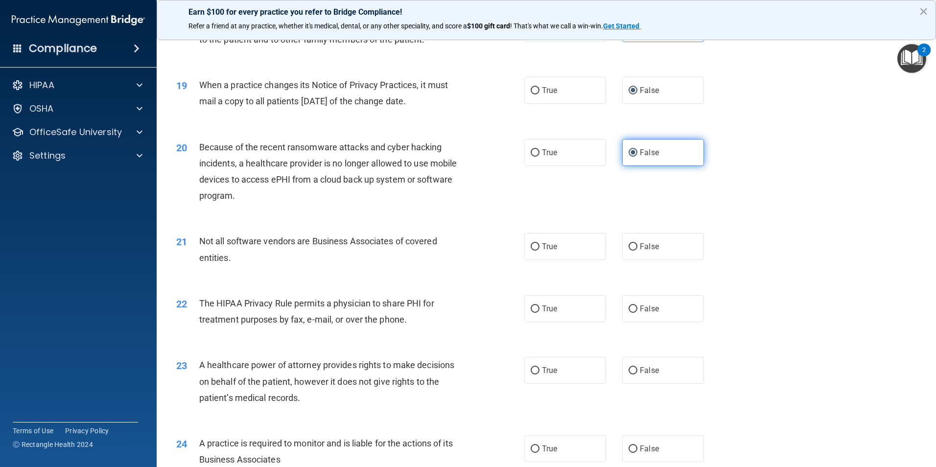
scroll to position [1371, 0]
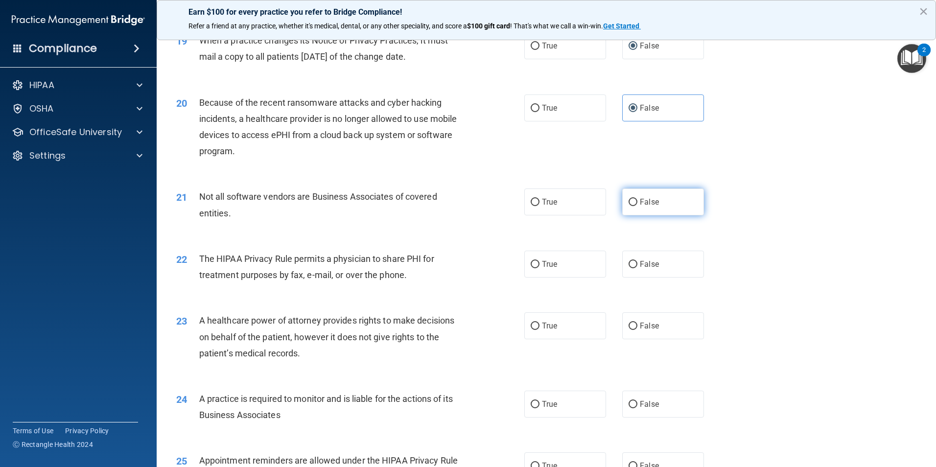
click at [647, 208] on label "False" at bounding box center [664, 202] width 82 height 27
click at [638, 206] on input "False" at bounding box center [633, 202] width 9 height 7
radio input "true"
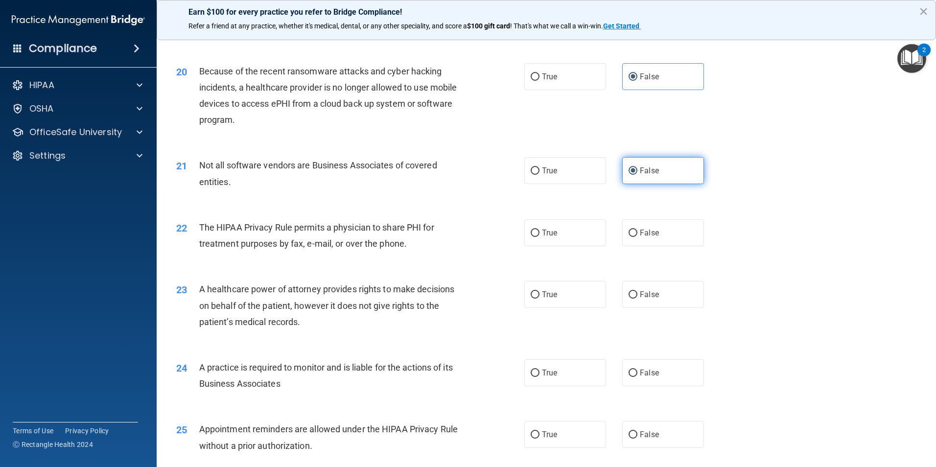
scroll to position [1420, 0]
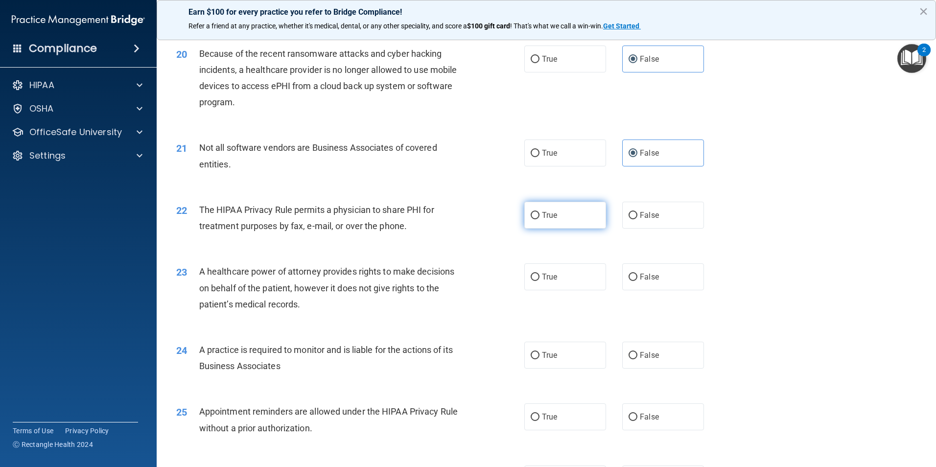
click at [594, 217] on label "True" at bounding box center [566, 215] width 82 height 27
click at [540, 217] on input "True" at bounding box center [535, 215] width 9 height 7
radio input "true"
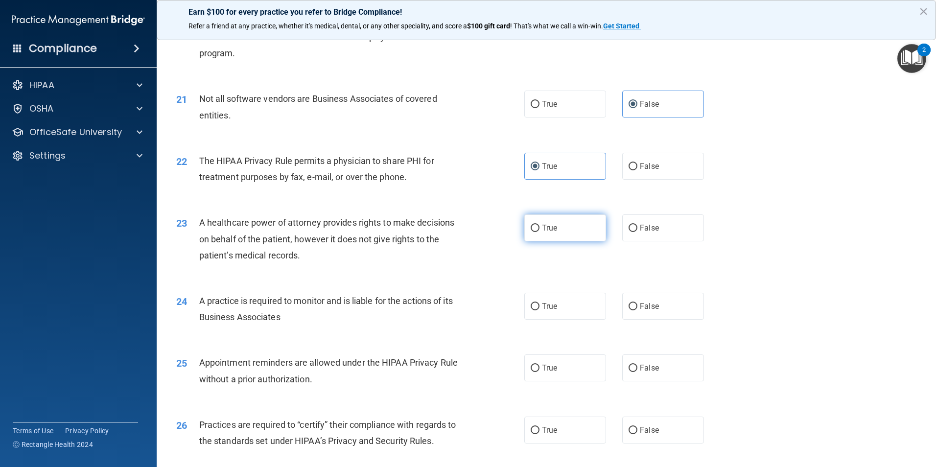
click at [580, 222] on label "True" at bounding box center [566, 228] width 82 height 27
click at [540, 225] on input "True" at bounding box center [535, 228] width 9 height 7
radio input "true"
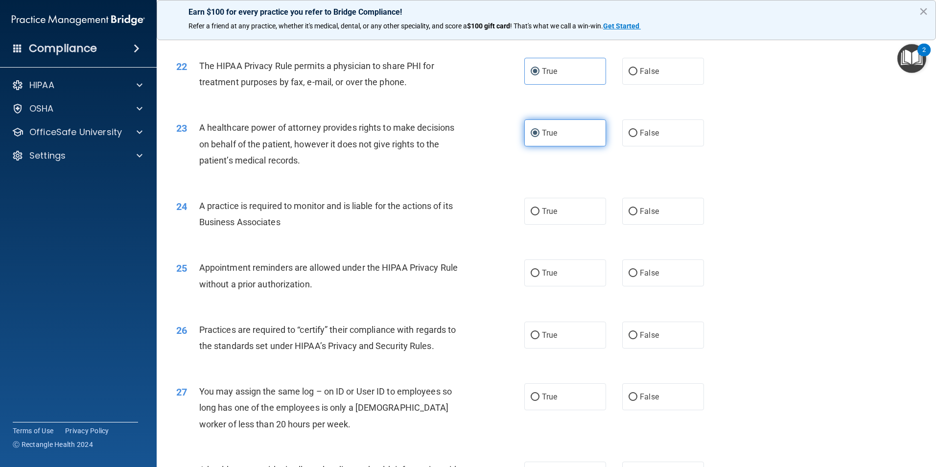
scroll to position [1567, 0]
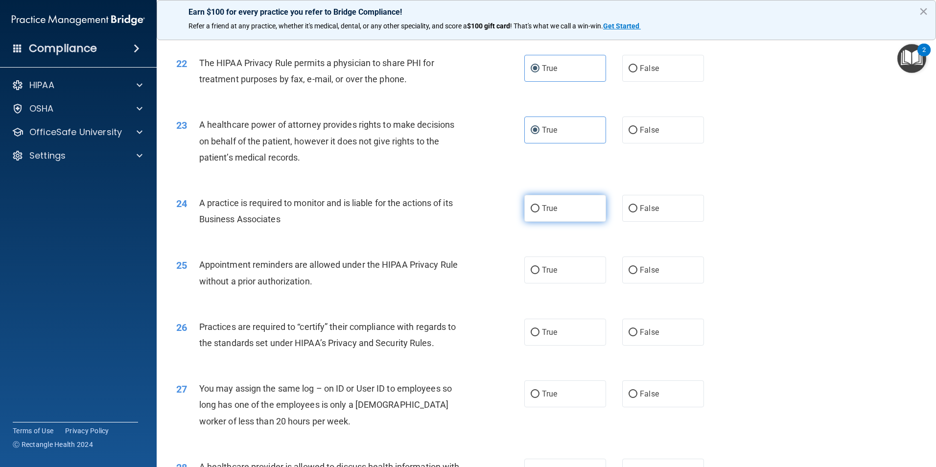
click at [576, 205] on label "True" at bounding box center [566, 208] width 82 height 27
click at [540, 205] on input "True" at bounding box center [535, 208] width 9 height 7
radio input "true"
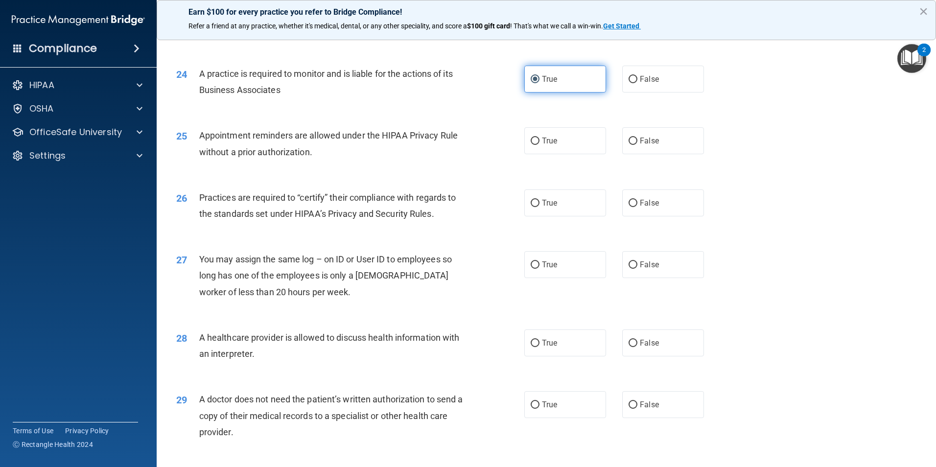
scroll to position [1714, 0]
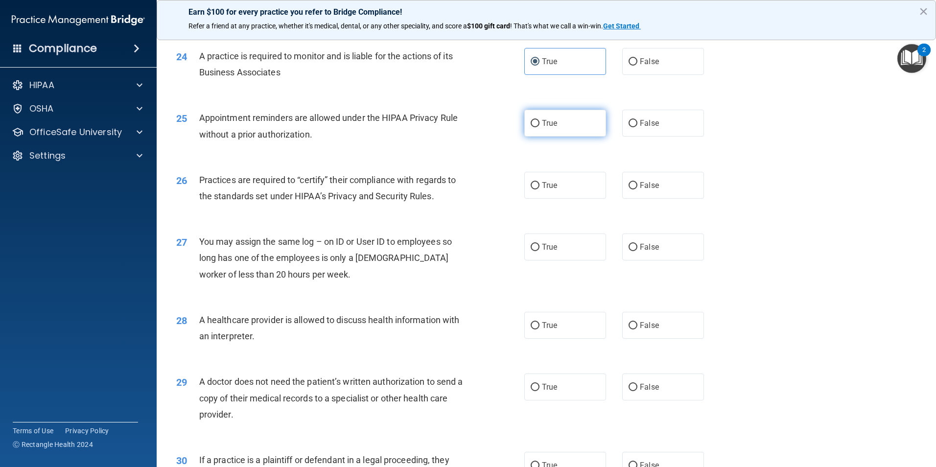
click at [592, 130] on label "True" at bounding box center [566, 123] width 82 height 27
click at [540, 127] on input "True" at bounding box center [535, 123] width 9 height 7
radio input "true"
click at [573, 184] on label "True" at bounding box center [566, 185] width 82 height 27
click at [540, 184] on input "True" at bounding box center [535, 185] width 9 height 7
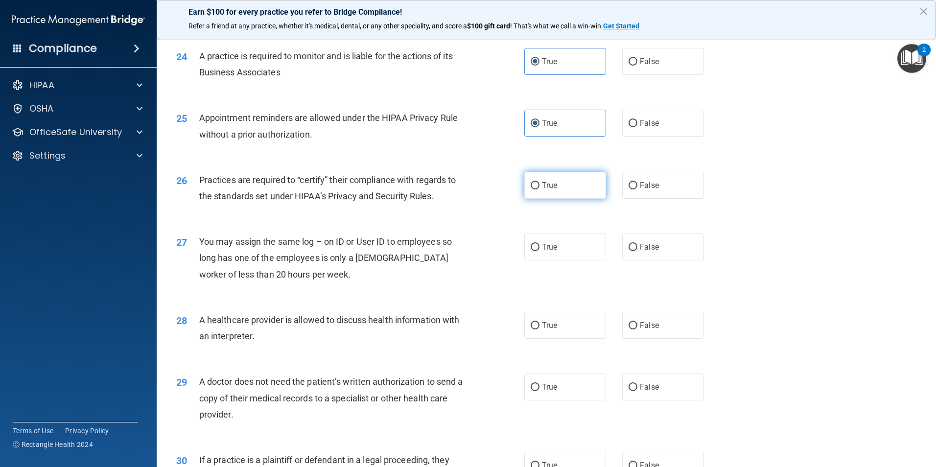
radio input "true"
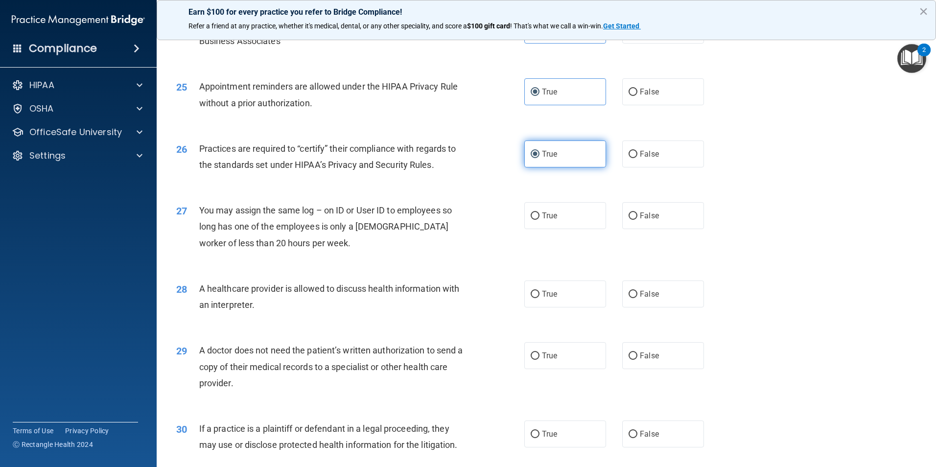
scroll to position [1763, 0]
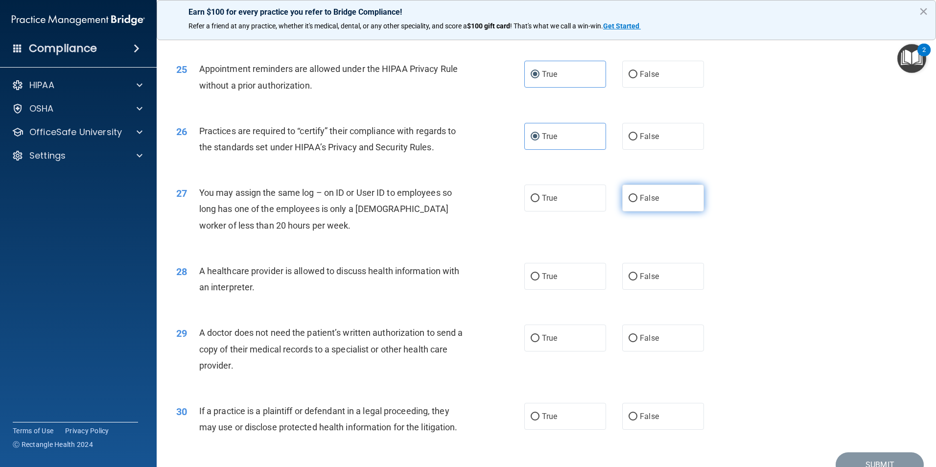
click at [652, 193] on span "False" at bounding box center [649, 197] width 19 height 9
click at [638, 195] on input "False" at bounding box center [633, 198] width 9 height 7
radio input "true"
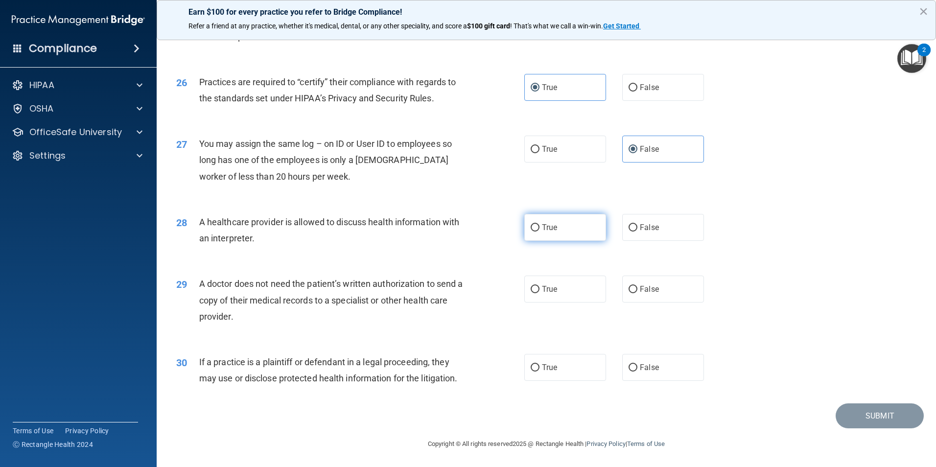
click at [561, 224] on label "True" at bounding box center [566, 227] width 82 height 27
click at [540, 224] on input "True" at bounding box center [535, 227] width 9 height 7
radio input "true"
click at [558, 274] on div "29 A doctor does not need the patient’s written authorization to send a copy of…" at bounding box center [546, 302] width 755 height 78
click at [563, 286] on label "True" at bounding box center [566, 289] width 82 height 27
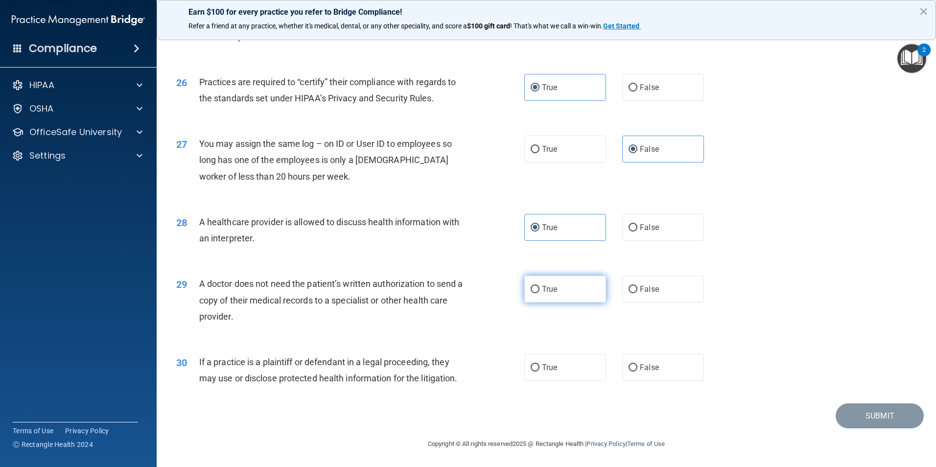
click at [540, 286] on input "True" at bounding box center [535, 289] width 9 height 7
radio input "true"
click at [640, 367] on span "False" at bounding box center [649, 366] width 19 height 9
click at [638, 367] on input "False" at bounding box center [633, 367] width 9 height 7
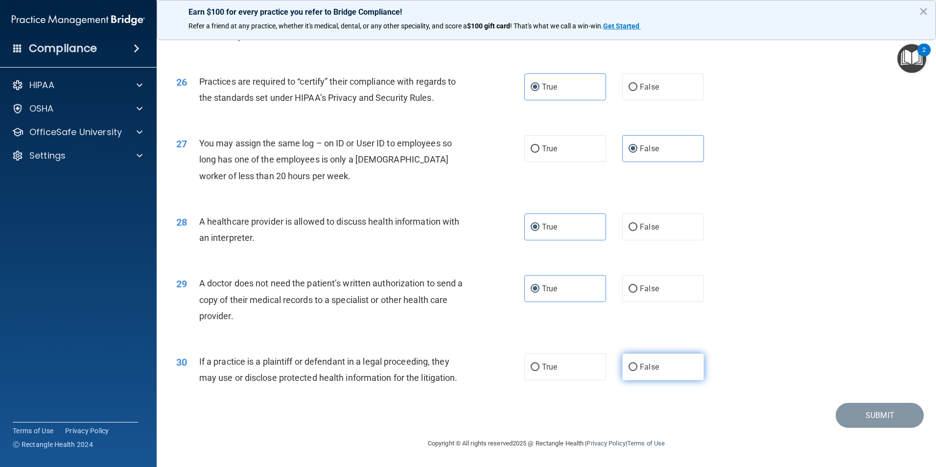
radio input "true"
click at [894, 414] on button "Submit" at bounding box center [880, 415] width 88 height 25
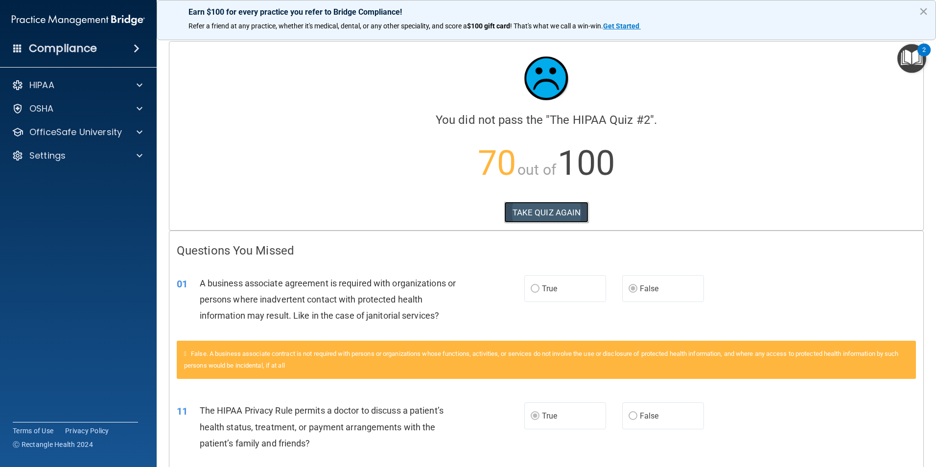
click at [560, 219] on button "TAKE QUIZ AGAIN" at bounding box center [546, 213] width 85 height 22
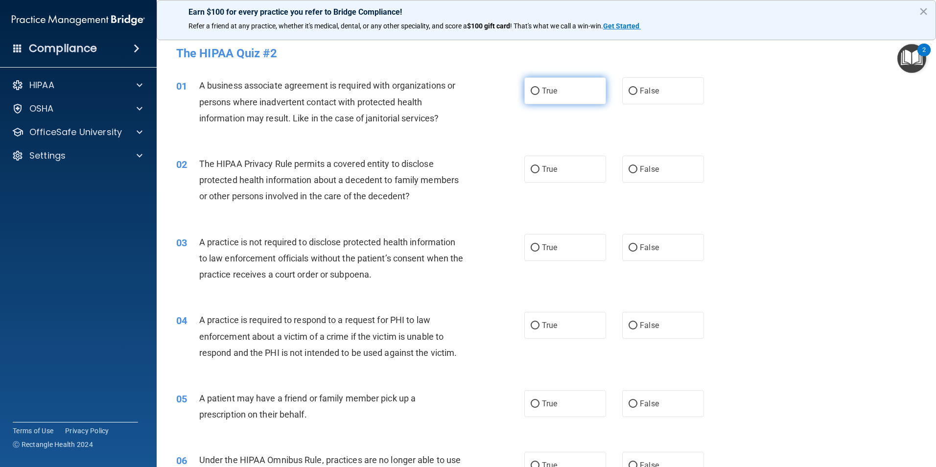
click at [547, 93] on span "True" at bounding box center [549, 90] width 15 height 9
click at [540, 93] on input "True" at bounding box center [535, 91] width 9 height 7
radio input "true"
click at [557, 171] on label "True" at bounding box center [566, 169] width 82 height 27
click at [540, 171] on input "True" at bounding box center [535, 169] width 9 height 7
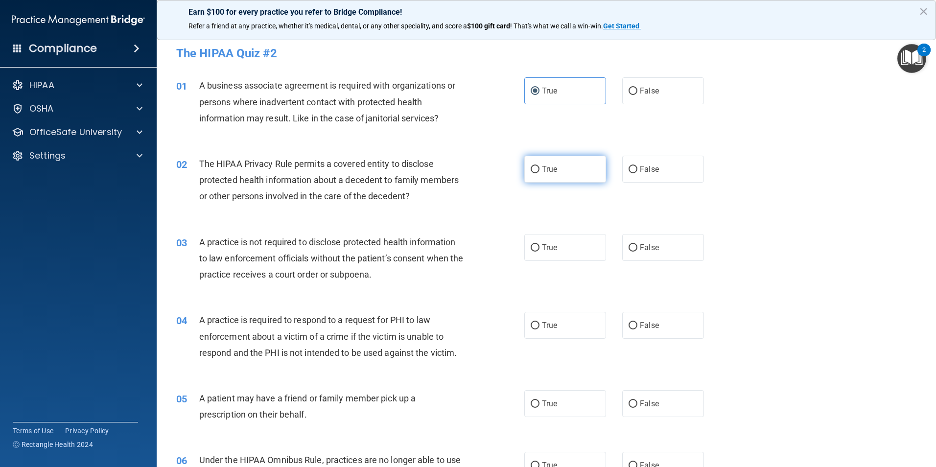
radio input "true"
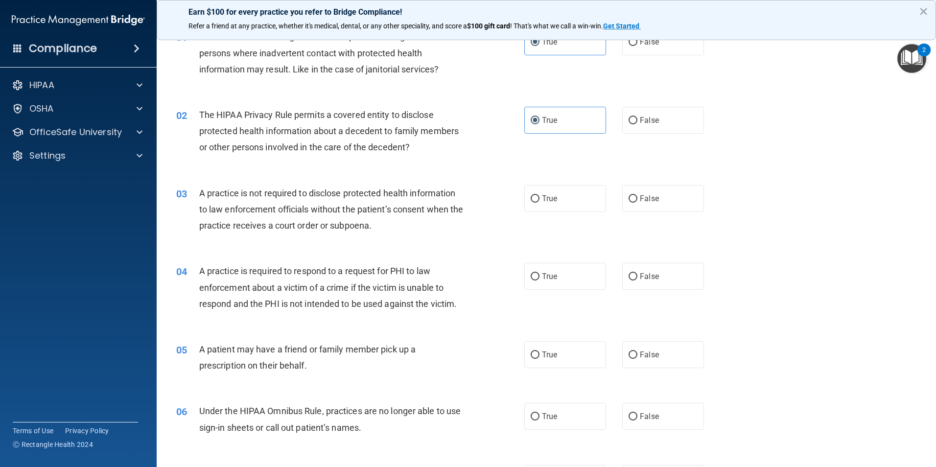
click at [615, 195] on div "True False" at bounding box center [623, 198] width 196 height 27
click at [656, 202] on label "False" at bounding box center [664, 198] width 82 height 27
click at [638, 202] on input "False" at bounding box center [633, 198] width 9 height 7
radio input "true"
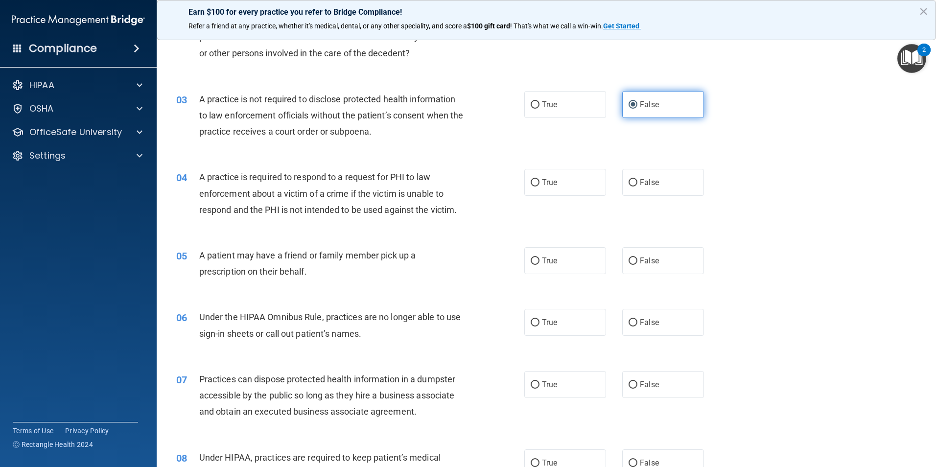
scroll to position [147, 0]
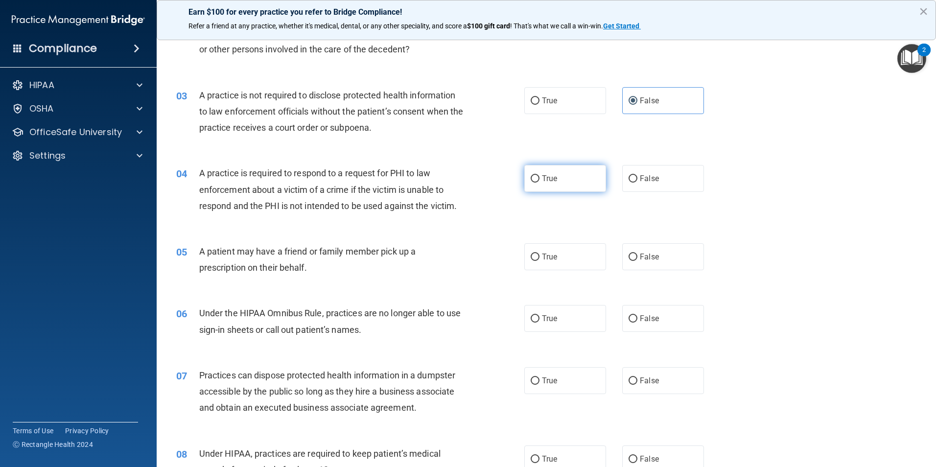
click at [542, 177] on span "True" at bounding box center [549, 178] width 15 height 9
click at [539, 177] on input "True" at bounding box center [535, 178] width 9 height 7
radio input "true"
click at [570, 250] on label "True" at bounding box center [566, 256] width 82 height 27
click at [540, 254] on input "True" at bounding box center [535, 257] width 9 height 7
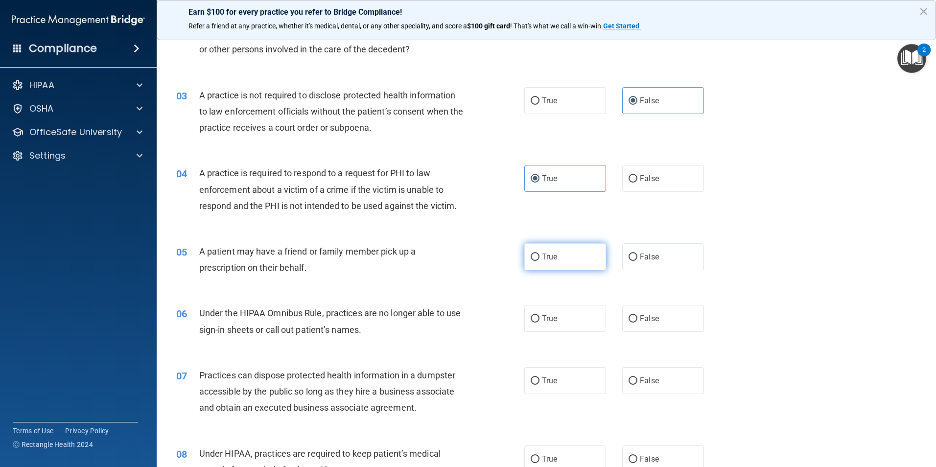
radio input "true"
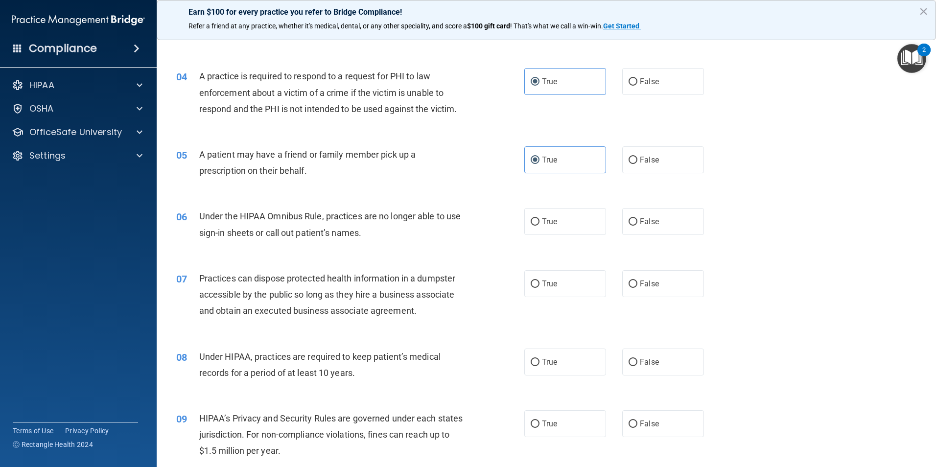
scroll to position [245, 0]
click at [629, 83] on input "False" at bounding box center [633, 80] width 9 height 7
radio input "true"
click at [592, 88] on label "True" at bounding box center [566, 80] width 82 height 27
click at [540, 85] on input "True" at bounding box center [535, 80] width 9 height 7
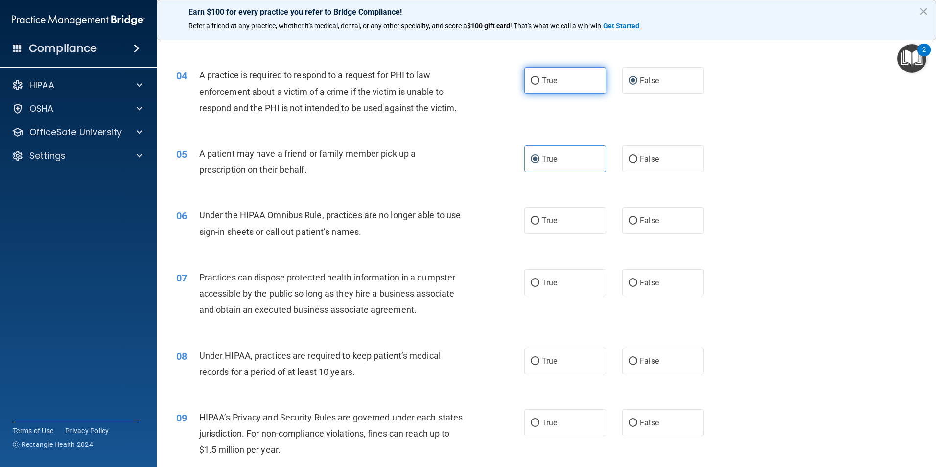
radio input "true"
radio input "false"
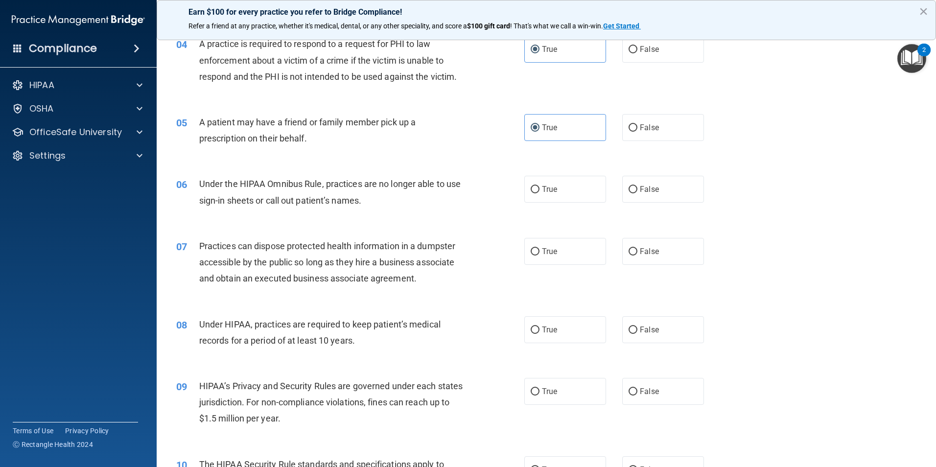
scroll to position [294, 0]
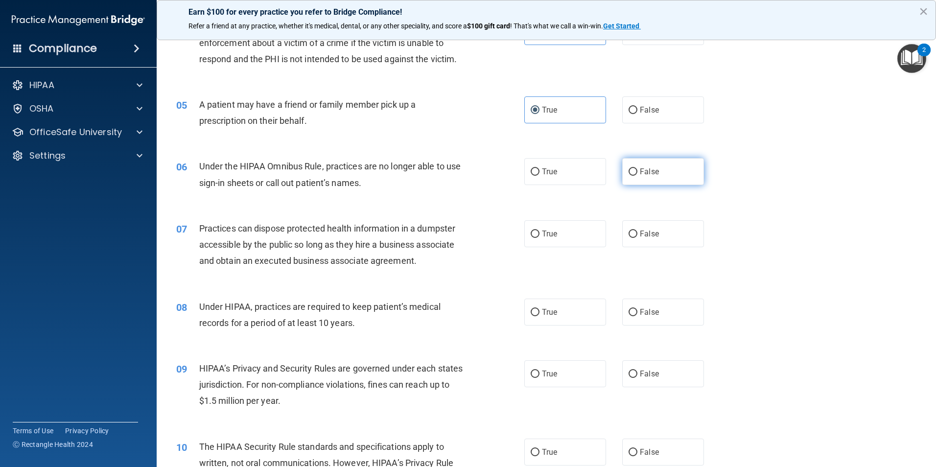
click at [660, 178] on label "False" at bounding box center [664, 171] width 82 height 27
click at [638, 176] on input "False" at bounding box center [633, 171] width 9 height 7
radio input "true"
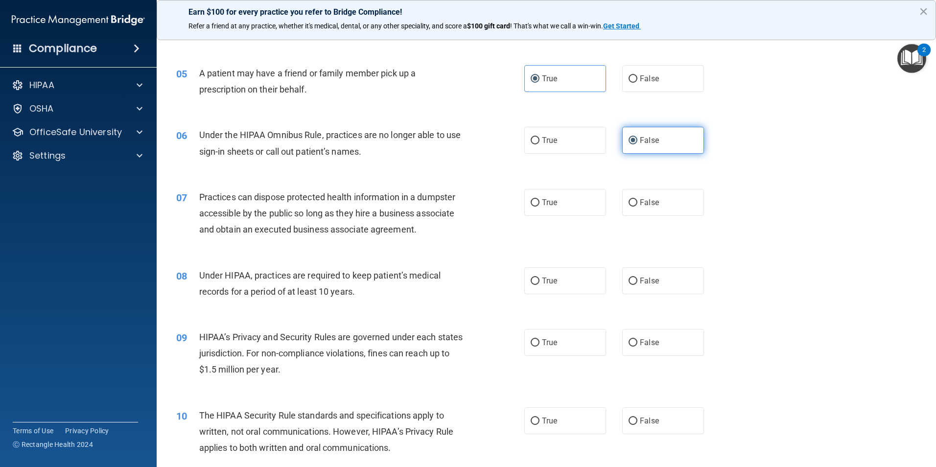
scroll to position [343, 0]
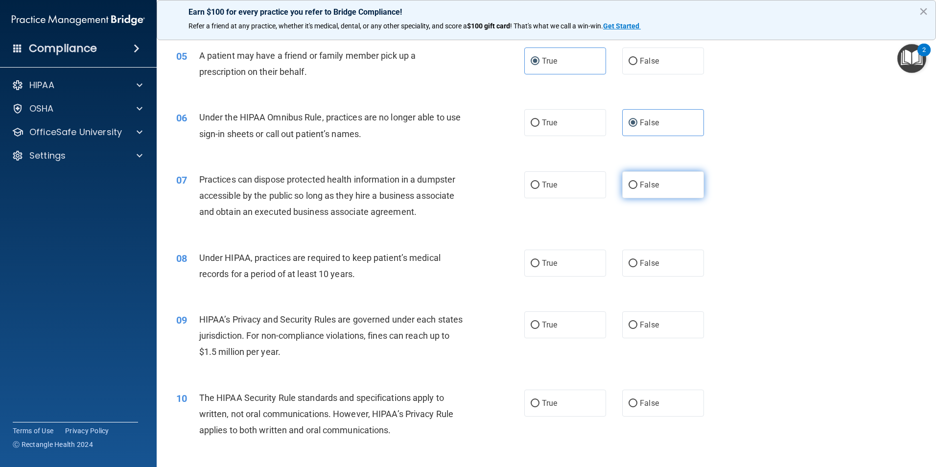
click at [658, 178] on label "False" at bounding box center [664, 184] width 82 height 27
click at [638, 182] on input "False" at bounding box center [633, 185] width 9 height 7
radio input "true"
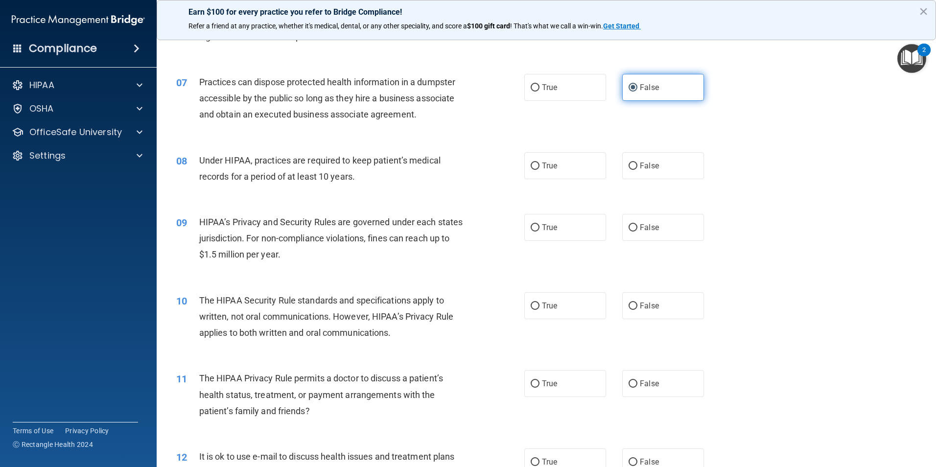
scroll to position [441, 0]
click at [658, 178] on label "False" at bounding box center [664, 165] width 82 height 27
click at [638, 169] on input "False" at bounding box center [633, 165] width 9 height 7
radio input "true"
click at [667, 226] on label "False" at bounding box center [664, 227] width 82 height 27
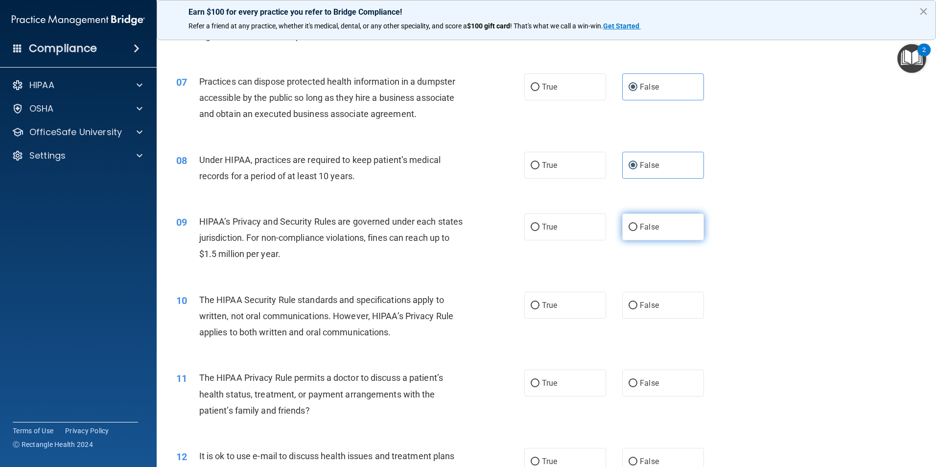
click at [638, 226] on input "False" at bounding box center [633, 227] width 9 height 7
radio input "true"
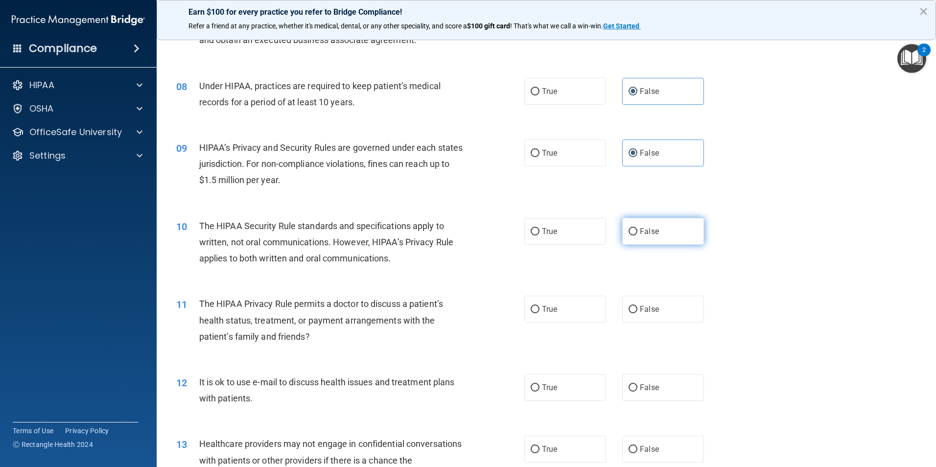
scroll to position [539, 0]
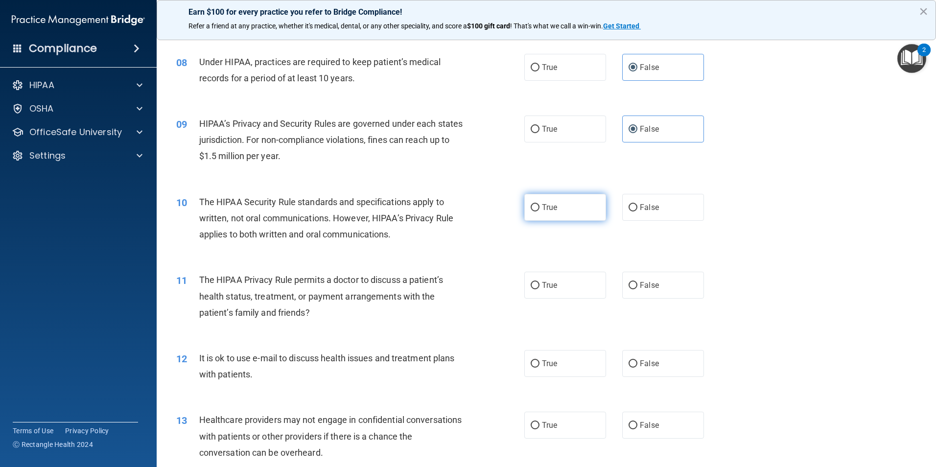
click at [548, 204] on span "True" at bounding box center [549, 207] width 15 height 9
click at [540, 204] on input "True" at bounding box center [535, 207] width 9 height 7
radio input "true"
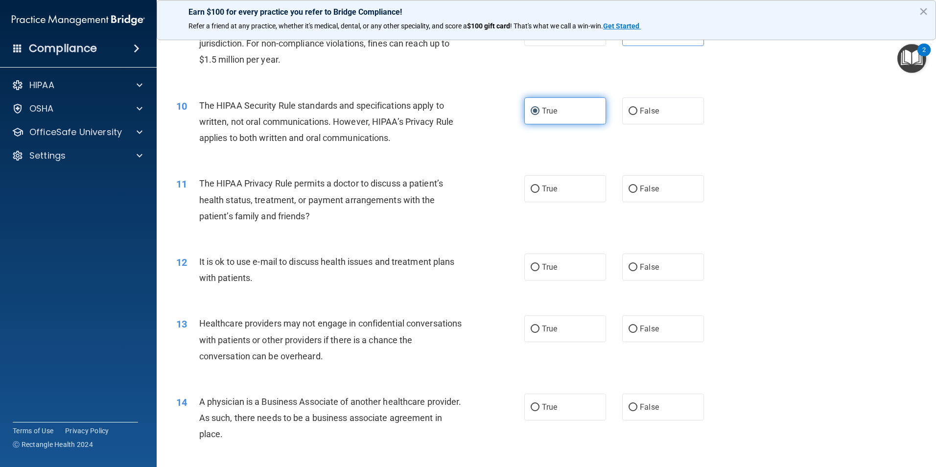
scroll to position [637, 0]
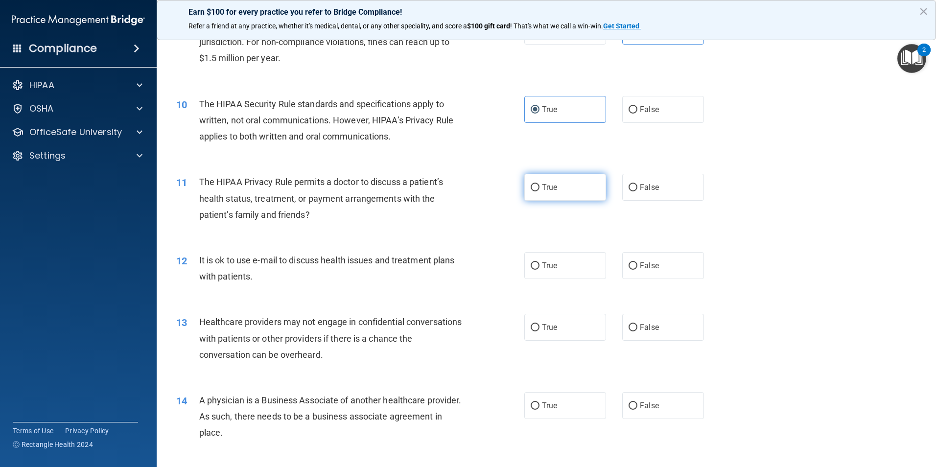
click at [557, 184] on label "True" at bounding box center [566, 187] width 82 height 27
click at [540, 184] on input "True" at bounding box center [535, 187] width 9 height 7
radio input "true"
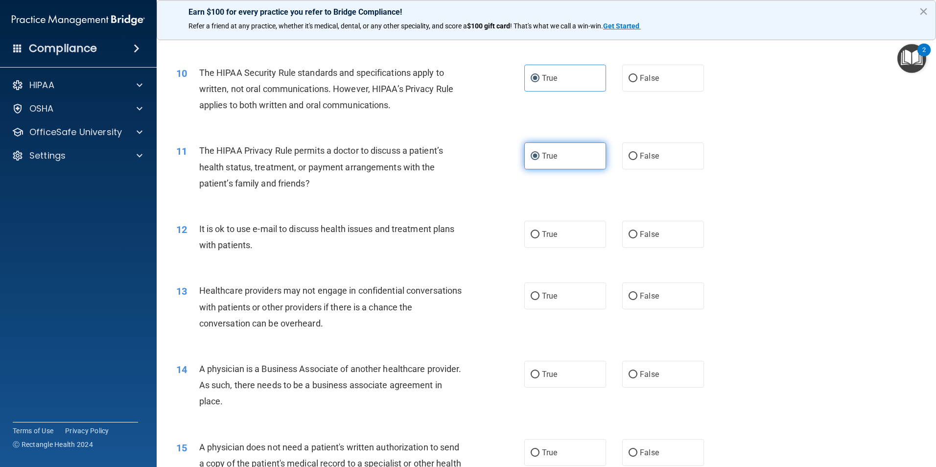
scroll to position [686, 0]
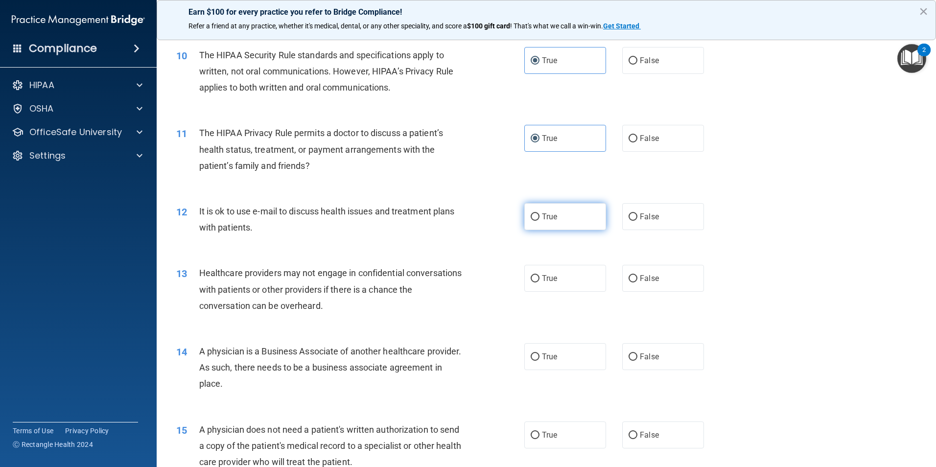
click at [564, 213] on label "True" at bounding box center [566, 216] width 82 height 27
click at [540, 214] on input "True" at bounding box center [535, 217] width 9 height 7
radio input "true"
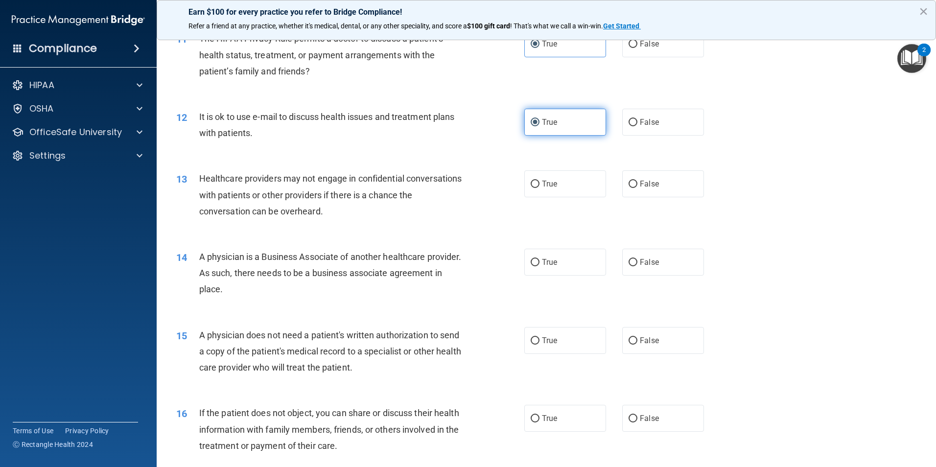
scroll to position [784, 0]
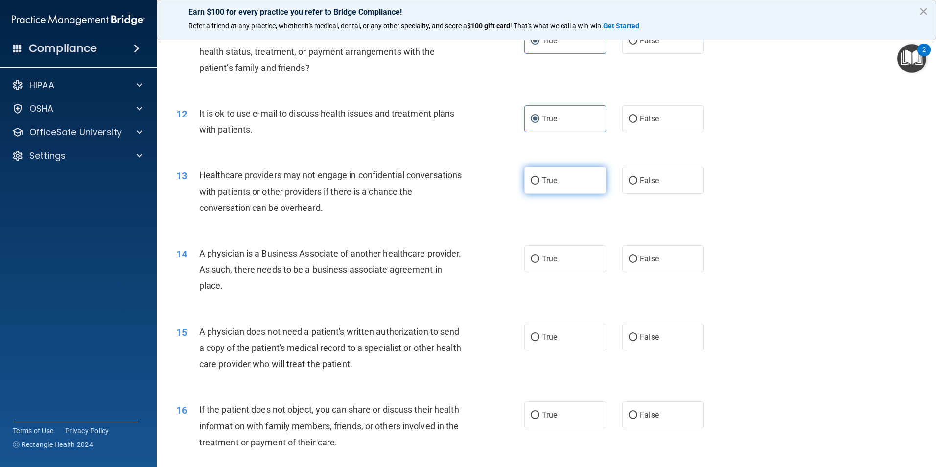
click at [561, 168] on label "True" at bounding box center [566, 180] width 82 height 27
click at [540, 177] on input "True" at bounding box center [535, 180] width 9 height 7
radio input "true"
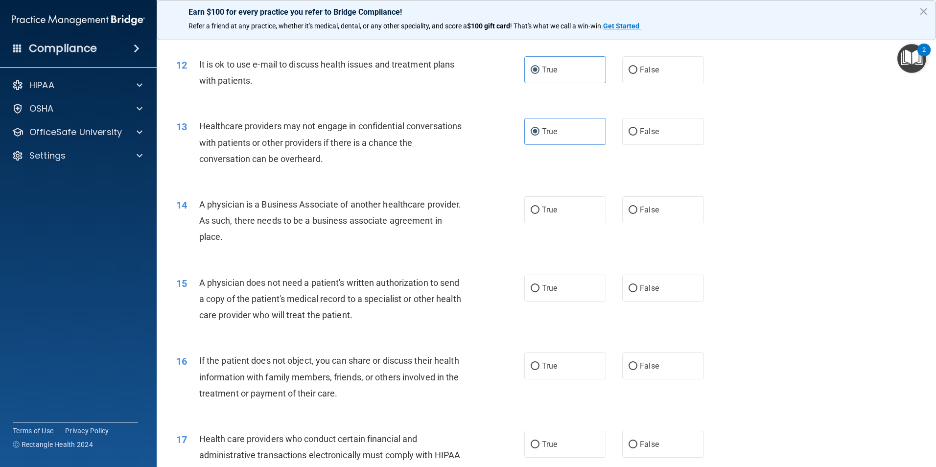
scroll to position [882, 0]
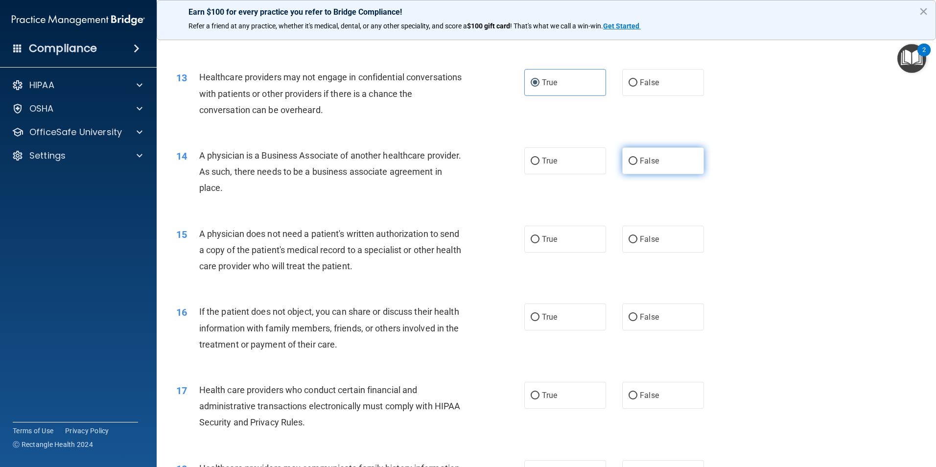
click at [679, 167] on label "False" at bounding box center [664, 160] width 82 height 27
click at [638, 165] on input "False" at bounding box center [633, 161] width 9 height 7
radio input "true"
click at [567, 243] on label "True" at bounding box center [566, 239] width 82 height 27
click at [540, 243] on input "True" at bounding box center [535, 239] width 9 height 7
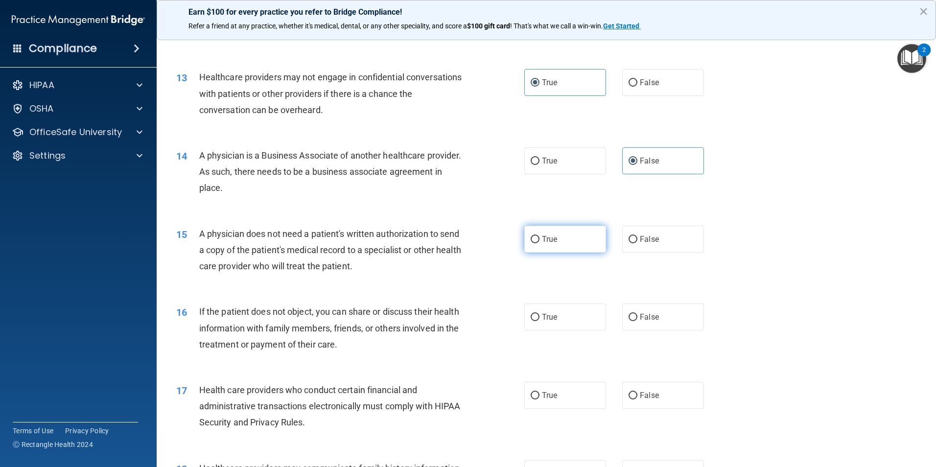
radio input "true"
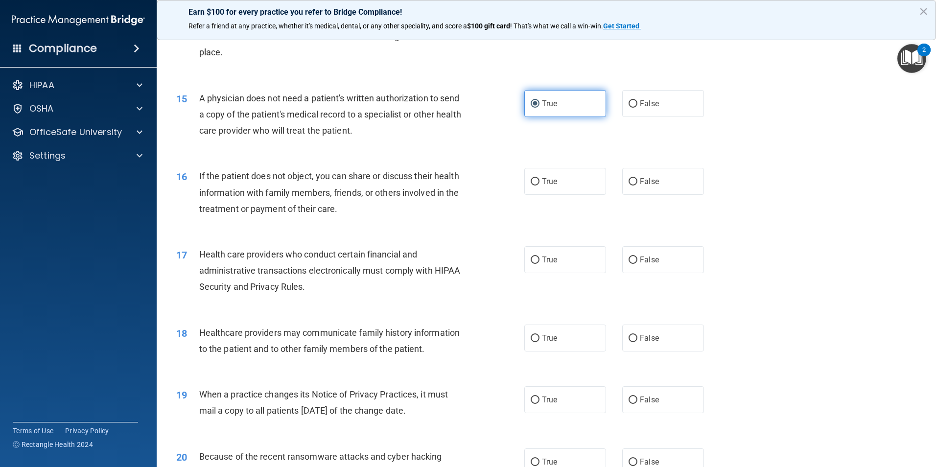
scroll to position [1029, 0]
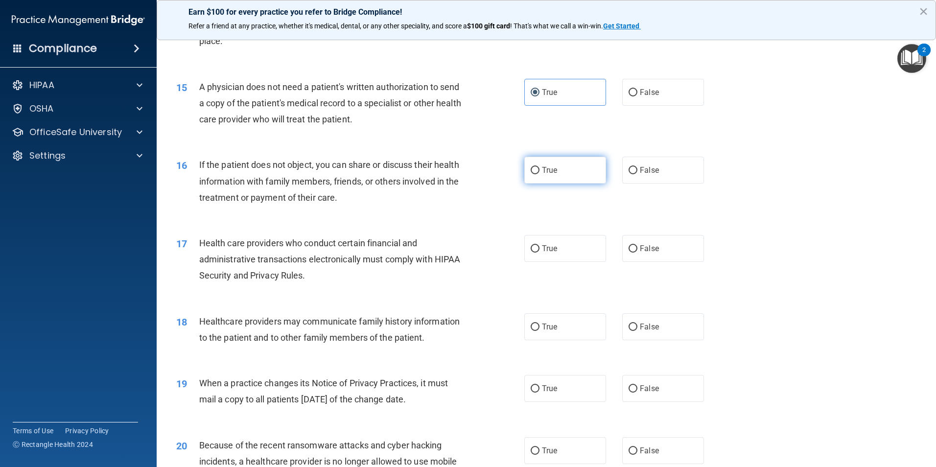
click at [568, 172] on label "True" at bounding box center [566, 170] width 82 height 27
click at [540, 172] on input "True" at bounding box center [535, 170] width 9 height 7
radio input "true"
click at [571, 245] on label "True" at bounding box center [566, 248] width 82 height 27
click at [540, 245] on input "True" at bounding box center [535, 248] width 9 height 7
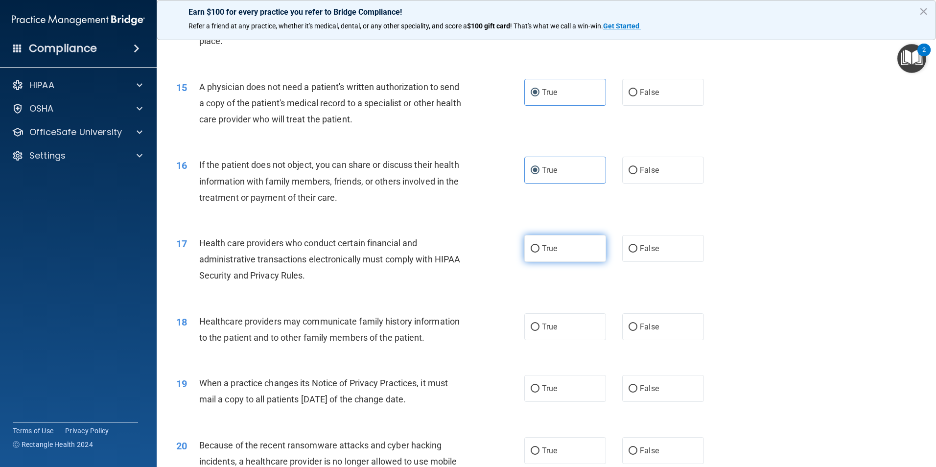
radio input "true"
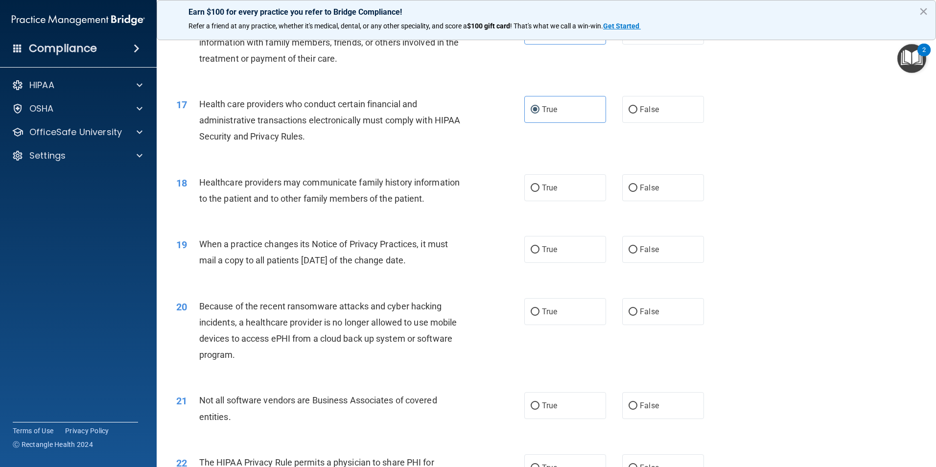
scroll to position [1224, 0]
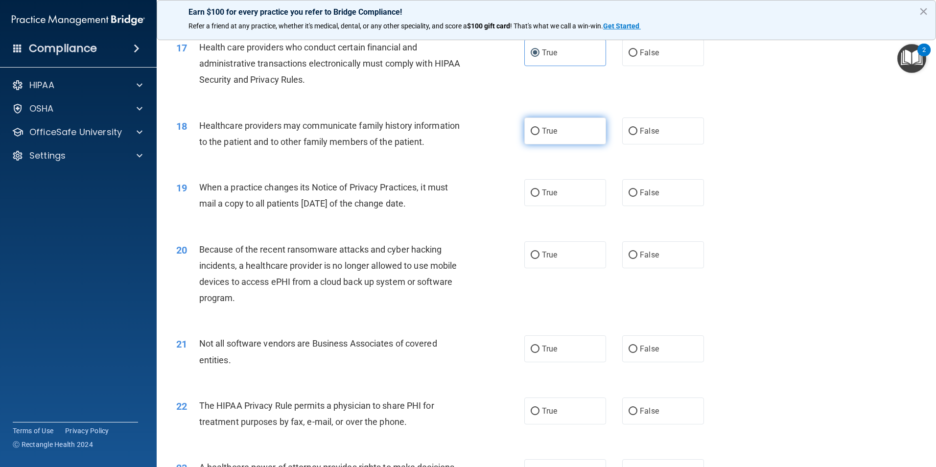
click at [561, 138] on label "True" at bounding box center [566, 131] width 82 height 27
click at [540, 135] on input "True" at bounding box center [535, 131] width 9 height 7
radio input "true"
click at [643, 192] on span "False" at bounding box center [649, 192] width 19 height 9
click at [638, 192] on input "False" at bounding box center [633, 193] width 9 height 7
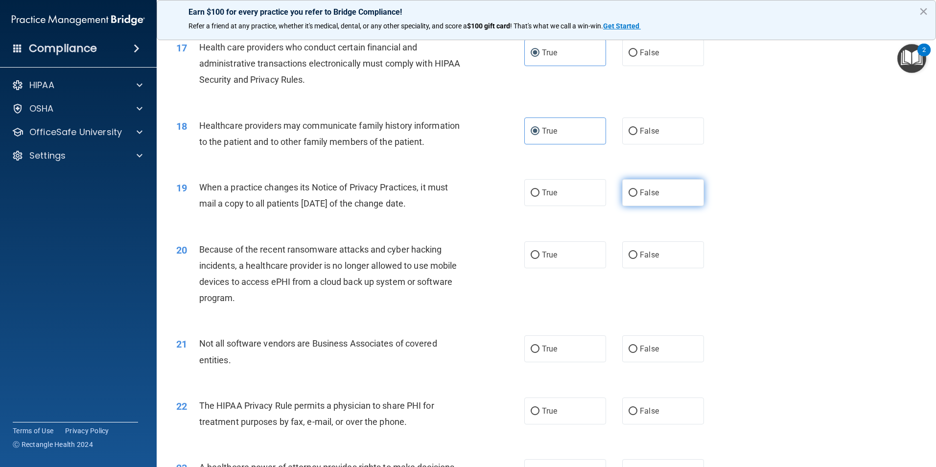
radio input "true"
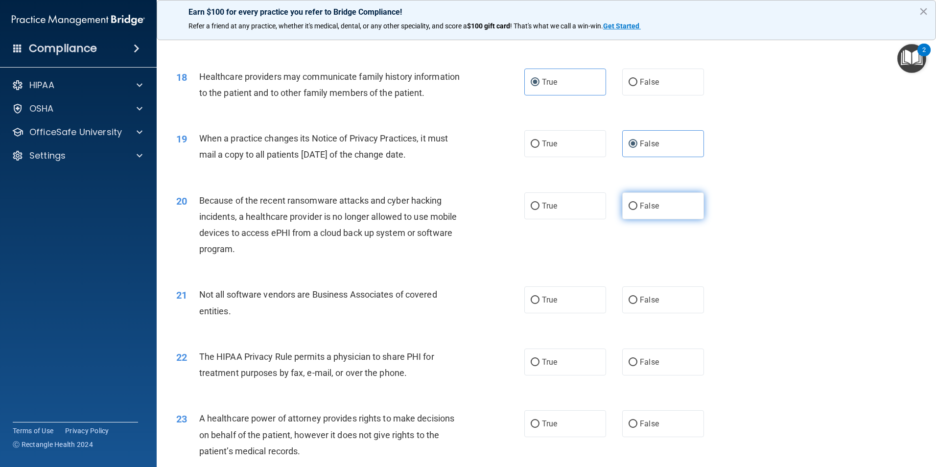
click at [651, 213] on label "False" at bounding box center [664, 205] width 82 height 27
click at [638, 210] on input "False" at bounding box center [633, 206] width 9 height 7
radio input "true"
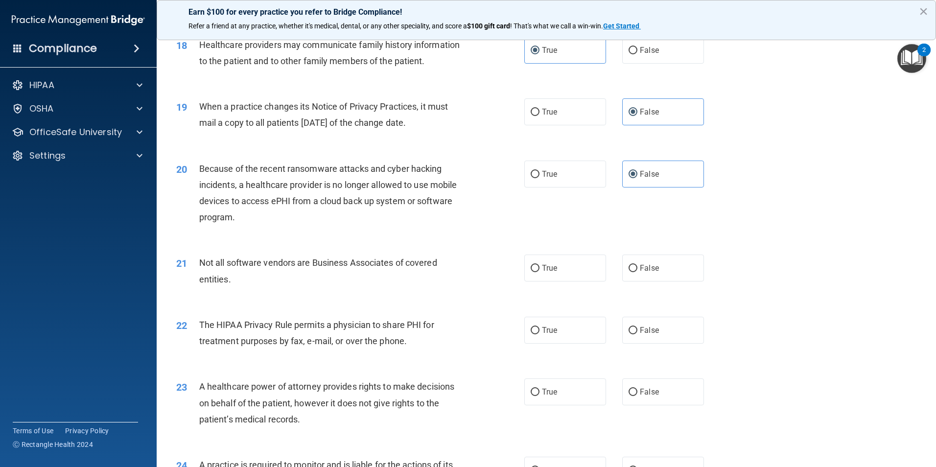
scroll to position [1322, 0]
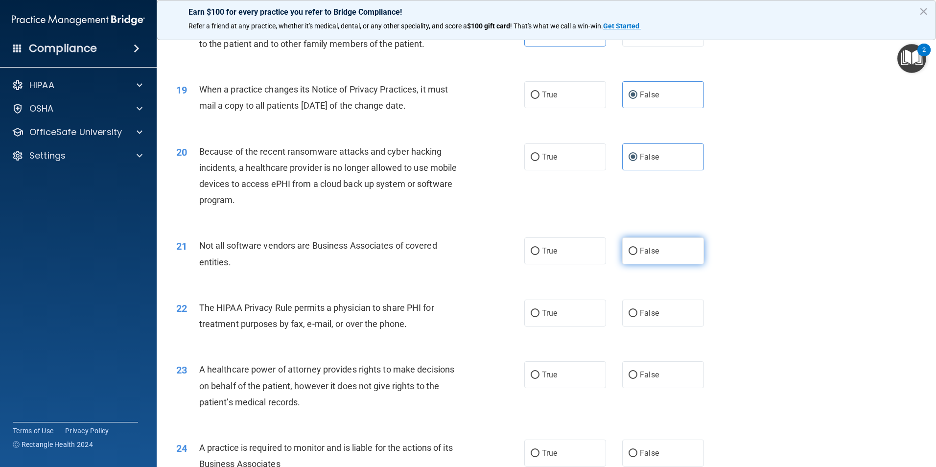
click at [661, 262] on label "False" at bounding box center [664, 251] width 82 height 27
click at [638, 255] on input "False" at bounding box center [633, 251] width 9 height 7
radio input "true"
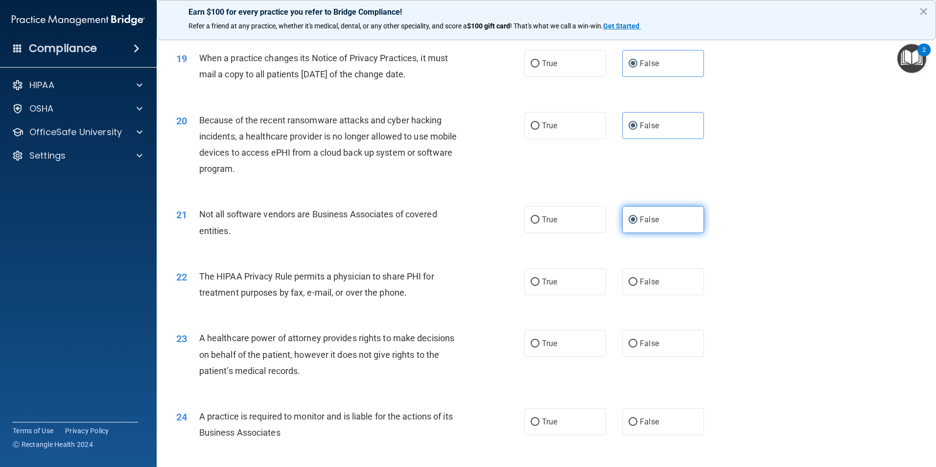
scroll to position [1371, 0]
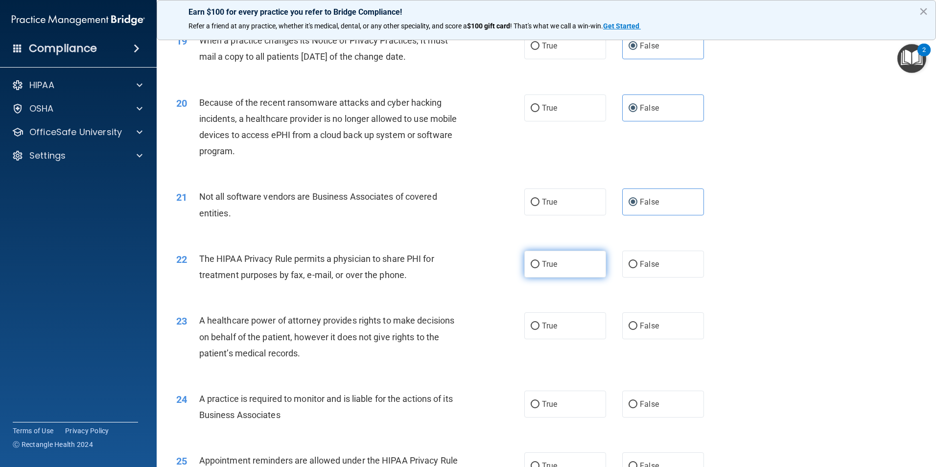
click at [568, 265] on label "True" at bounding box center [566, 264] width 82 height 27
click at [540, 265] on input "True" at bounding box center [535, 264] width 9 height 7
radio input "true"
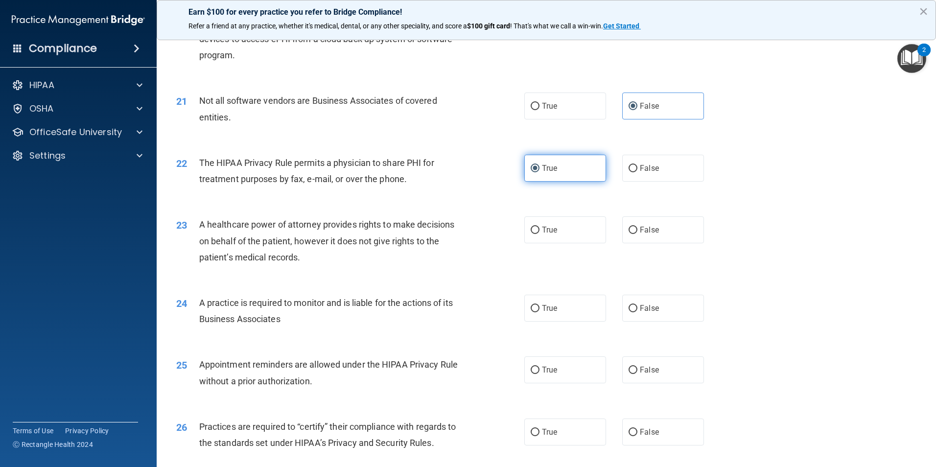
scroll to position [1469, 0]
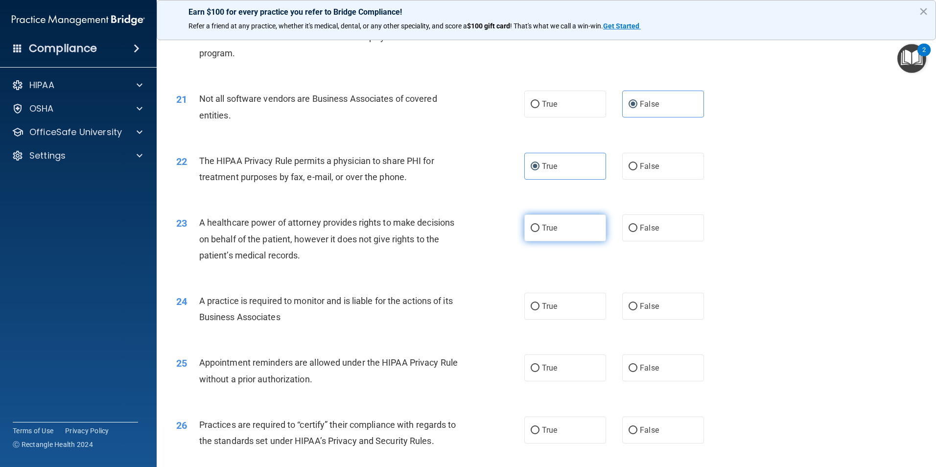
click at [575, 226] on label "True" at bounding box center [566, 228] width 82 height 27
click at [540, 226] on input "True" at bounding box center [535, 228] width 9 height 7
radio input "true"
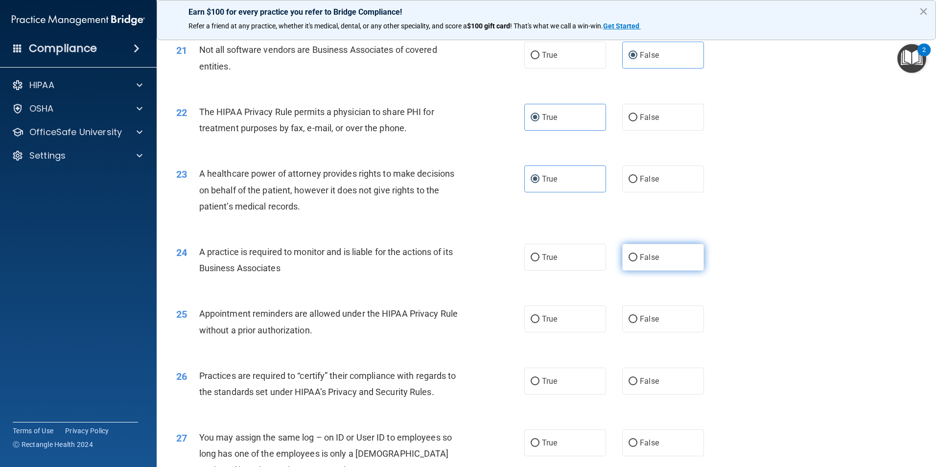
click at [651, 266] on label "False" at bounding box center [664, 257] width 82 height 27
click at [638, 262] on input "False" at bounding box center [633, 257] width 9 height 7
radio input "true"
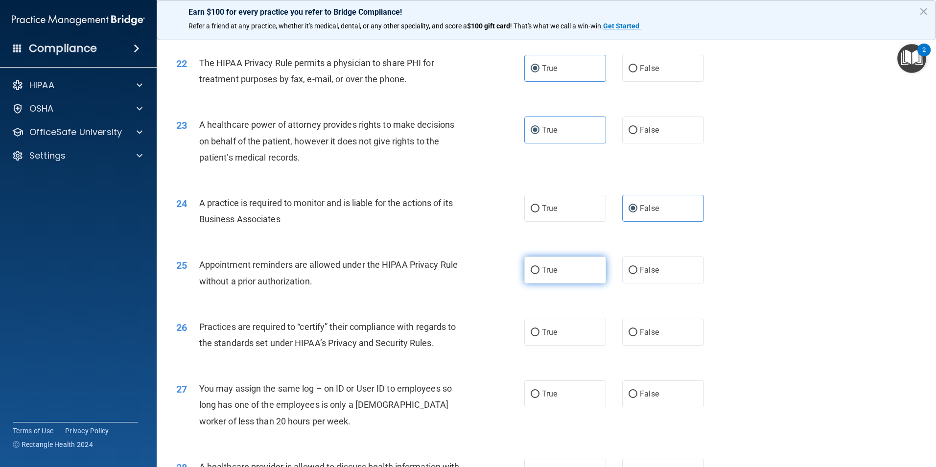
click at [583, 274] on label "True" at bounding box center [566, 270] width 82 height 27
click at [540, 274] on input "True" at bounding box center [535, 270] width 9 height 7
radio input "true"
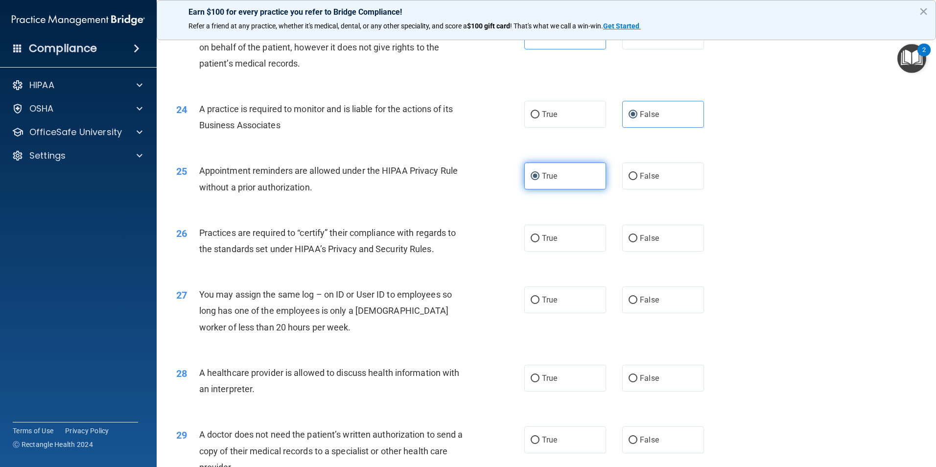
scroll to position [1665, 0]
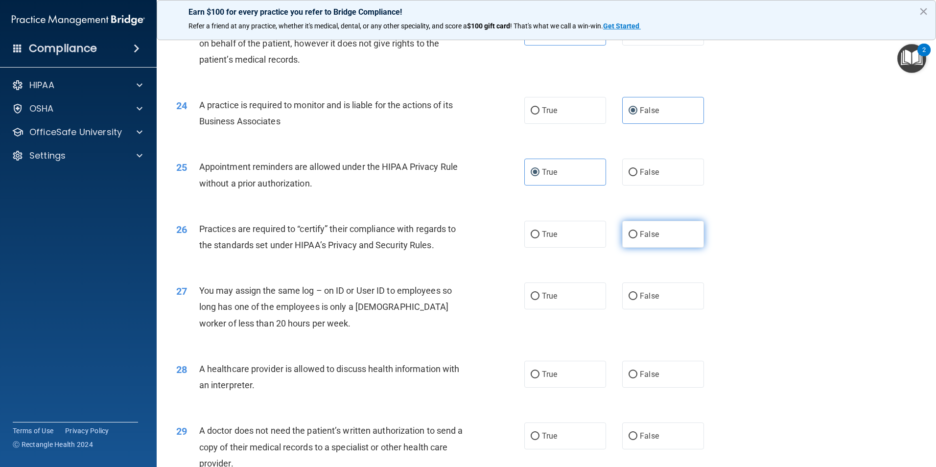
click at [656, 239] on label "False" at bounding box center [664, 234] width 82 height 27
click at [638, 239] on input "False" at bounding box center [633, 234] width 9 height 7
radio input "true"
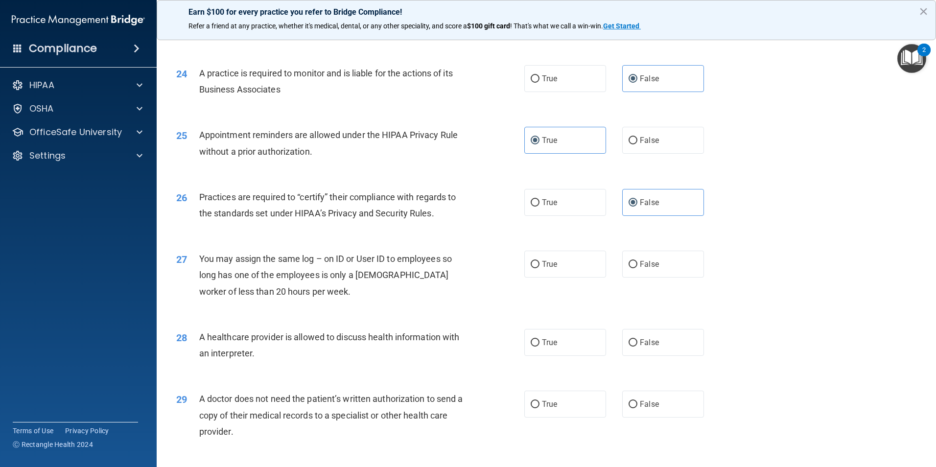
scroll to position [1714, 0]
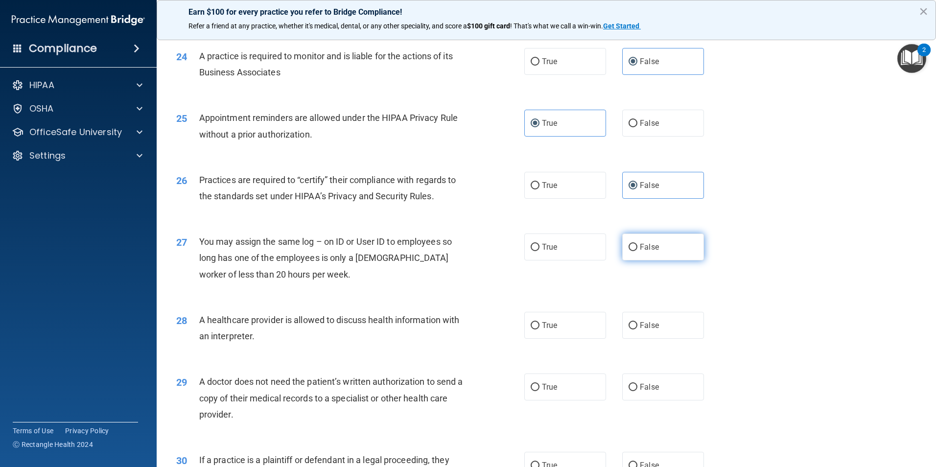
click at [674, 257] on label "False" at bounding box center [664, 247] width 82 height 27
click at [638, 251] on input "False" at bounding box center [633, 247] width 9 height 7
radio input "true"
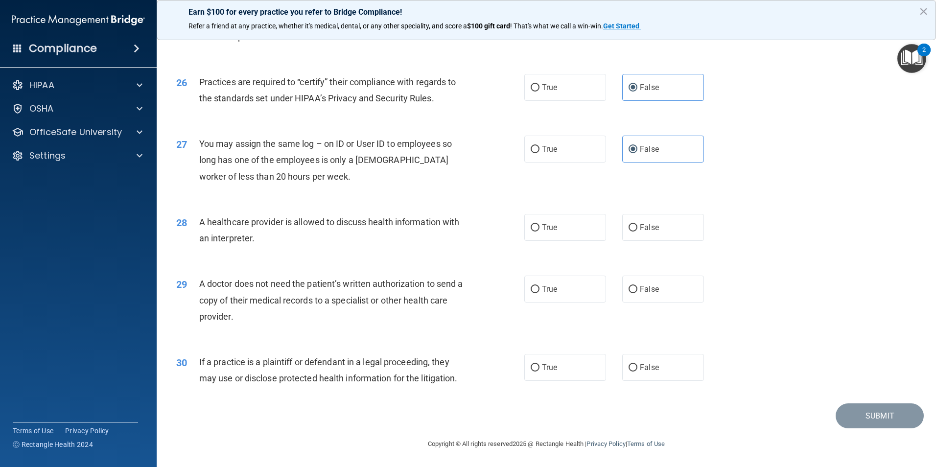
scroll to position [1813, 0]
click at [573, 232] on label "True" at bounding box center [566, 227] width 82 height 27
click at [540, 231] on input "True" at bounding box center [535, 227] width 9 height 7
radio input "true"
click at [574, 274] on div "29 A doctor does not need the patient’s written authorization to send a copy of…" at bounding box center [546, 302] width 755 height 78
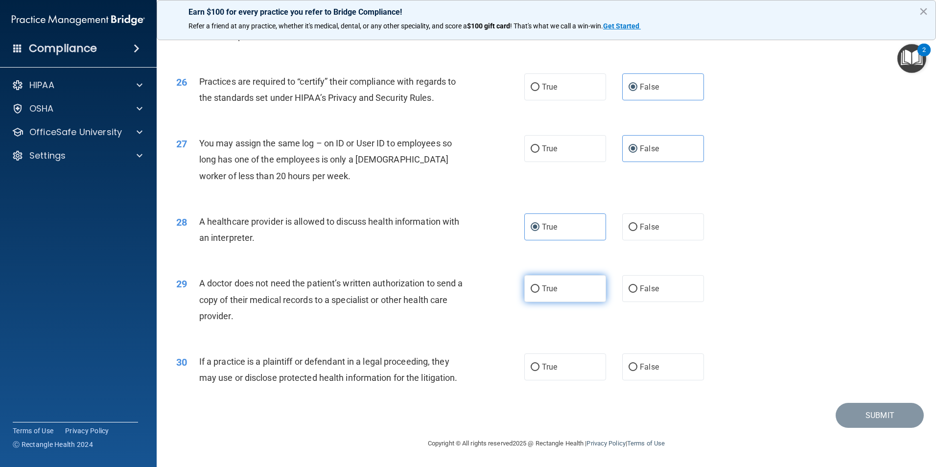
click at [577, 283] on label "True" at bounding box center [566, 288] width 82 height 27
click at [540, 286] on input "True" at bounding box center [535, 289] width 9 height 7
radio input "true"
click at [659, 366] on label "False" at bounding box center [664, 367] width 82 height 27
click at [638, 366] on input "False" at bounding box center [633, 367] width 9 height 7
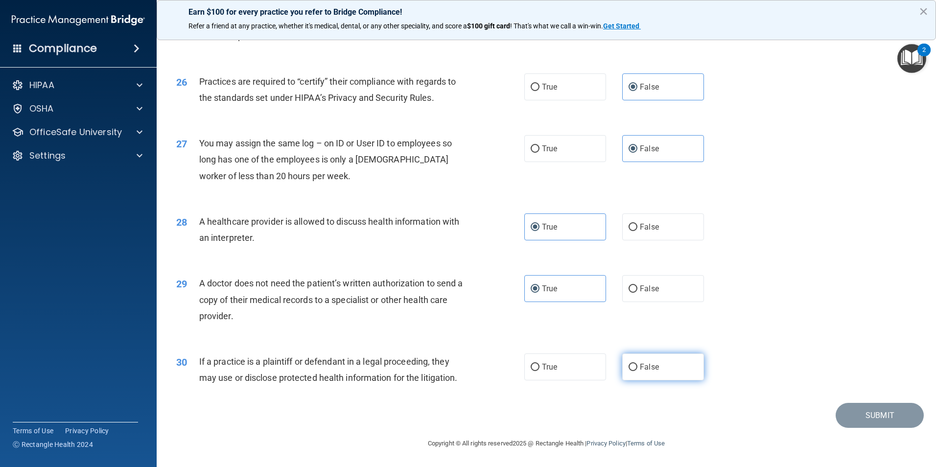
radio input "true"
click at [885, 418] on button "Submit" at bounding box center [880, 415] width 88 height 25
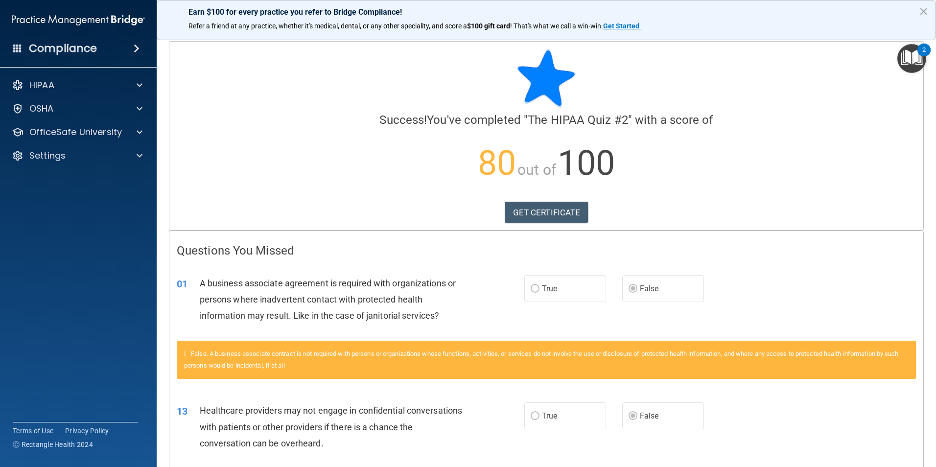
click at [920, 64] on img "Open Resource Center, 2 new notifications" at bounding box center [912, 58] width 29 height 29
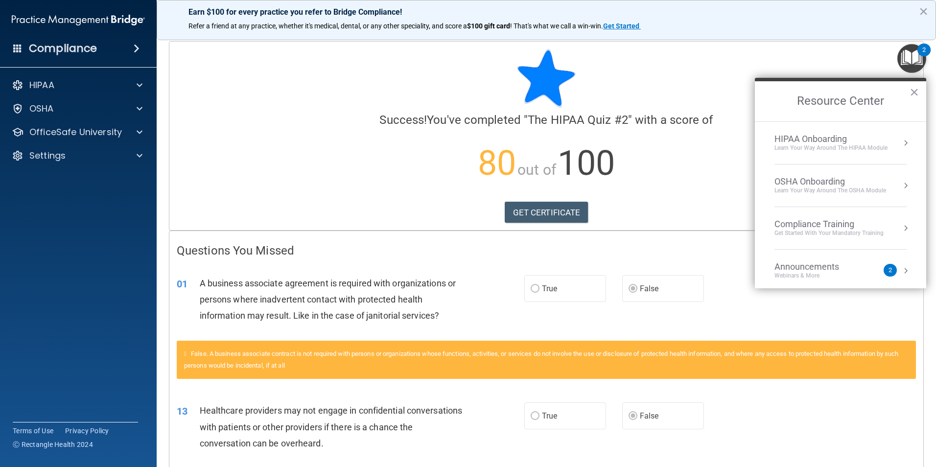
click at [838, 191] on div "Learn your way around the OSHA module" at bounding box center [831, 191] width 112 height 8
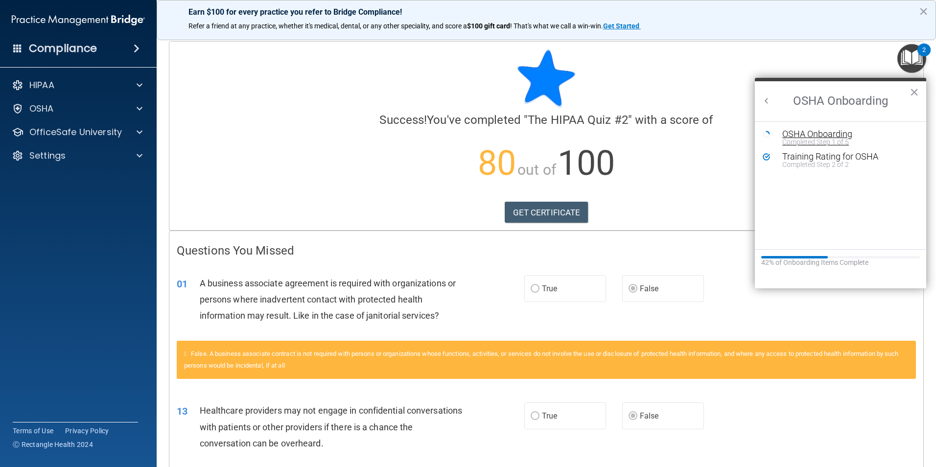
click at [825, 136] on div "OSHA Onboarding" at bounding box center [848, 134] width 131 height 9
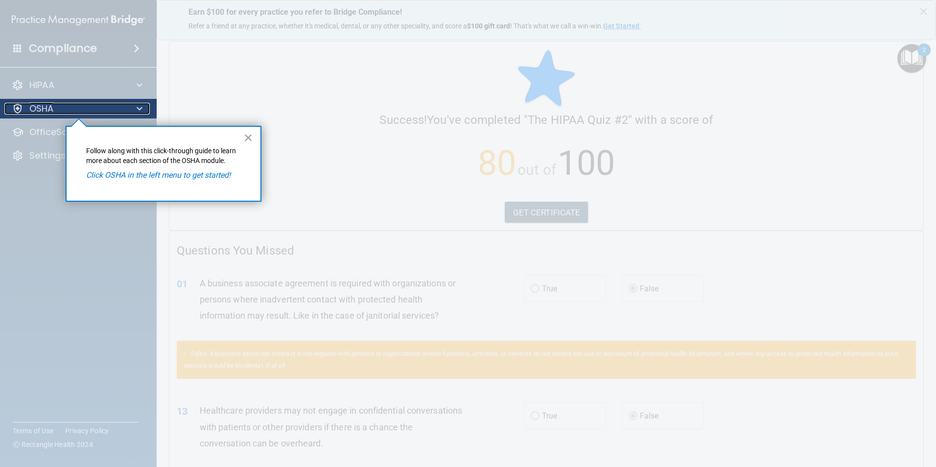
click at [86, 110] on div "OSHA" at bounding box center [64, 109] width 121 height 12
click at [79, 50] on div at bounding box center [78, 49] width 157 height 99
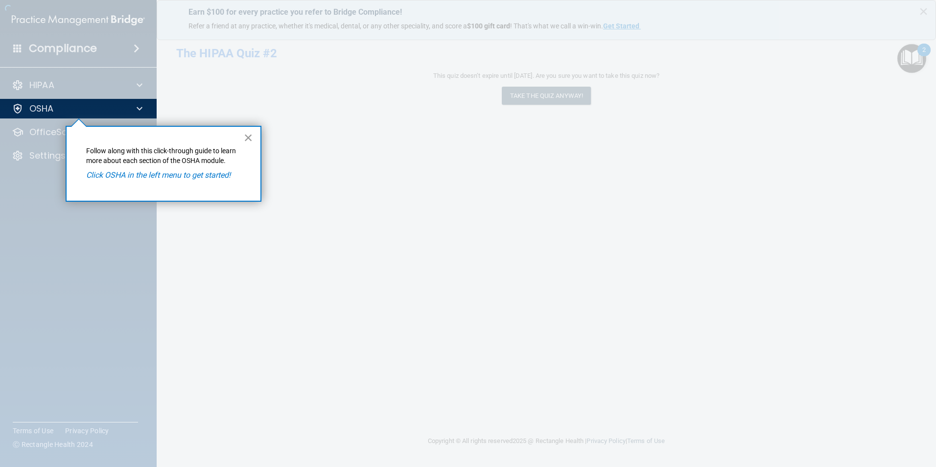
click at [251, 140] on button "×" at bounding box center [248, 138] width 9 height 16
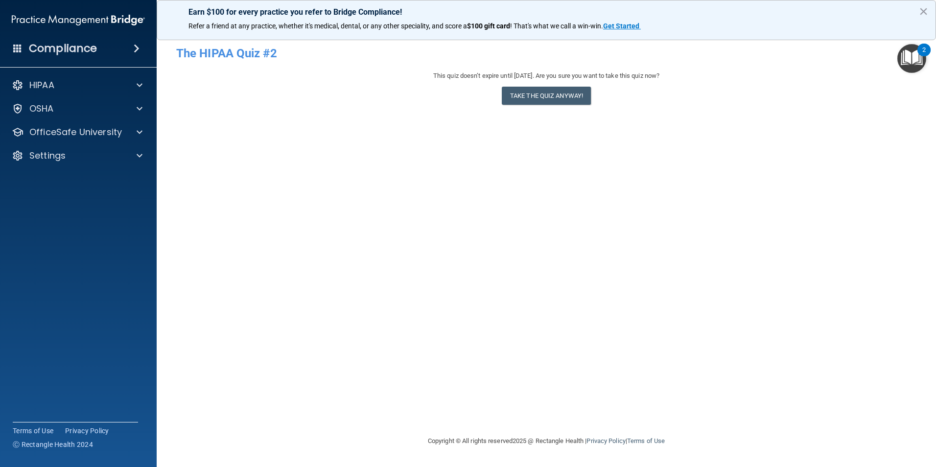
click at [918, 56] on img "Open Resource Center, 2 new notifications" at bounding box center [912, 58] width 29 height 29
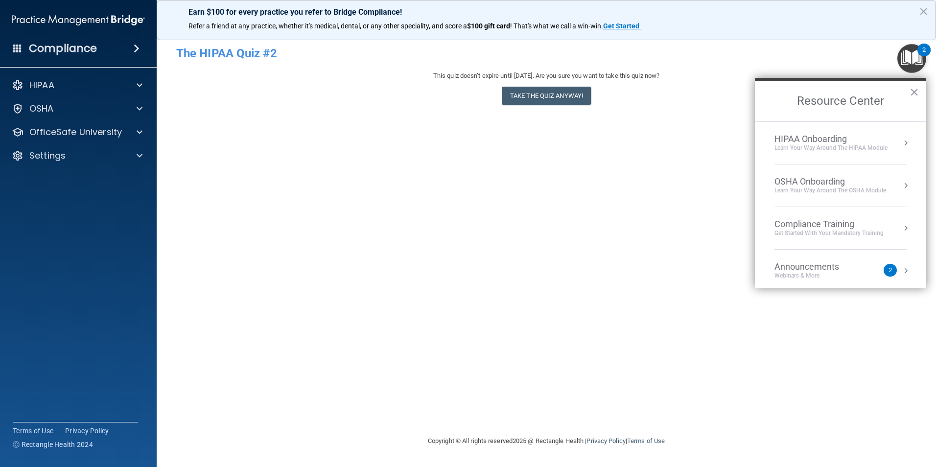
click at [861, 184] on div "OSHA Onboarding" at bounding box center [831, 181] width 112 height 11
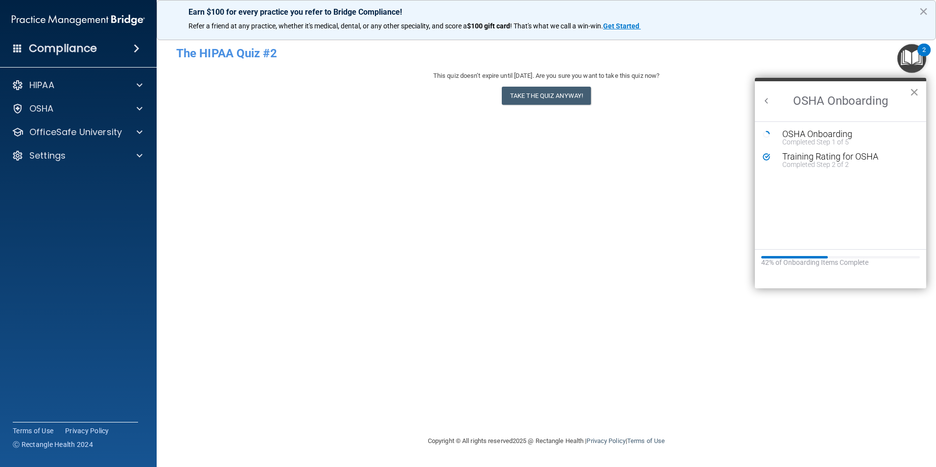
click at [916, 92] on button "×" at bounding box center [914, 92] width 9 height 16
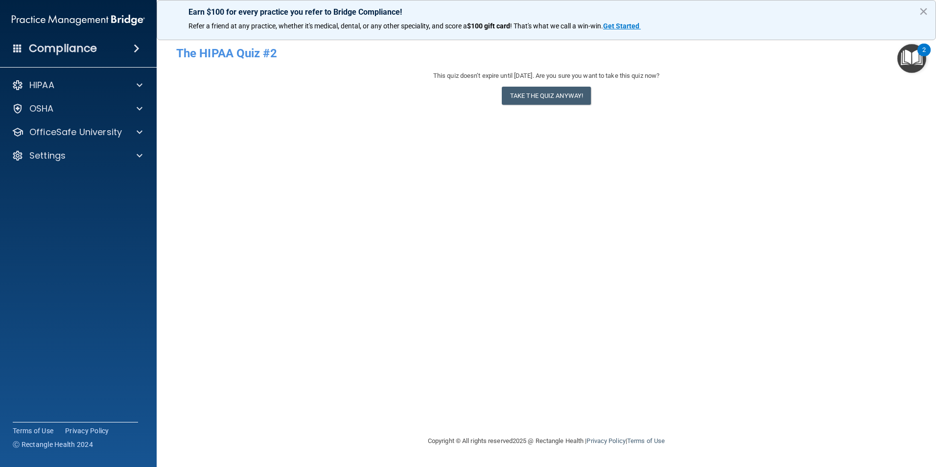
click at [916, 66] on img "Open Resource Center, 2 new notifications" at bounding box center [912, 58] width 29 height 29
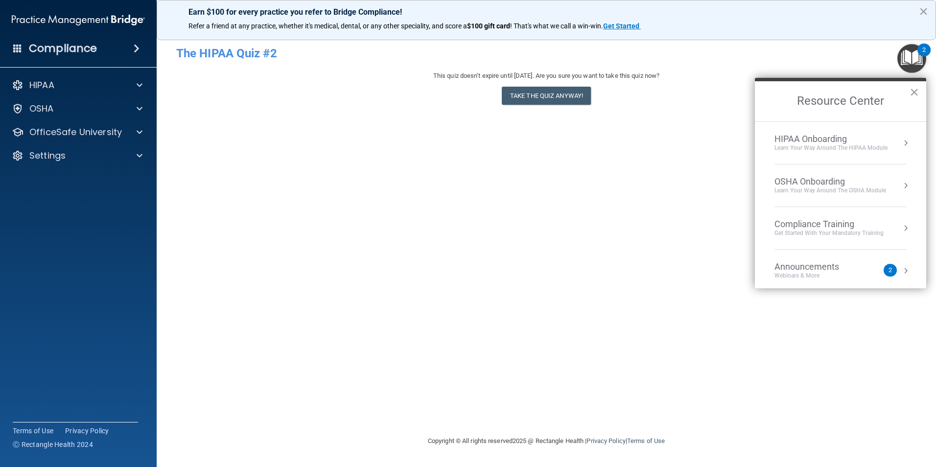
click at [857, 214] on li "Compliance Training Get Started with your mandatory training" at bounding box center [841, 228] width 132 height 43
click at [863, 140] on div "HIPAA Training for Members" at bounding box center [817, 138] width 109 height 9
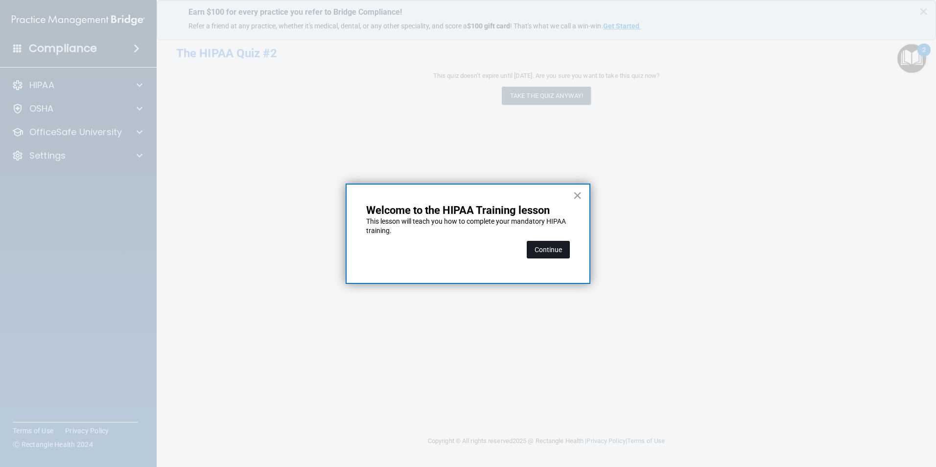
click at [551, 245] on button "Continue" at bounding box center [548, 250] width 43 height 18
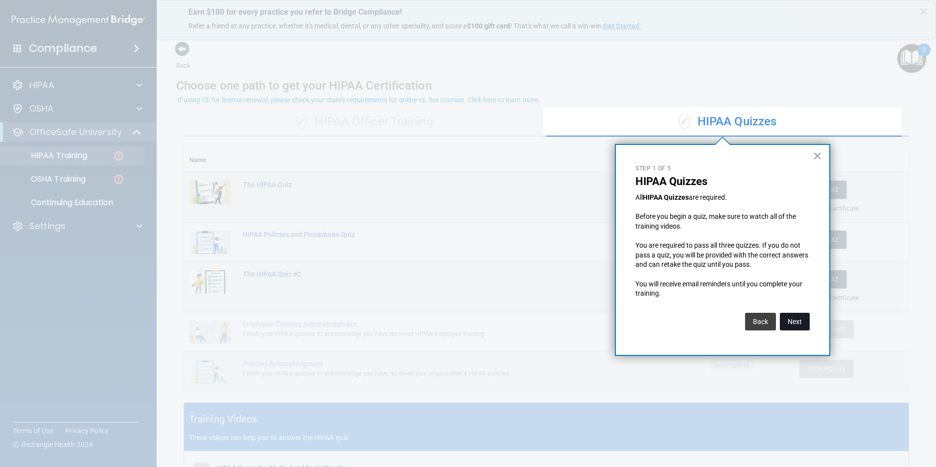
click at [797, 323] on button "Next" at bounding box center [795, 322] width 30 height 18
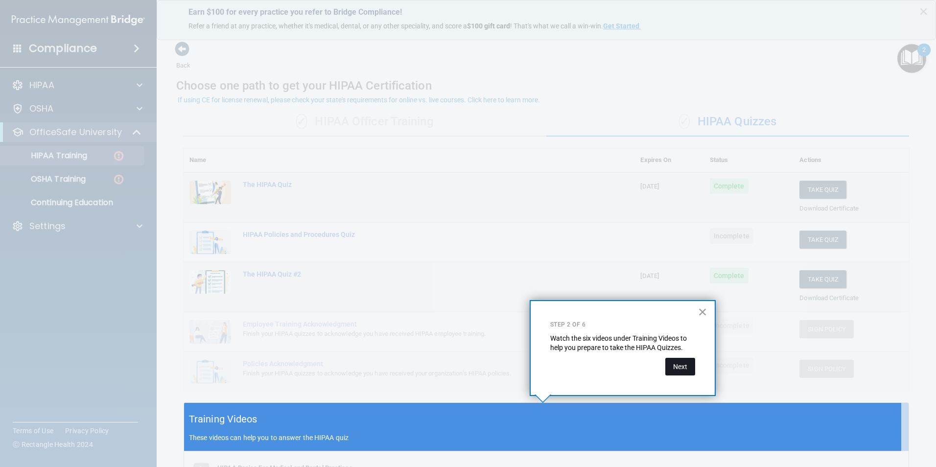
click at [682, 367] on button "Next" at bounding box center [681, 367] width 30 height 18
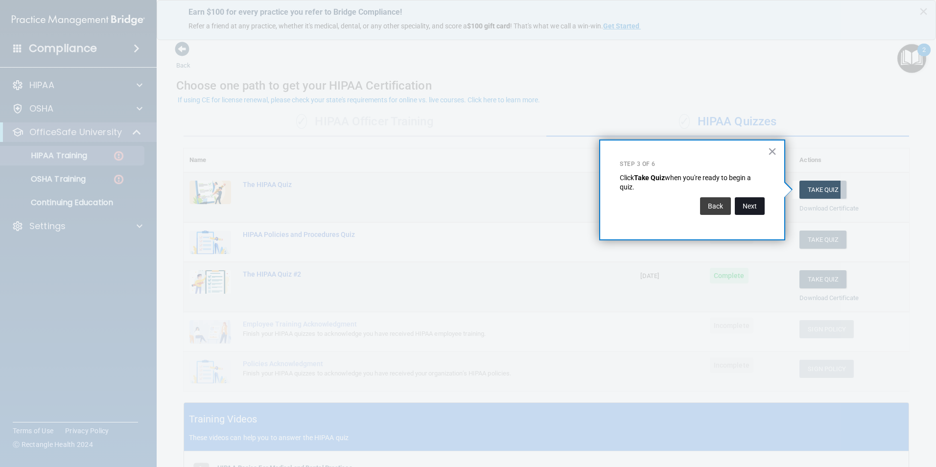
click at [752, 213] on button "Next" at bounding box center [750, 206] width 30 height 18
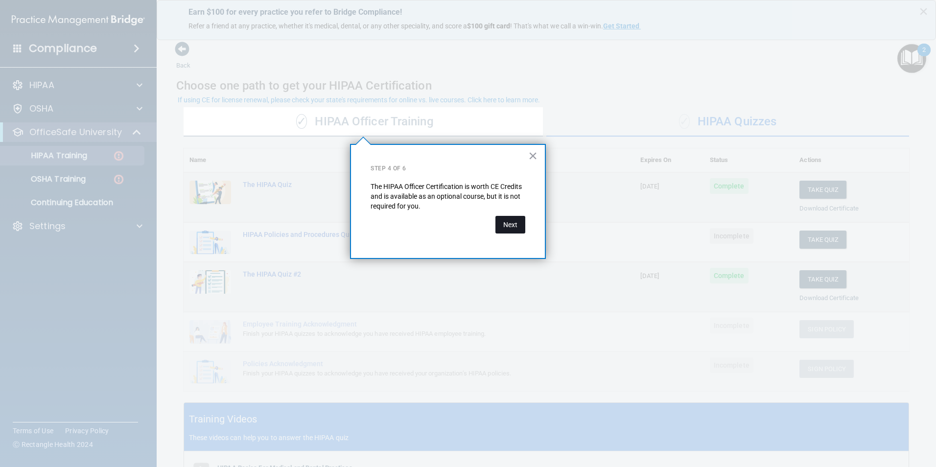
click at [510, 226] on button "Next" at bounding box center [511, 225] width 30 height 18
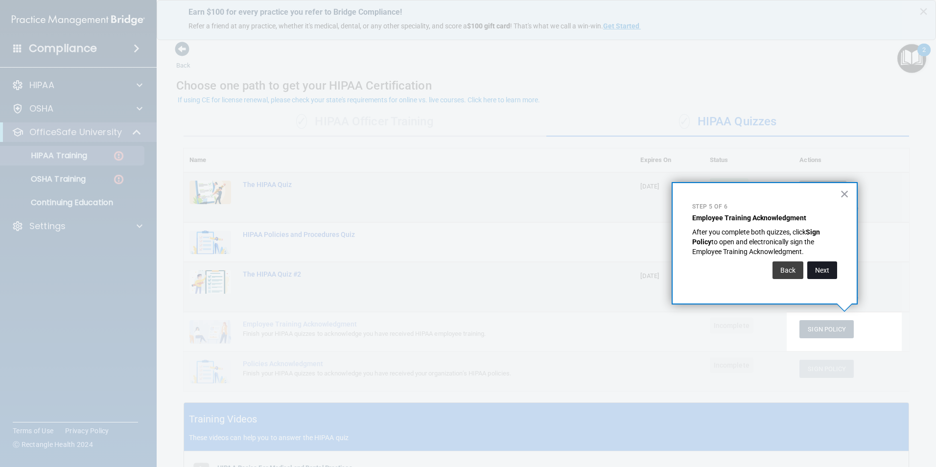
click at [818, 272] on button "Next" at bounding box center [823, 271] width 30 height 18
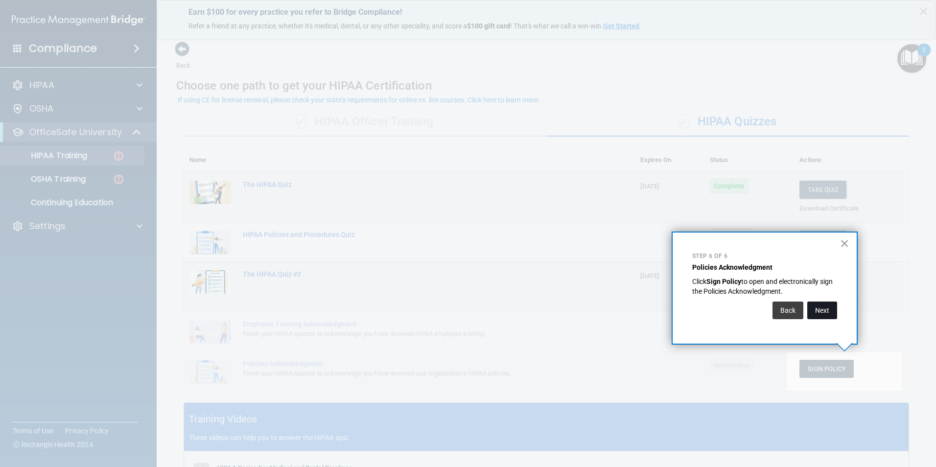
click at [829, 306] on button "Next" at bounding box center [823, 311] width 30 height 18
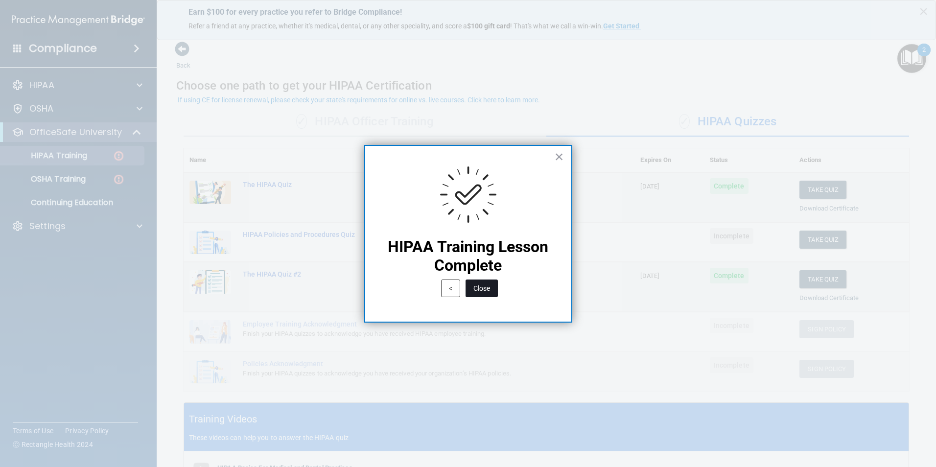
click at [477, 289] on button "Close" at bounding box center [482, 289] width 32 height 18
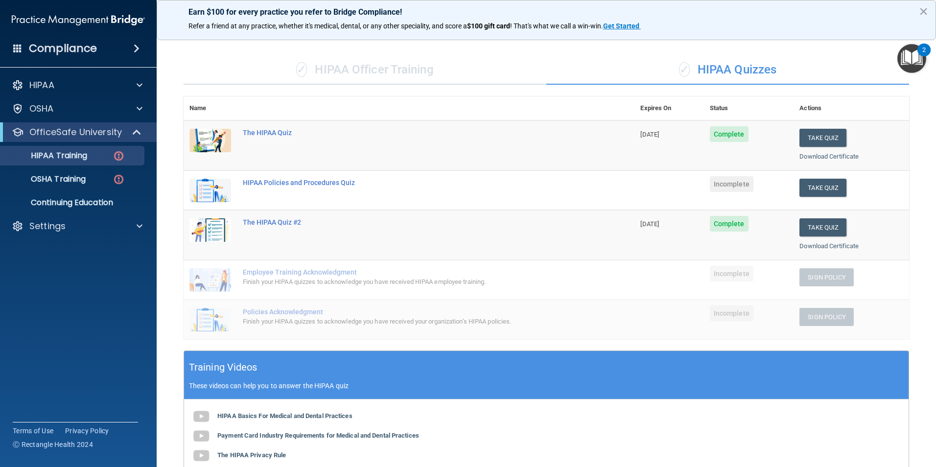
scroll to position [49, 0]
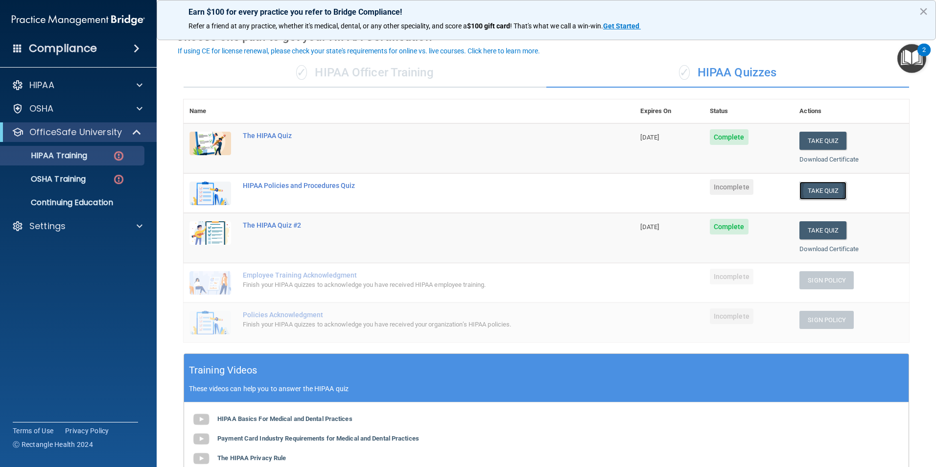
click at [831, 190] on button "Take Quiz" at bounding box center [823, 191] width 47 height 18
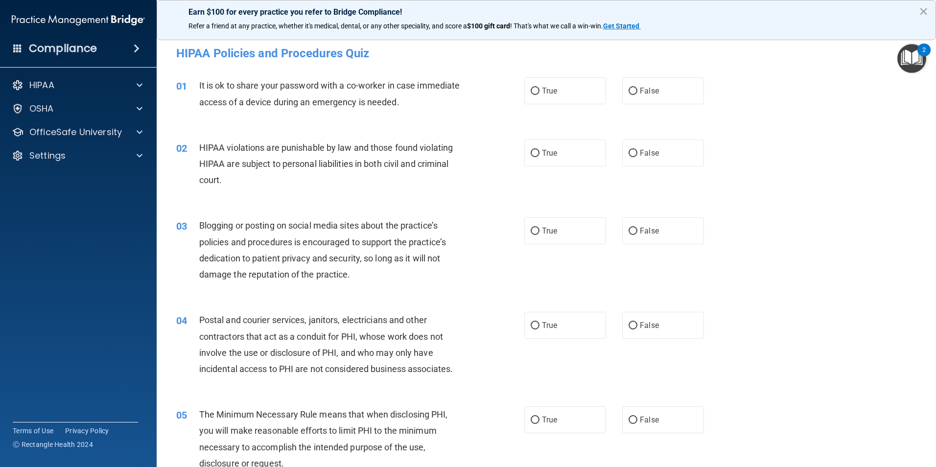
drag, startPoint x: 809, startPoint y: 218, endPoint x: 754, endPoint y: -19, distance: 242.9
click at [659, 91] on label "False" at bounding box center [664, 90] width 82 height 27
click at [638, 91] on input "False" at bounding box center [633, 91] width 9 height 7
radio input "true"
click at [527, 157] on label "True" at bounding box center [566, 153] width 82 height 27
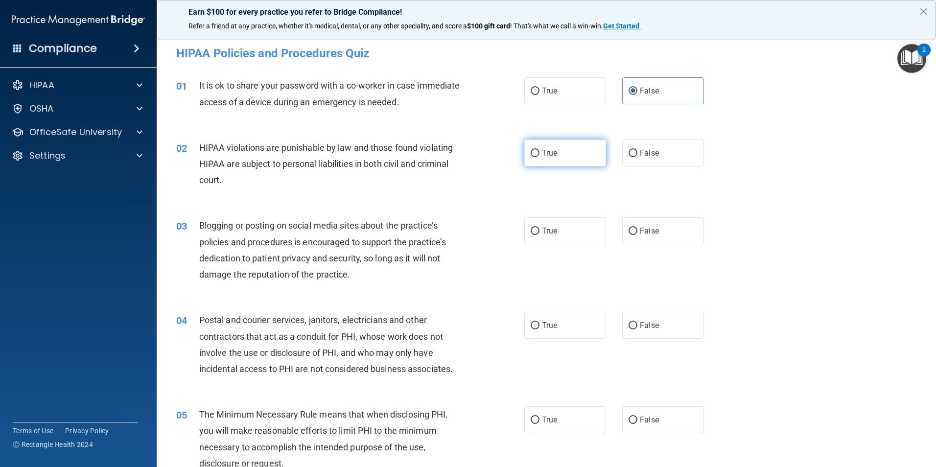
click at [531, 157] on input "True" at bounding box center [535, 153] width 9 height 7
radio input "true"
click at [616, 238] on div "True False" at bounding box center [623, 230] width 196 height 27
click at [623, 229] on label "False" at bounding box center [664, 230] width 82 height 27
click at [629, 229] on input "False" at bounding box center [633, 231] width 9 height 7
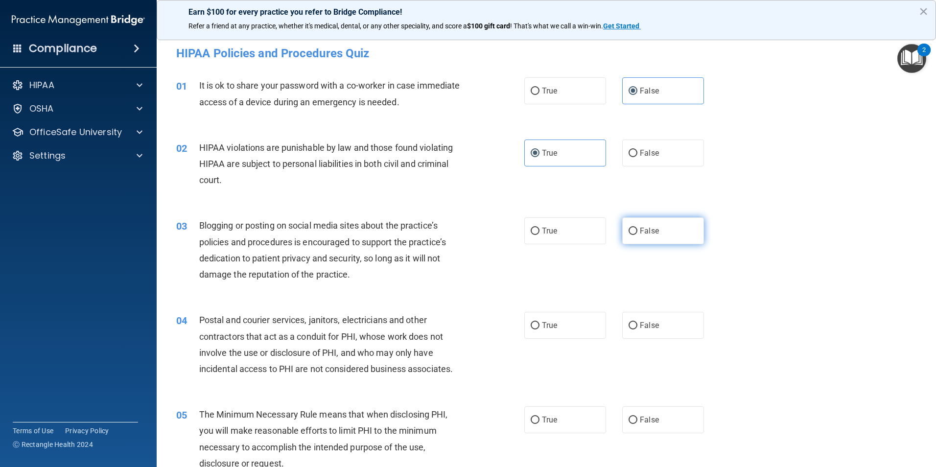
radio input "true"
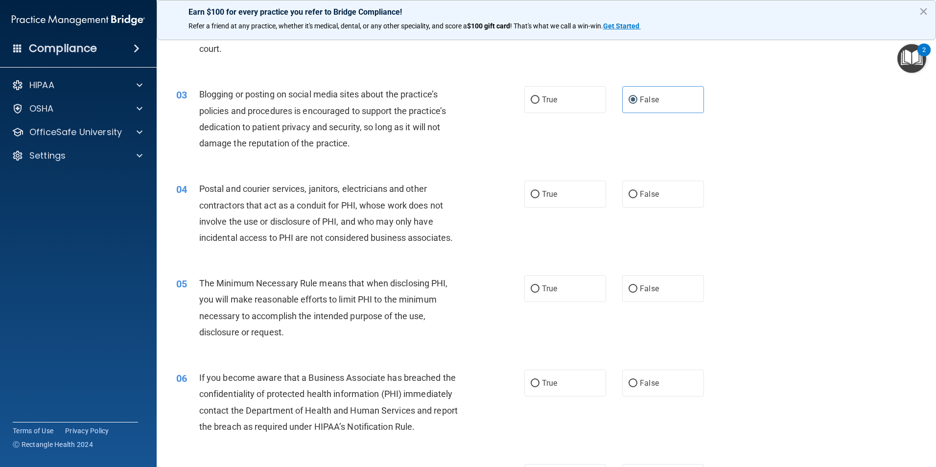
scroll to position [147, 0]
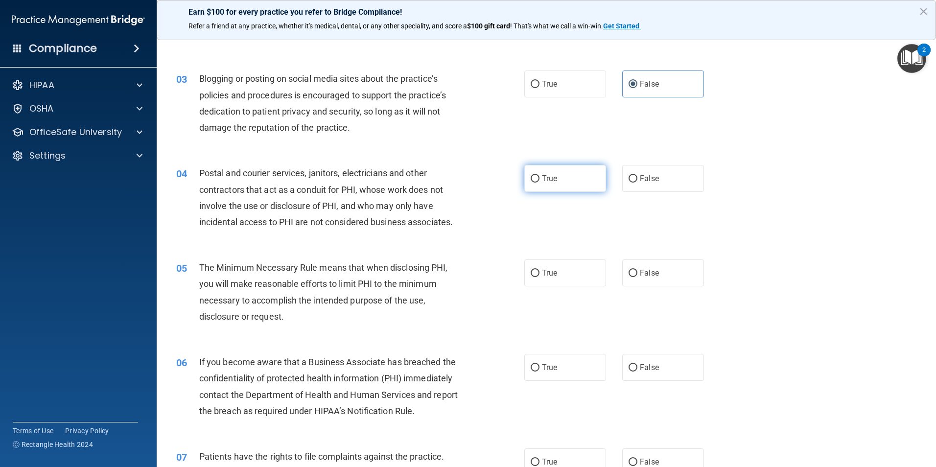
click at [551, 184] on label "True" at bounding box center [566, 178] width 82 height 27
click at [540, 183] on input "True" at bounding box center [535, 178] width 9 height 7
radio input "true"
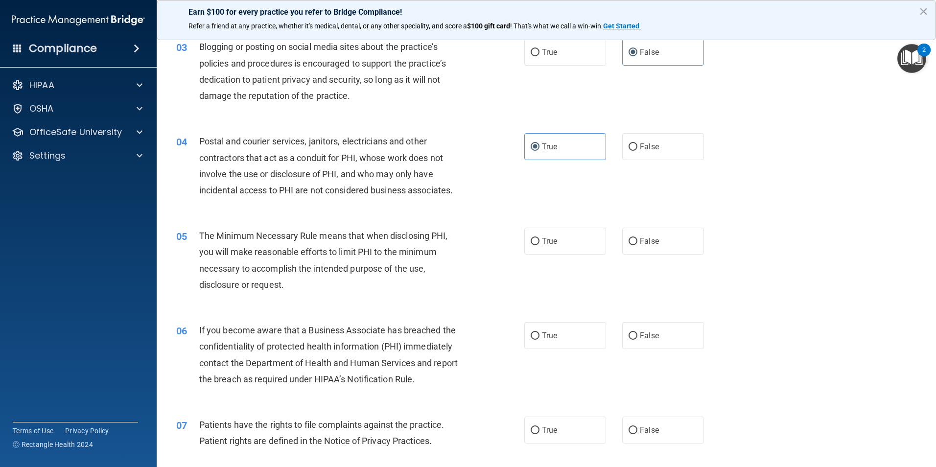
scroll to position [245, 0]
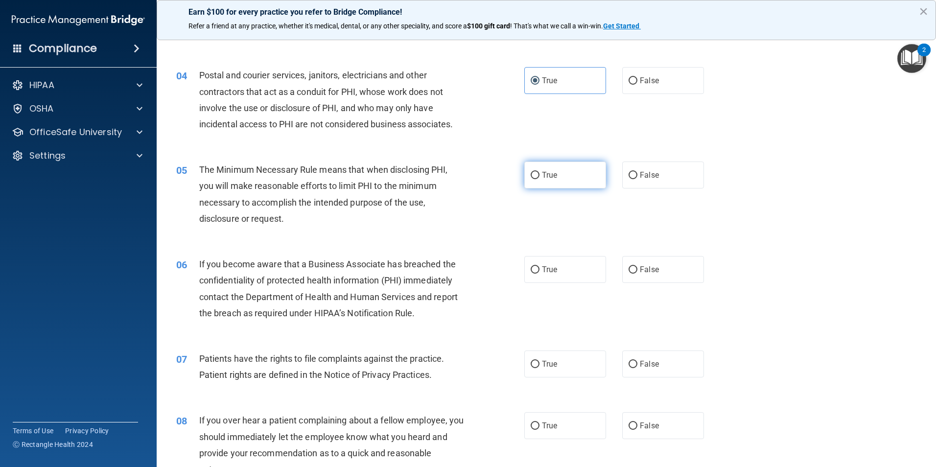
click at [557, 176] on label "True" at bounding box center [566, 175] width 82 height 27
click at [540, 176] on input "True" at bounding box center [535, 175] width 9 height 7
radio input "true"
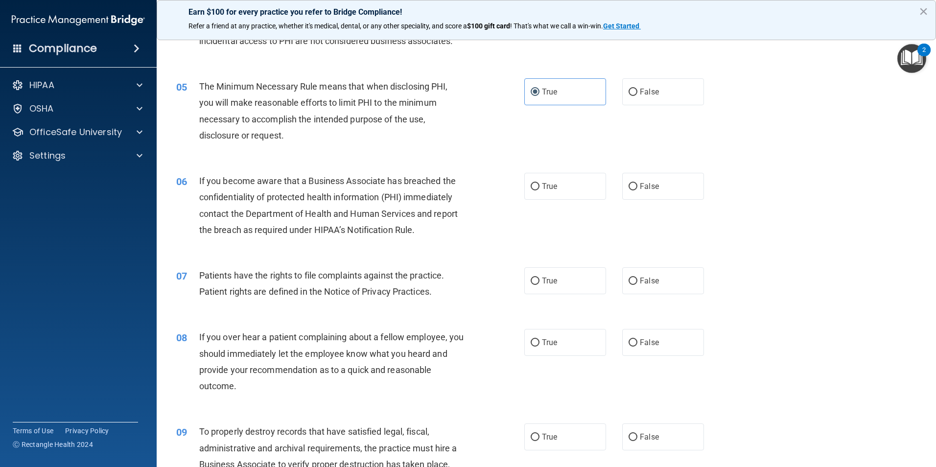
scroll to position [343, 0]
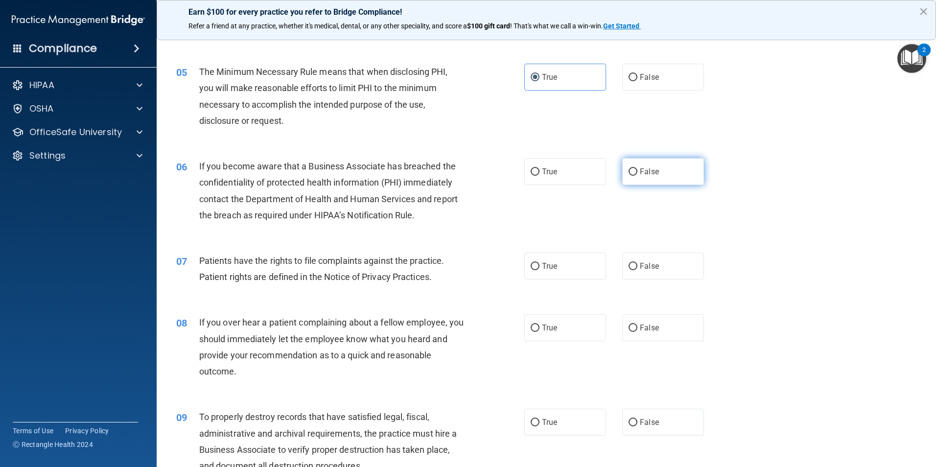
click at [662, 178] on label "False" at bounding box center [664, 171] width 82 height 27
click at [638, 176] on input "False" at bounding box center [633, 171] width 9 height 7
radio input "true"
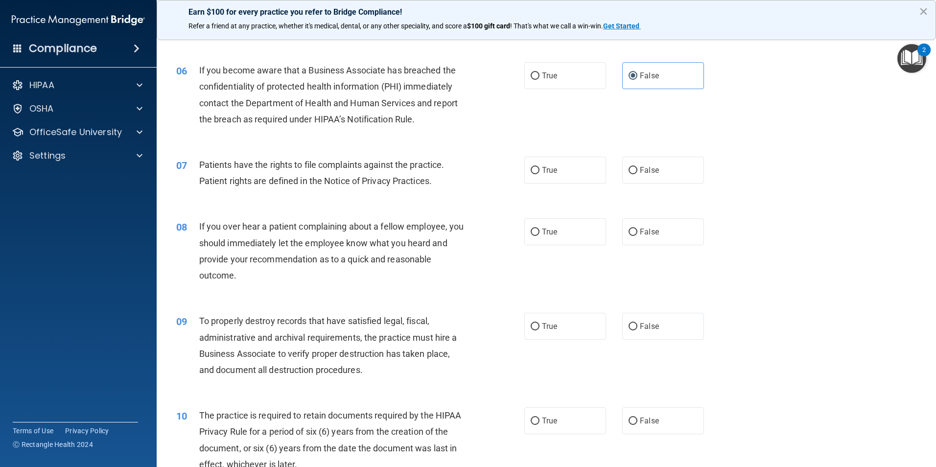
scroll to position [441, 0]
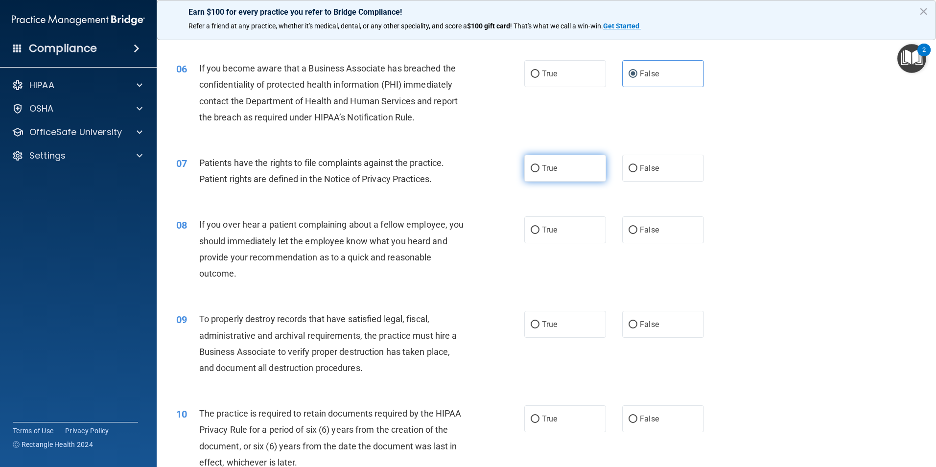
click at [545, 170] on span "True" at bounding box center [549, 168] width 15 height 9
click at [540, 170] on input "True" at bounding box center [535, 168] width 9 height 7
radio input "true"
click at [634, 215] on div "08 If you over hear a patient complaining about a fellow employee, you should i…" at bounding box center [546, 251] width 755 height 95
click at [665, 228] on label "False" at bounding box center [664, 229] width 82 height 27
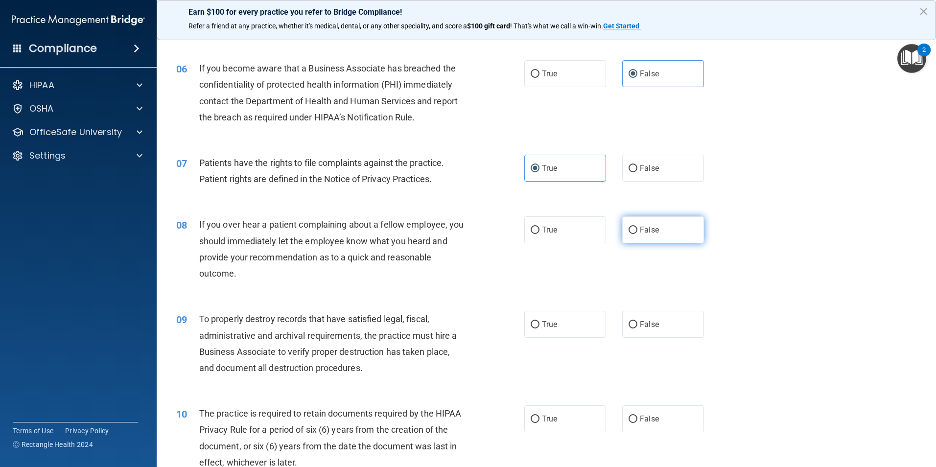
click at [638, 228] on input "False" at bounding box center [633, 230] width 9 height 7
radio input "true"
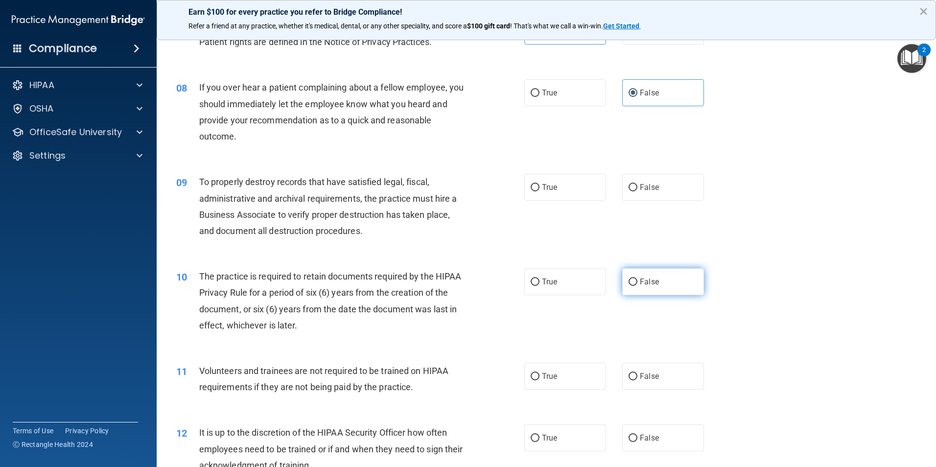
scroll to position [637, 0]
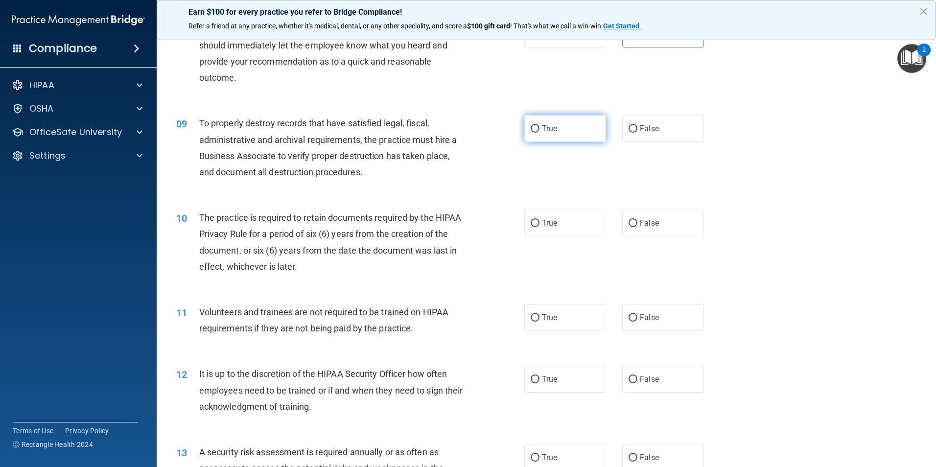
click at [535, 128] on input "True" at bounding box center [535, 128] width 9 height 7
radio input "true"
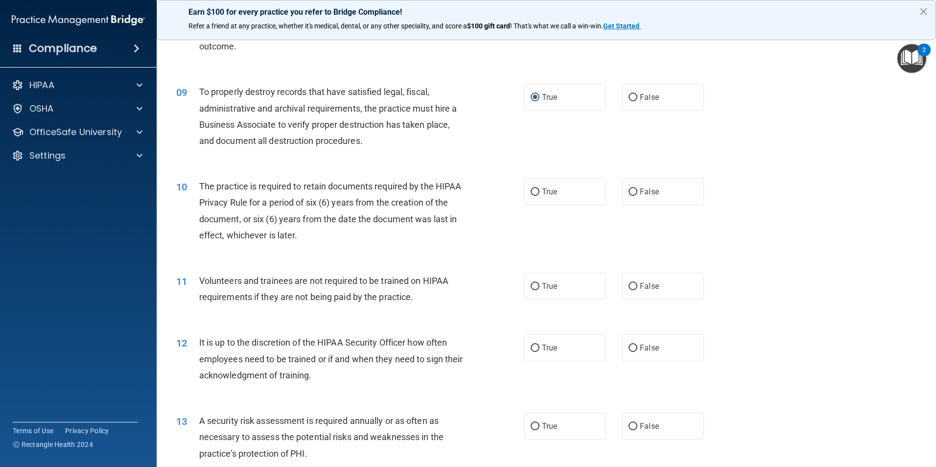
scroll to position [686, 0]
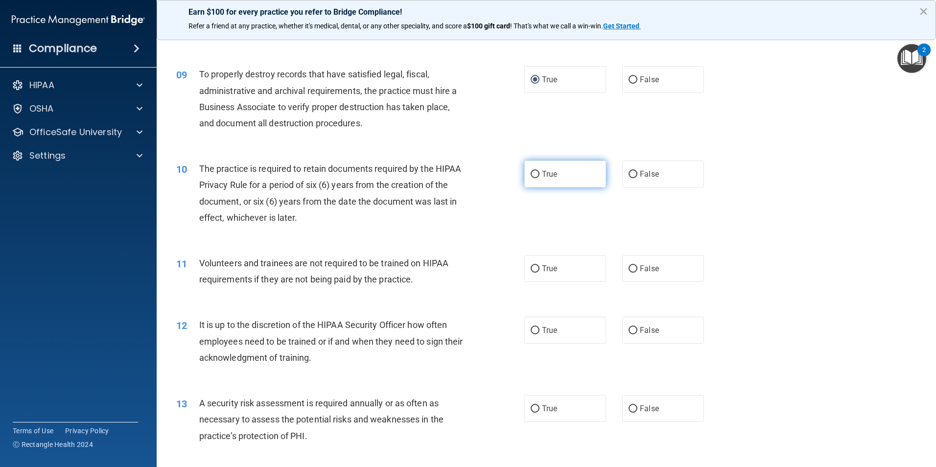
click at [528, 167] on label "True" at bounding box center [566, 174] width 82 height 27
click at [531, 171] on input "True" at bounding box center [535, 174] width 9 height 7
radio input "true"
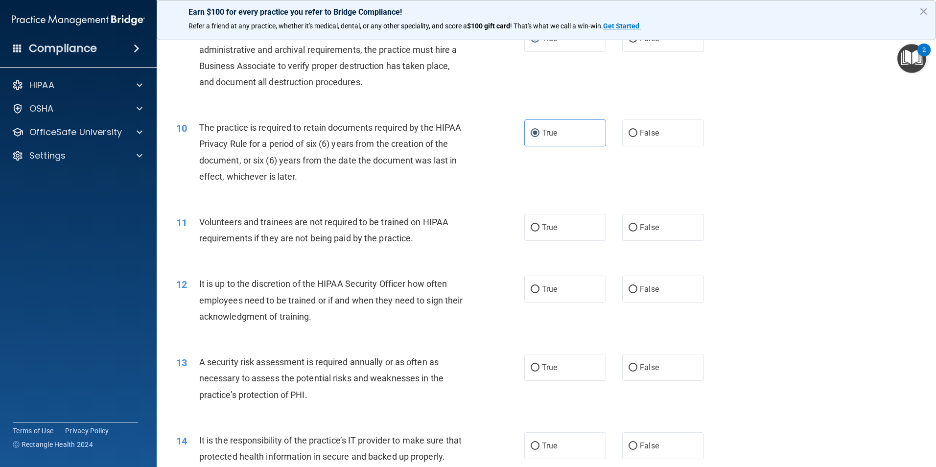
scroll to position [784, 0]
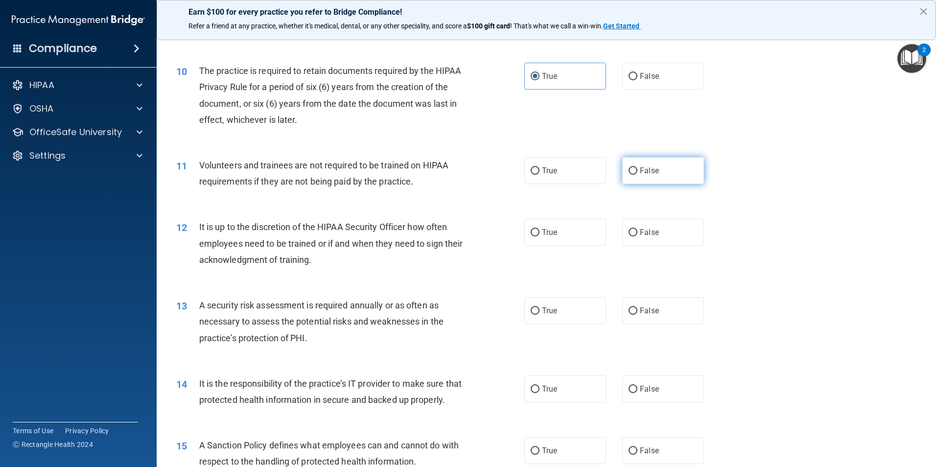
click at [639, 177] on label "False" at bounding box center [664, 170] width 82 height 27
click at [638, 175] on input "False" at bounding box center [633, 171] width 9 height 7
radio input "true"
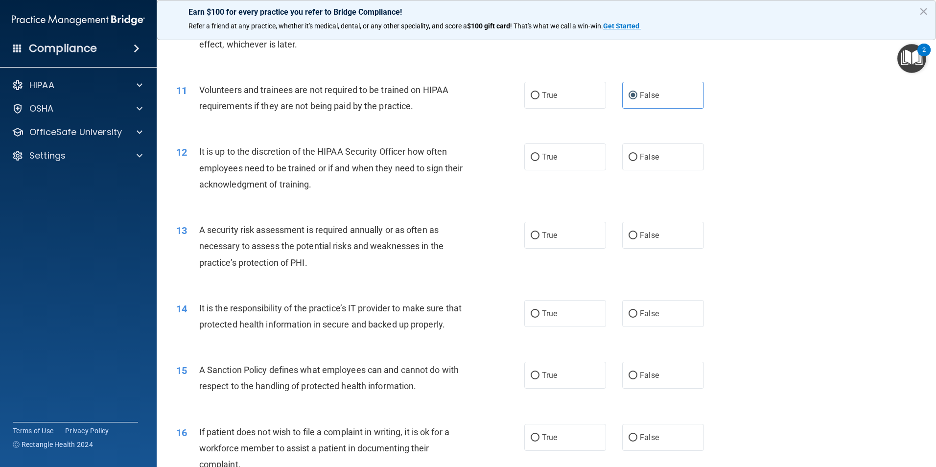
scroll to position [882, 0]
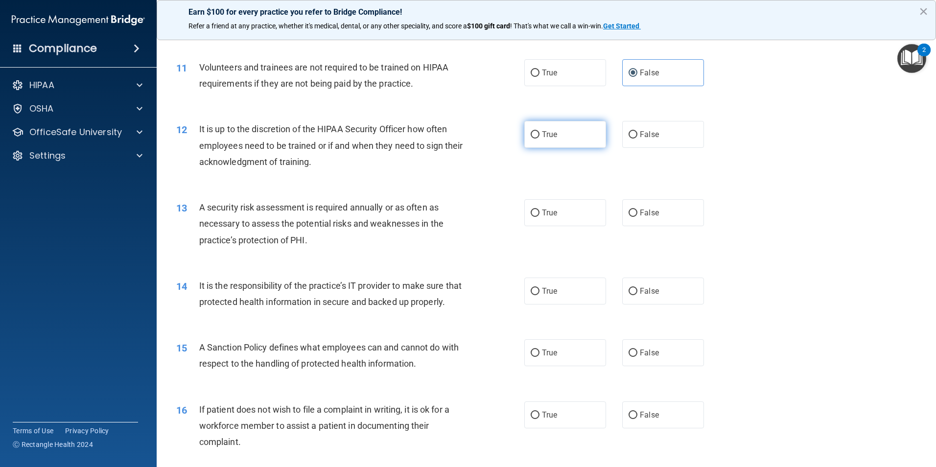
click at [581, 138] on label "True" at bounding box center [566, 134] width 82 height 27
click at [540, 138] on input "True" at bounding box center [535, 134] width 9 height 7
radio input "true"
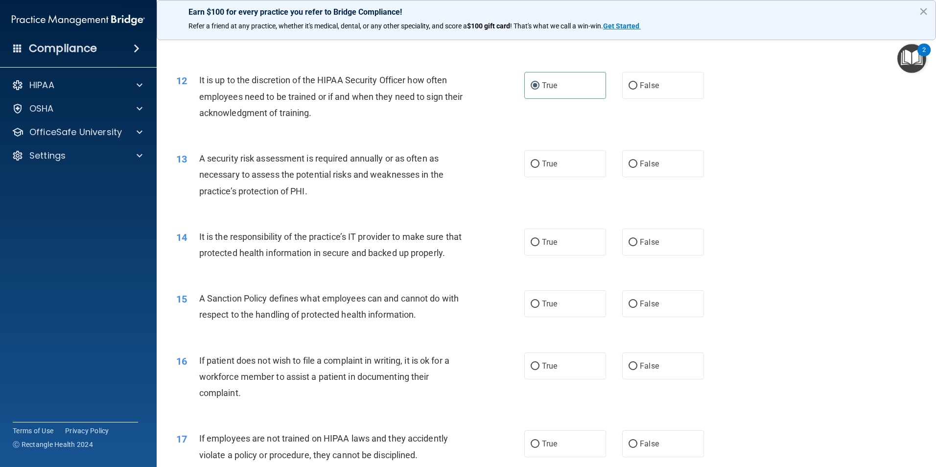
scroll to position [980, 0]
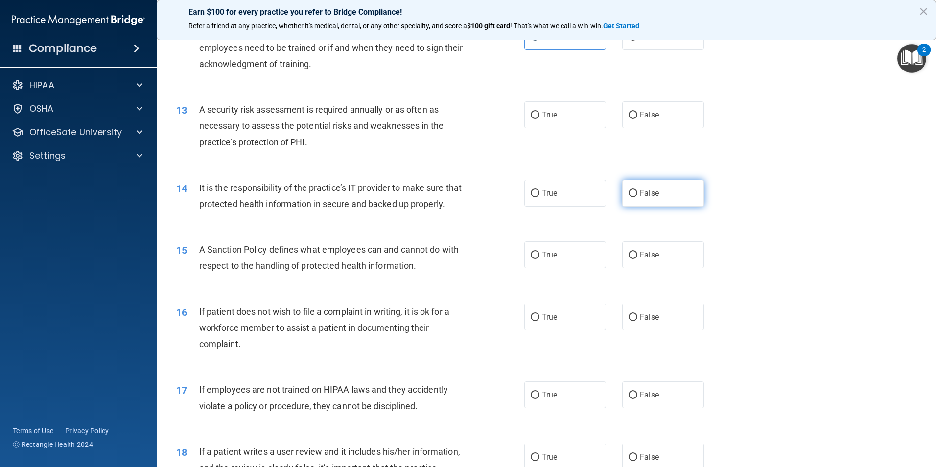
click at [635, 183] on label "False" at bounding box center [664, 193] width 82 height 27
click at [635, 190] on input "False" at bounding box center [633, 193] width 9 height 7
radio input "true"
click at [555, 126] on label "True" at bounding box center [566, 114] width 82 height 27
click at [540, 119] on input "True" at bounding box center [535, 115] width 9 height 7
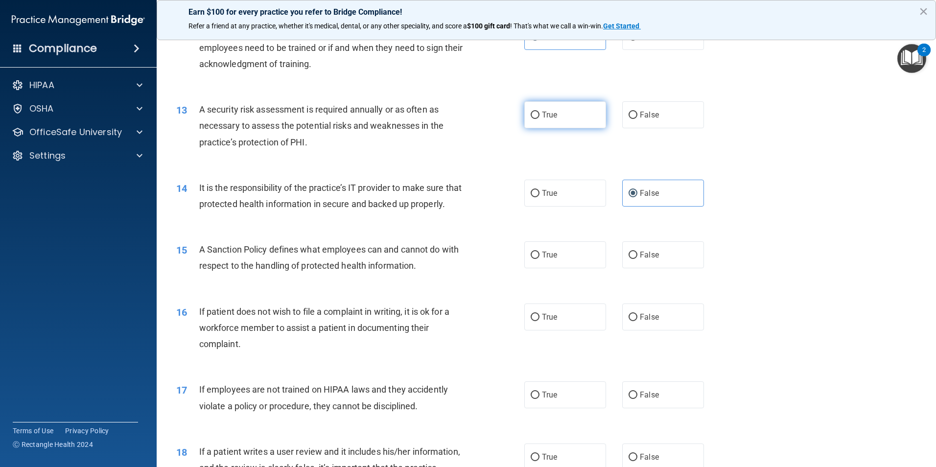
radio input "true"
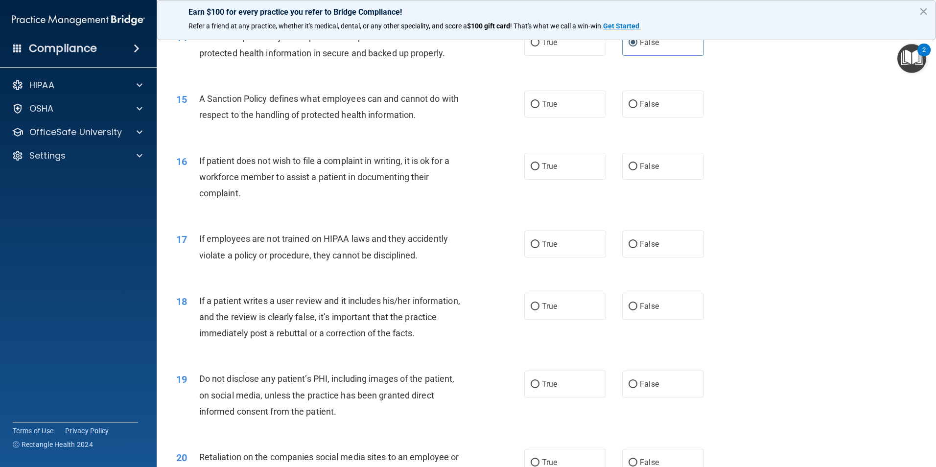
scroll to position [1126, 0]
